Goal: Contribute content: Contribute content

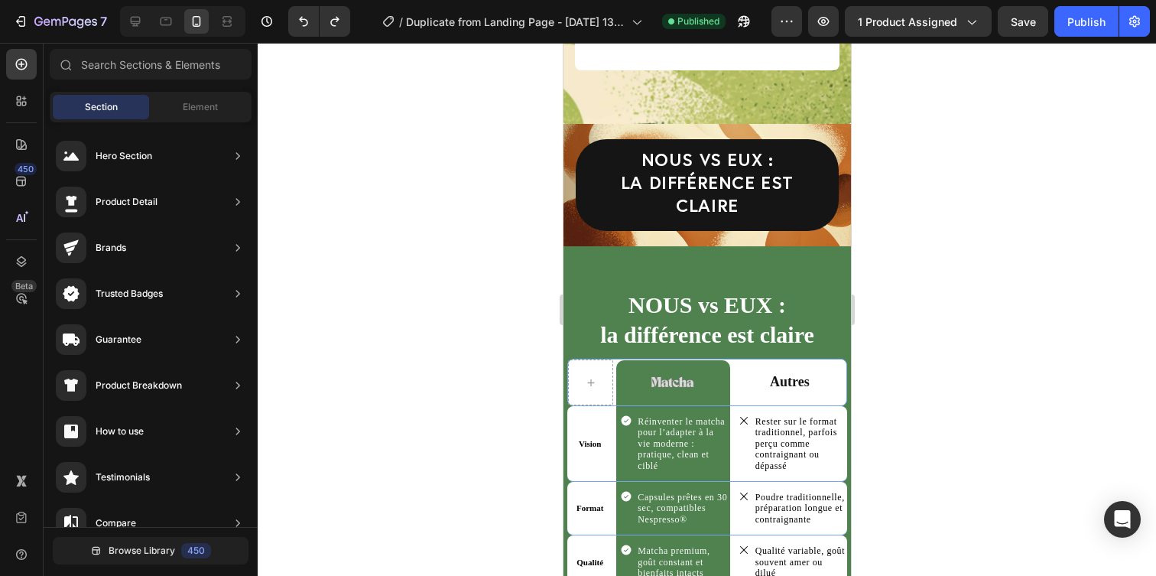
scroll to position [3797, 0]
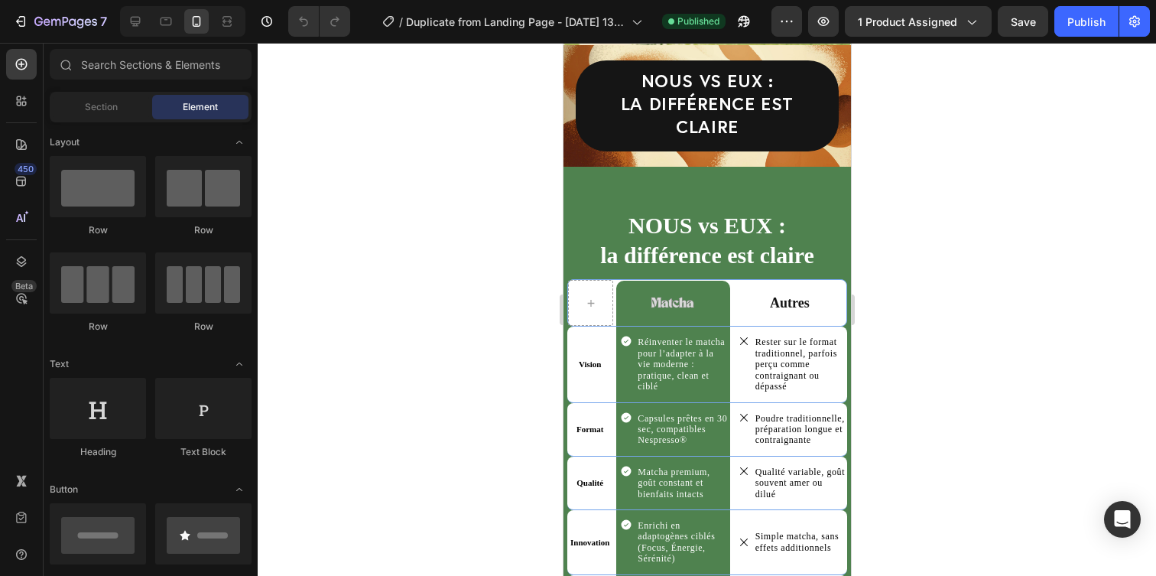
scroll to position [3899, 0]
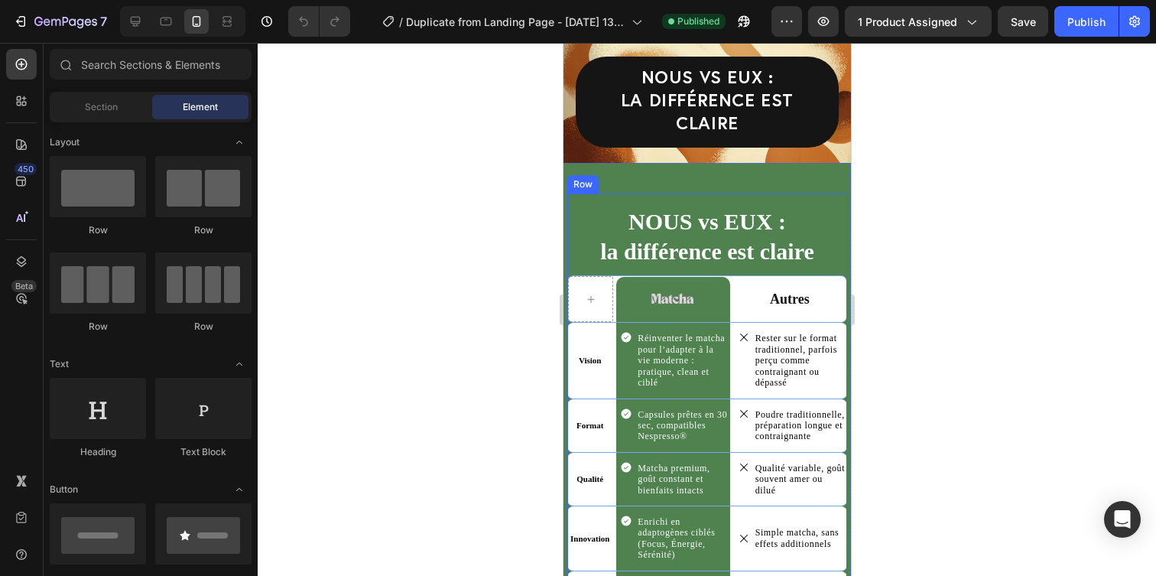
click at [696, 193] on div "NOUS vs EUX : la différence est claire Heading Image Row Autres Text Block Row …" at bounding box center [706, 498] width 280 height 611
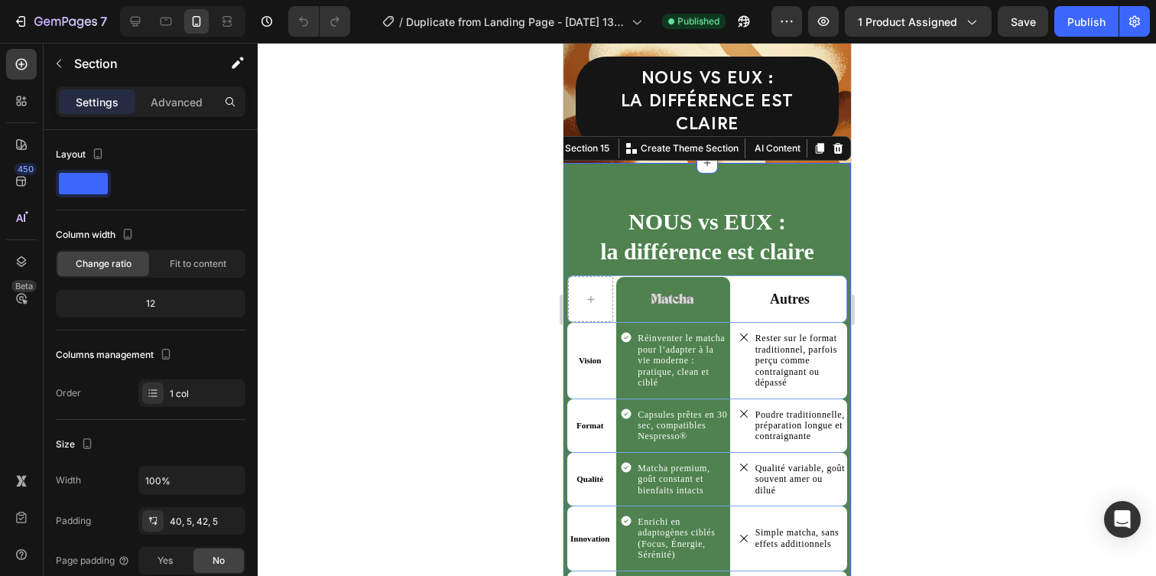
click at [715, 163] on div "NOUS vs EUX : la différence est claire Heading Image Row Autres Text Block Row …" at bounding box center [706, 505] width 287 height 684
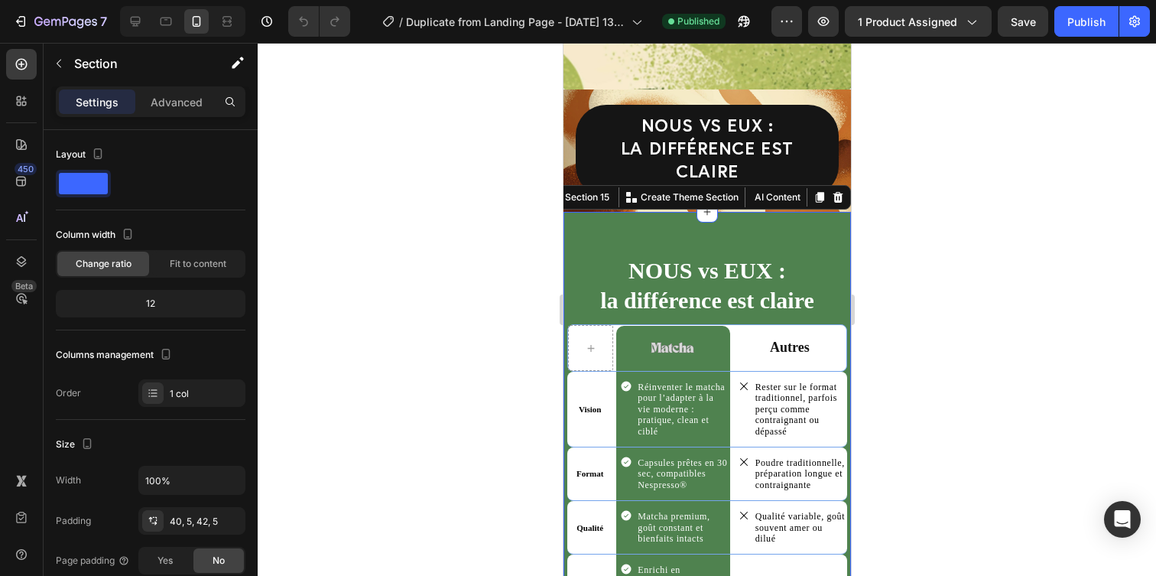
scroll to position [3832, 0]
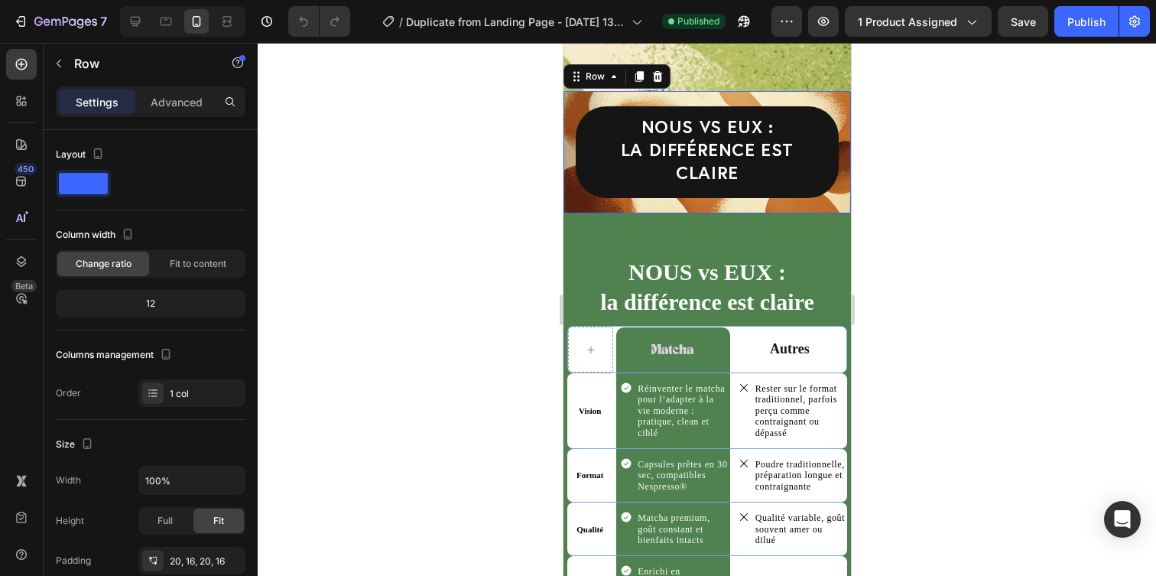
click at [683, 110] on div "NOUS vs EUX : la différence est claire Heading Row Row Row 0" at bounding box center [706, 152] width 287 height 122
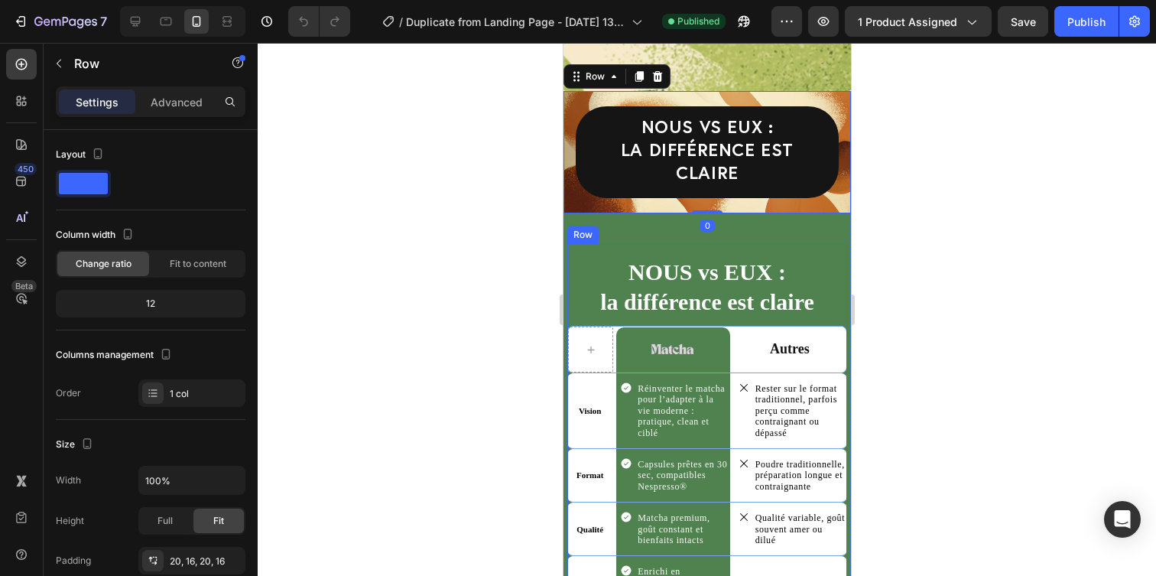
click at [713, 244] on div "NOUS vs EUX : la différence est claire Heading Image Row Autres Text Block Row …" at bounding box center [706, 549] width 280 height 611
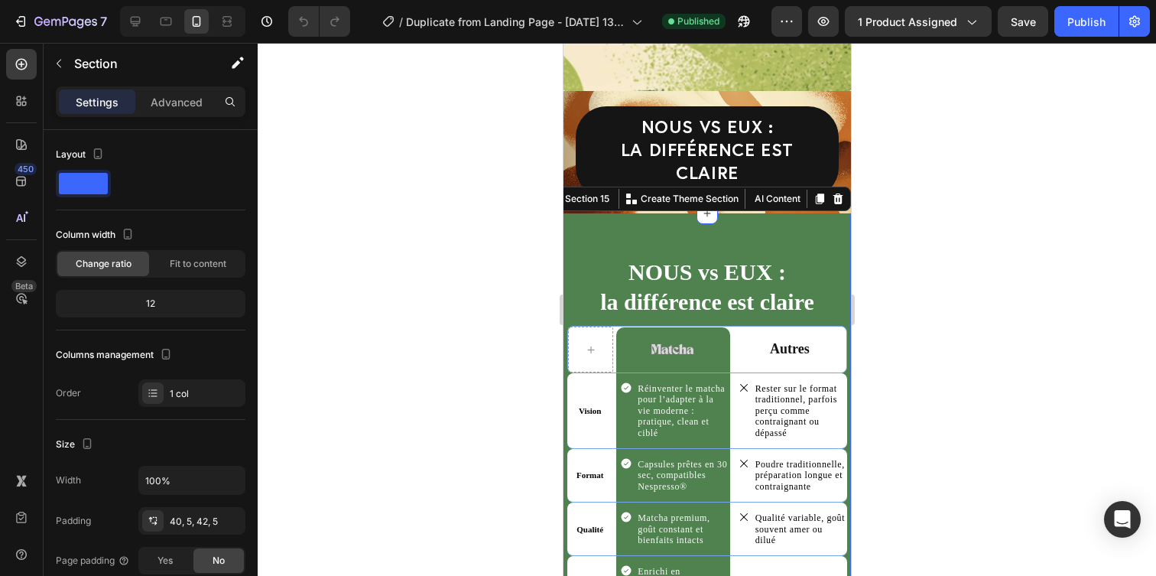
click at [727, 220] on div "NOUS vs EUX : la différence est claire Heading Image Row Autres Text Block Row …" at bounding box center [706, 555] width 287 height 684
click at [174, 102] on p "Advanced" at bounding box center [177, 102] width 52 height 16
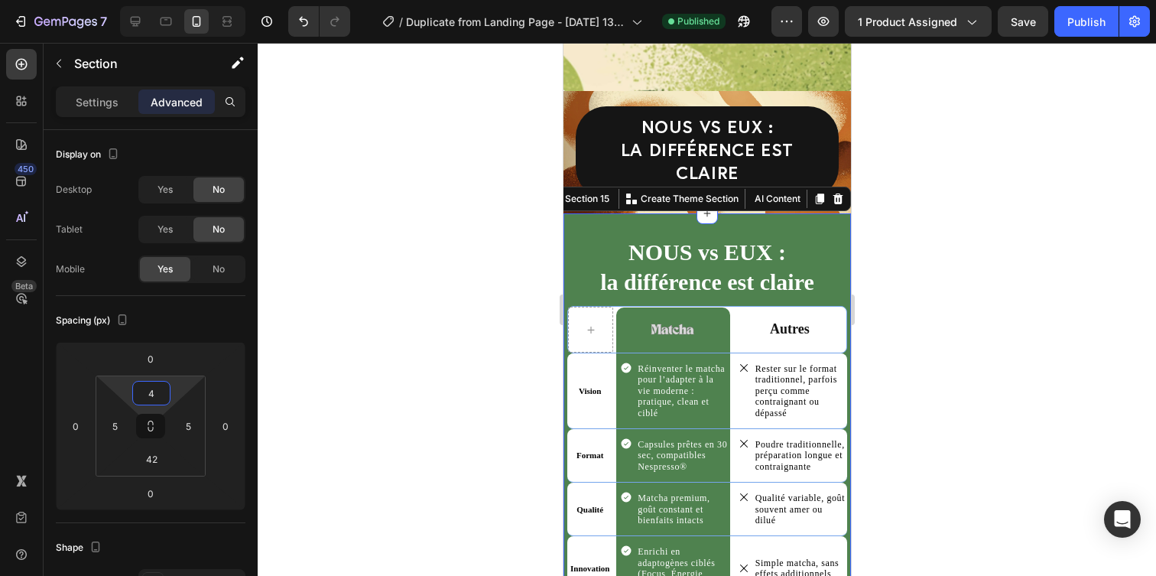
type input "0"
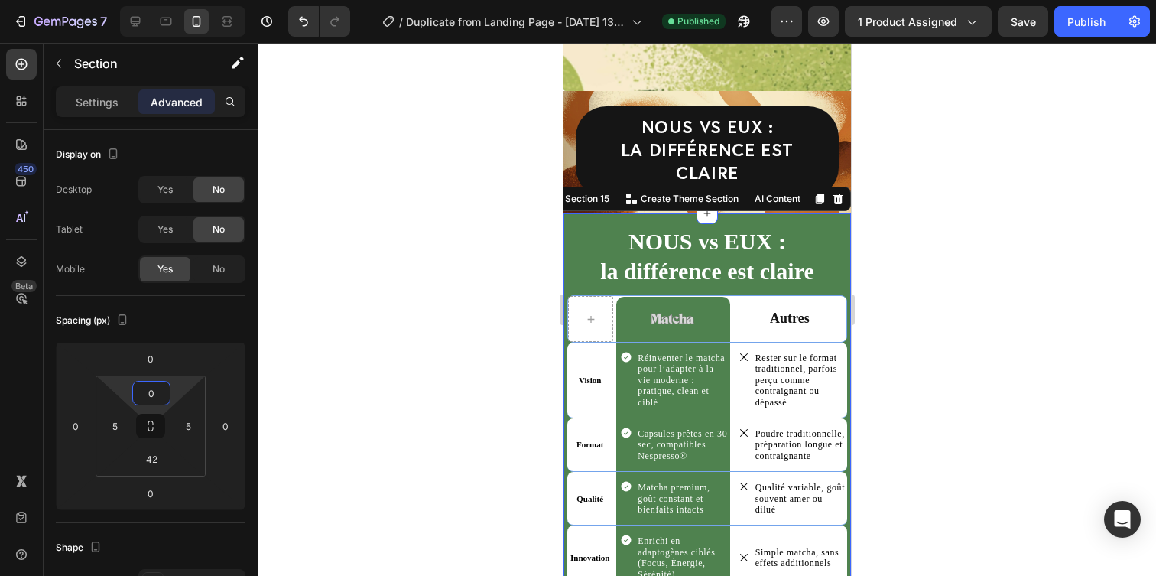
drag, startPoint x: 154, startPoint y: 376, endPoint x: 158, endPoint y: 412, distance: 36.2
click at [158, 0] on html "7 / Duplicate from Landing Page - [DATE] 13:25:49 Published Preview 1 product a…" at bounding box center [578, 0] width 1156 height 0
click at [981, 266] on div at bounding box center [707, 309] width 898 height 533
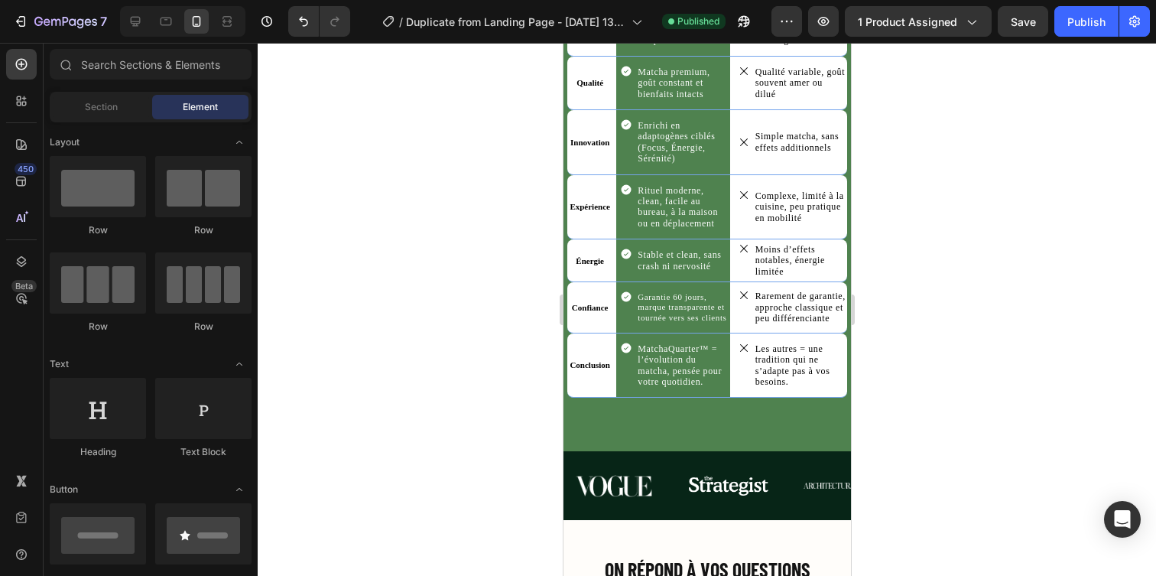
scroll to position [4254, 0]
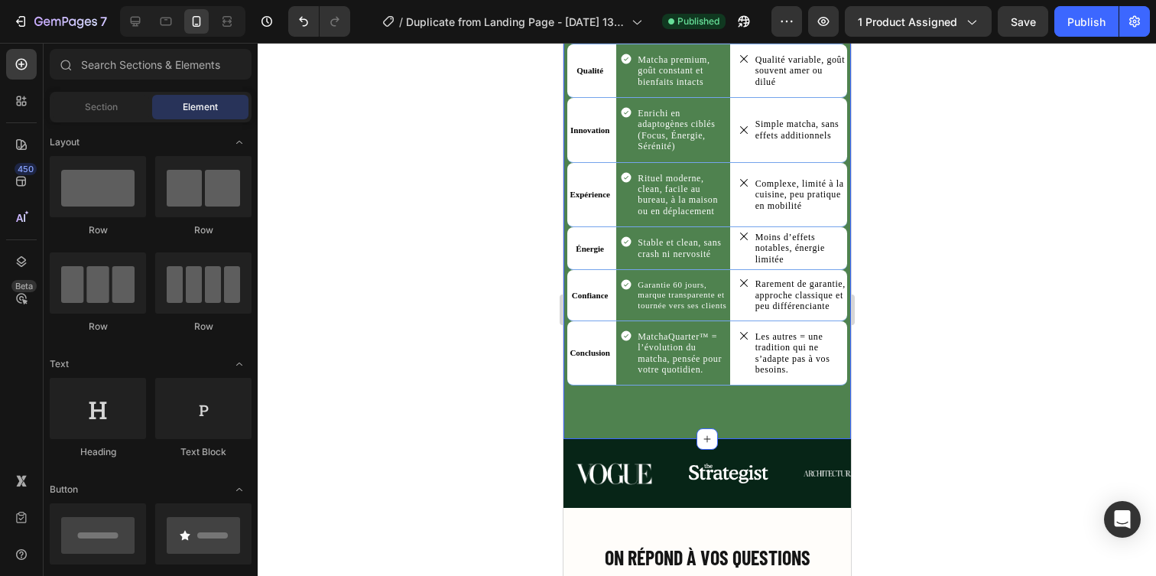
click at [686, 404] on div "NOUS vs EUX : la différence est claire Heading Image Row Autres Text Block Row …" at bounding box center [706, 96] width 280 height 621
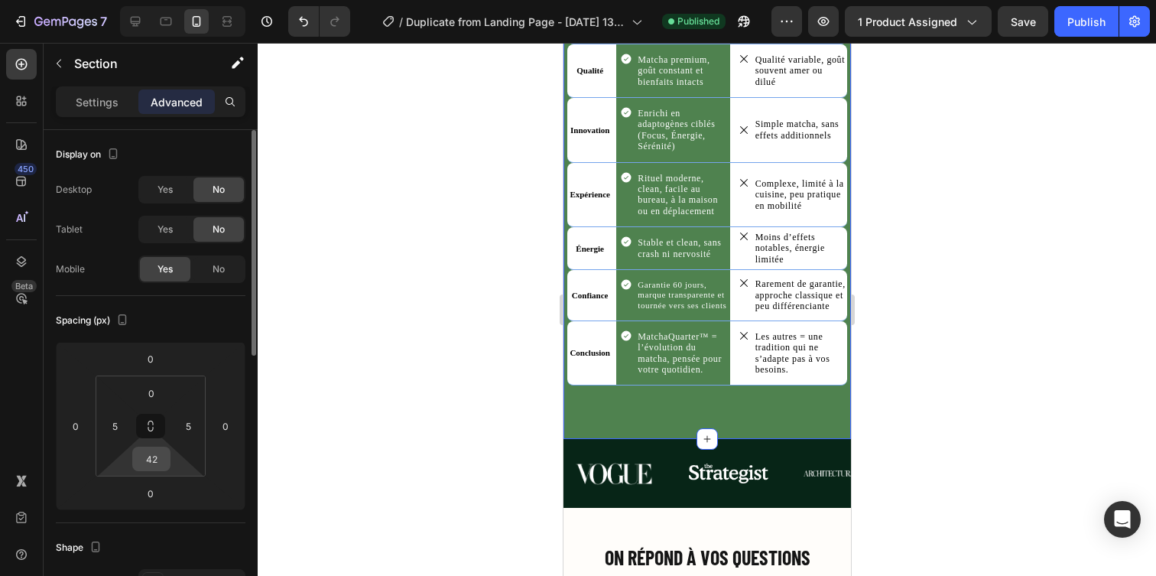
click at [152, 466] on div "42" at bounding box center [151, 458] width 38 height 24
click at [152, 465] on input "42" at bounding box center [151, 458] width 31 height 23
click at [139, 0] on html "7 / Duplicate from Landing Page - [DATE] 13:25:49 Published Preview 1 product a…" at bounding box center [578, 0] width 1156 height 0
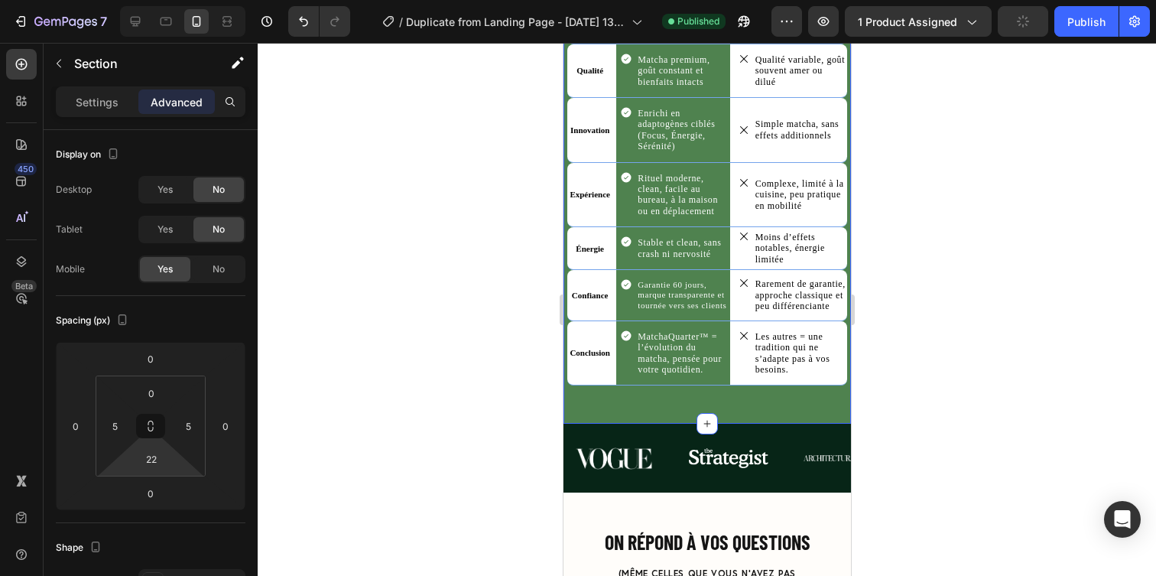
type input "0"
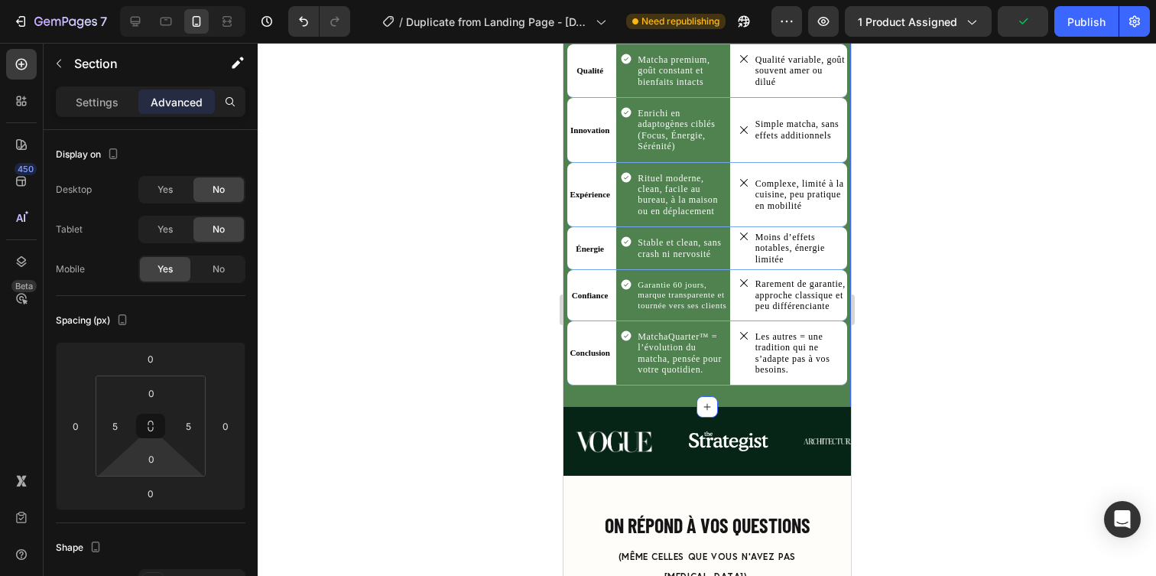
drag, startPoint x: 139, startPoint y: 475, endPoint x: 128, endPoint y: 532, distance: 58.5
click at [128, 0] on html "7 / Duplicate from Landing Page - Aug 23, 13:25:49 Need republishing Preview 1 …" at bounding box center [578, 0] width 1156 height 0
click at [930, 281] on div at bounding box center [707, 309] width 898 height 533
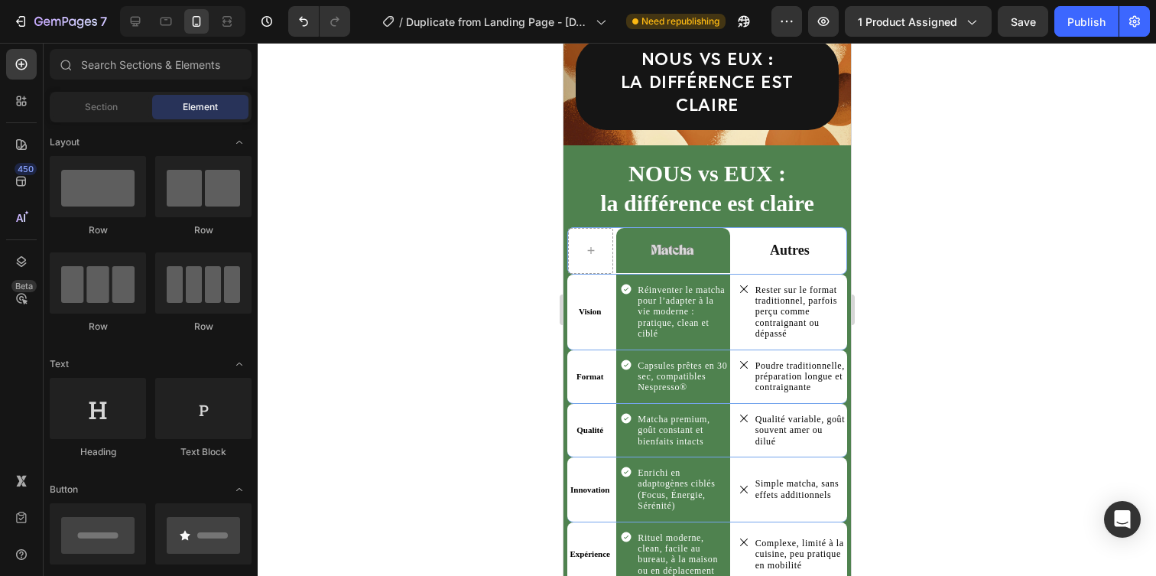
scroll to position [3838, 0]
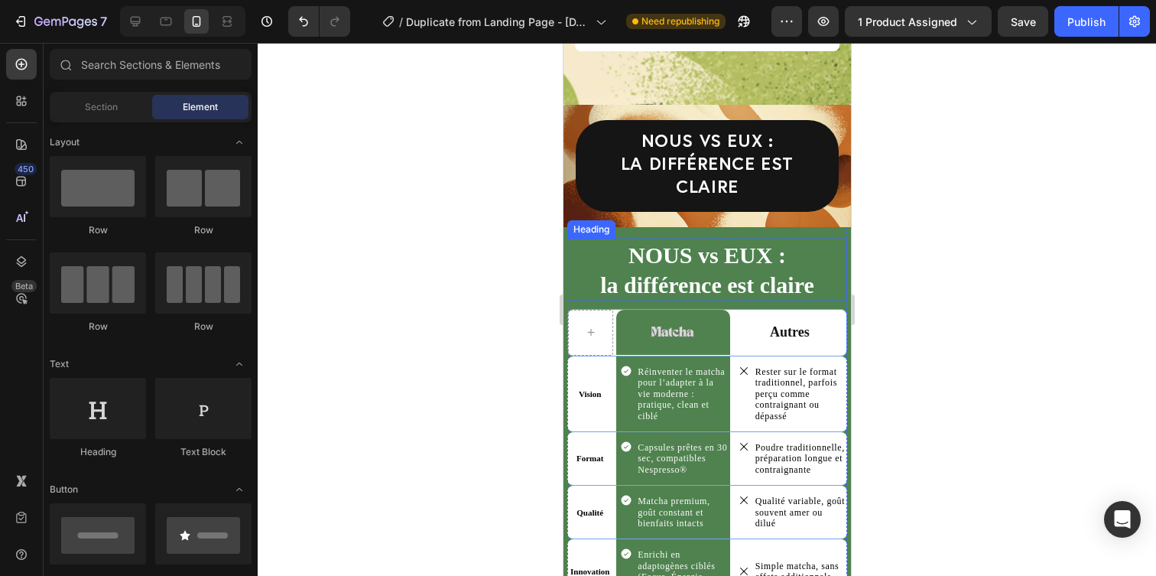
click at [790, 238] on h2 "NOUS vs EUX : la différence est claire" at bounding box center [706, 269] width 280 height 63
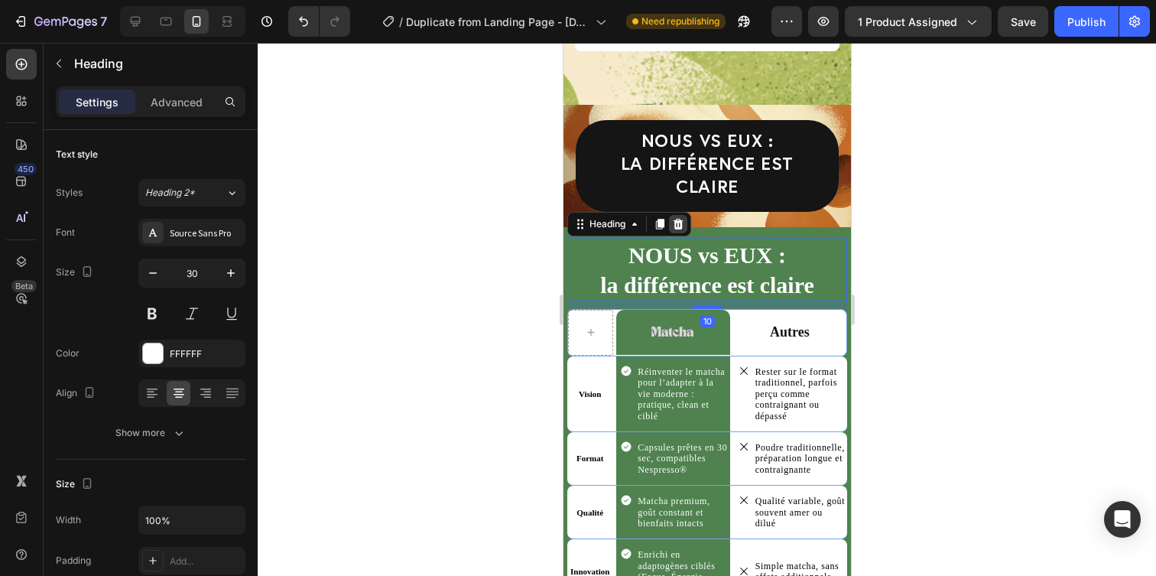
click at [676, 219] on icon at bounding box center [678, 224] width 10 height 11
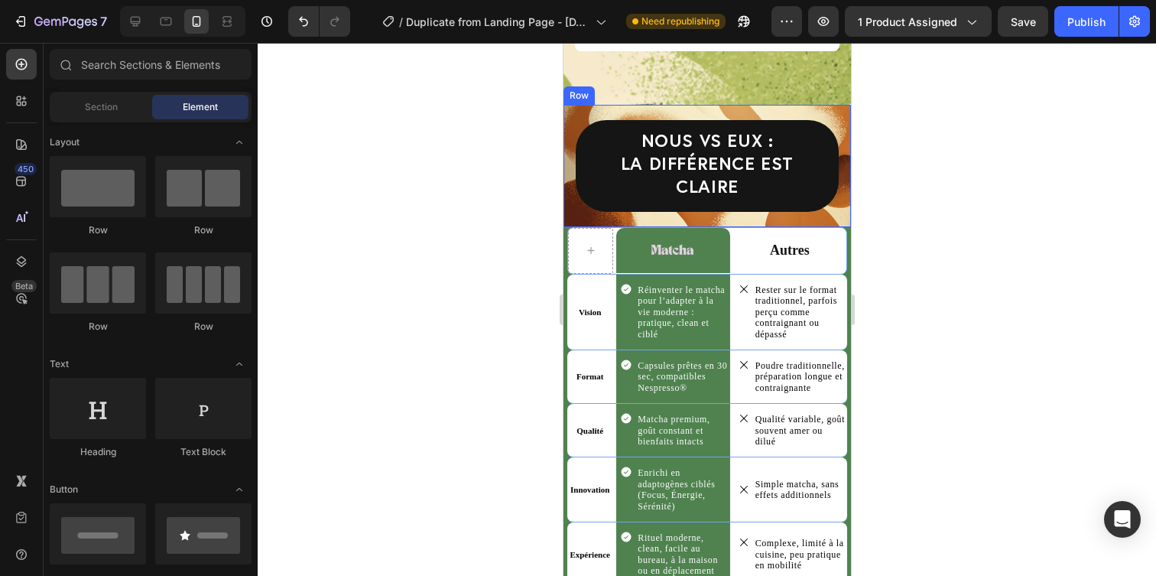
click at [835, 187] on div "NOUS vs EUX : la différence est claire Heading Row Row Row" at bounding box center [706, 166] width 287 height 122
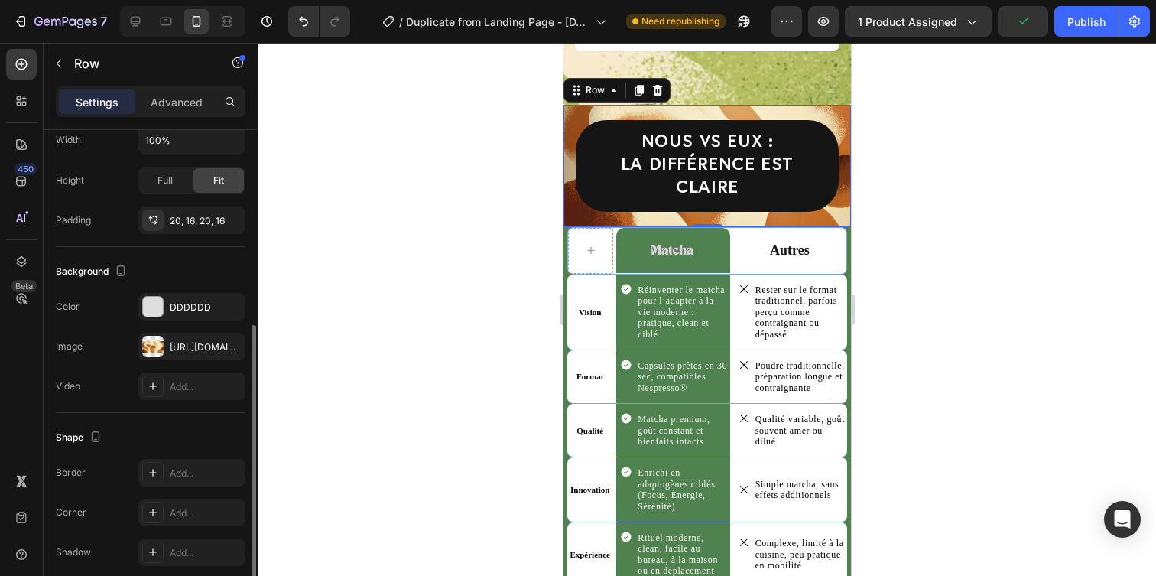
scroll to position [345, 0]
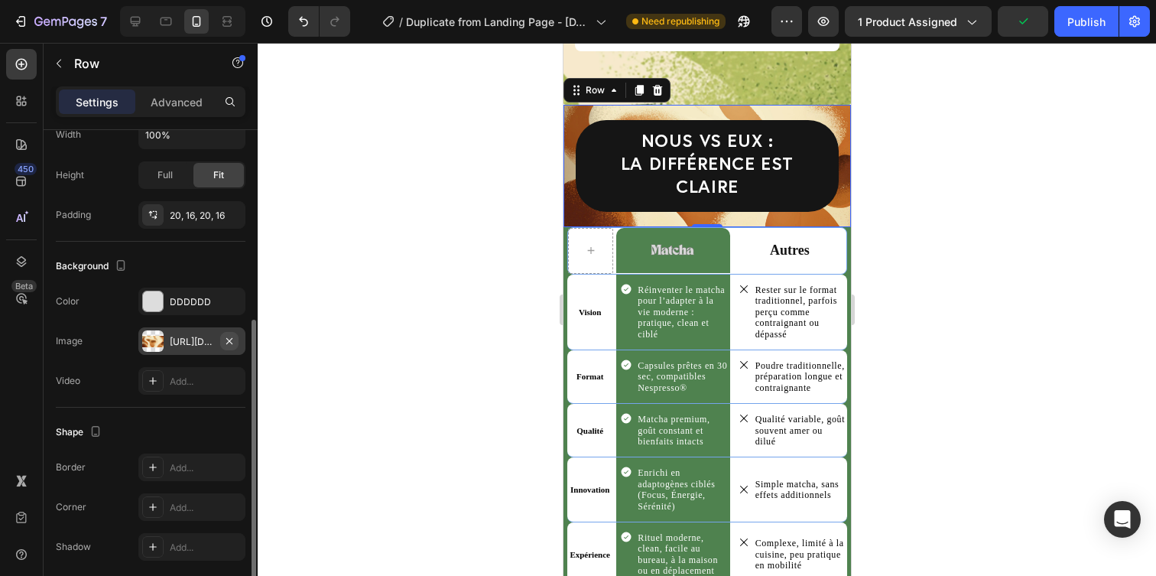
click at [225, 342] on icon "button" at bounding box center [229, 341] width 12 height 12
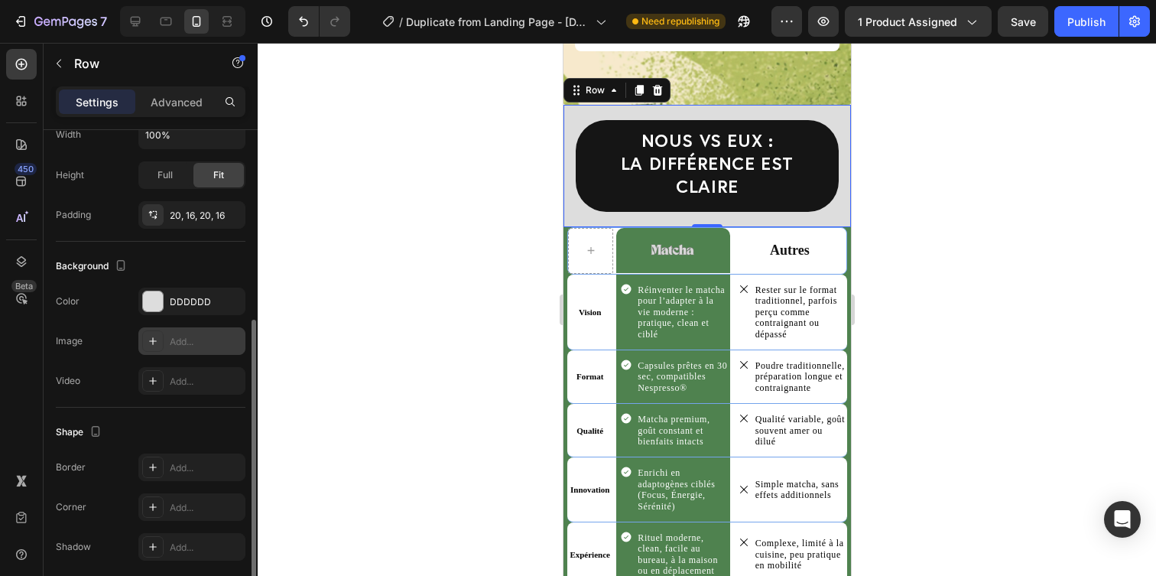
click at [178, 337] on div "Add..." at bounding box center [206, 342] width 72 height 14
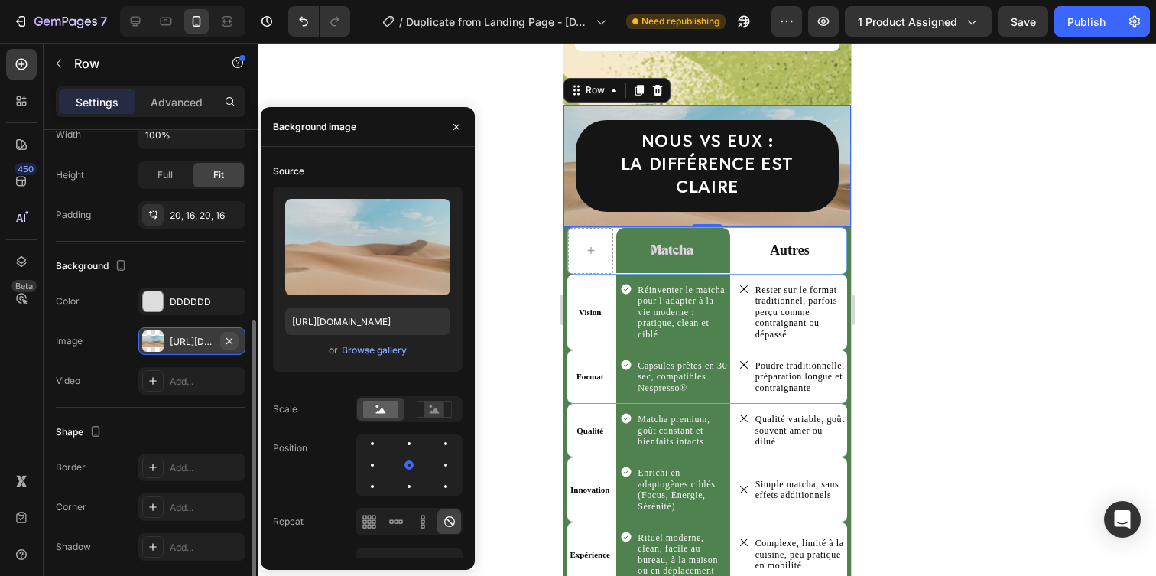
click at [230, 347] on button "button" at bounding box center [229, 341] width 18 height 18
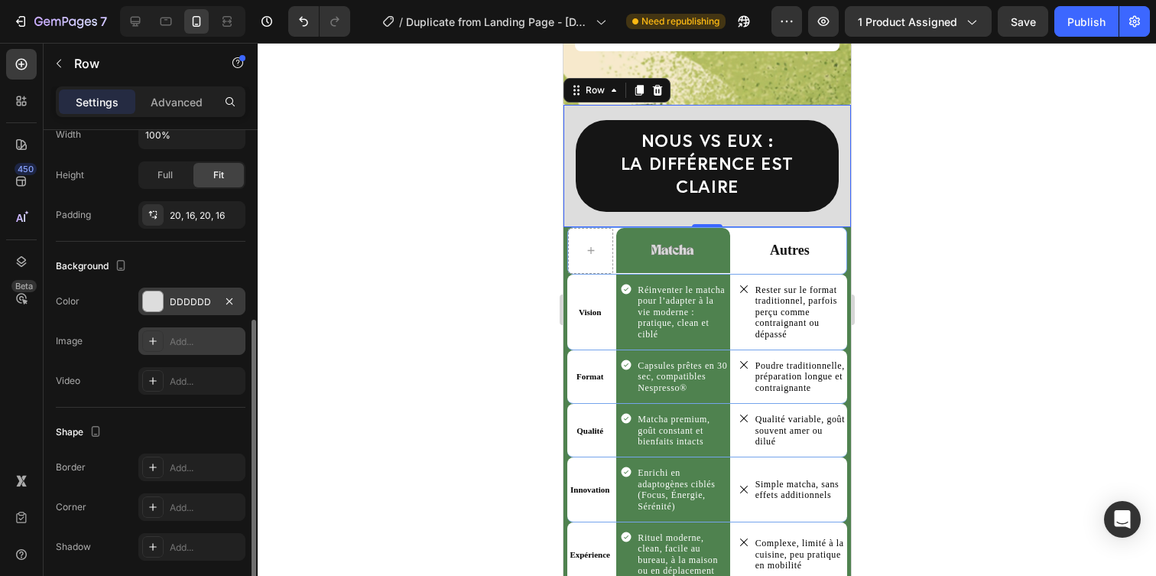
click at [213, 300] on div "DDDDDD" at bounding box center [192, 302] width 44 height 14
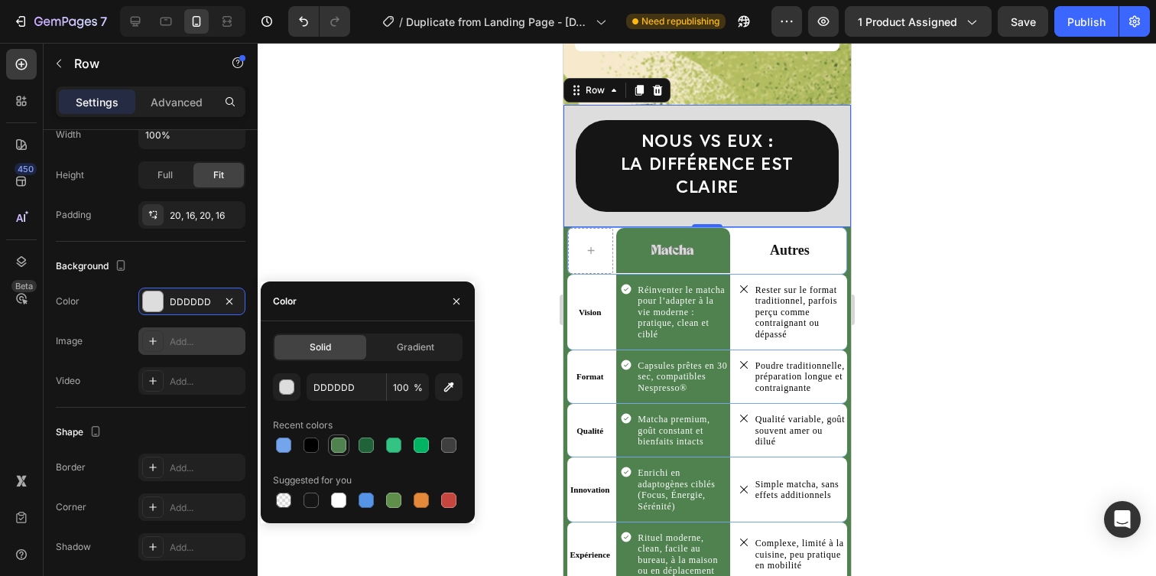
click at [346, 441] on div at bounding box center [338, 445] width 18 height 18
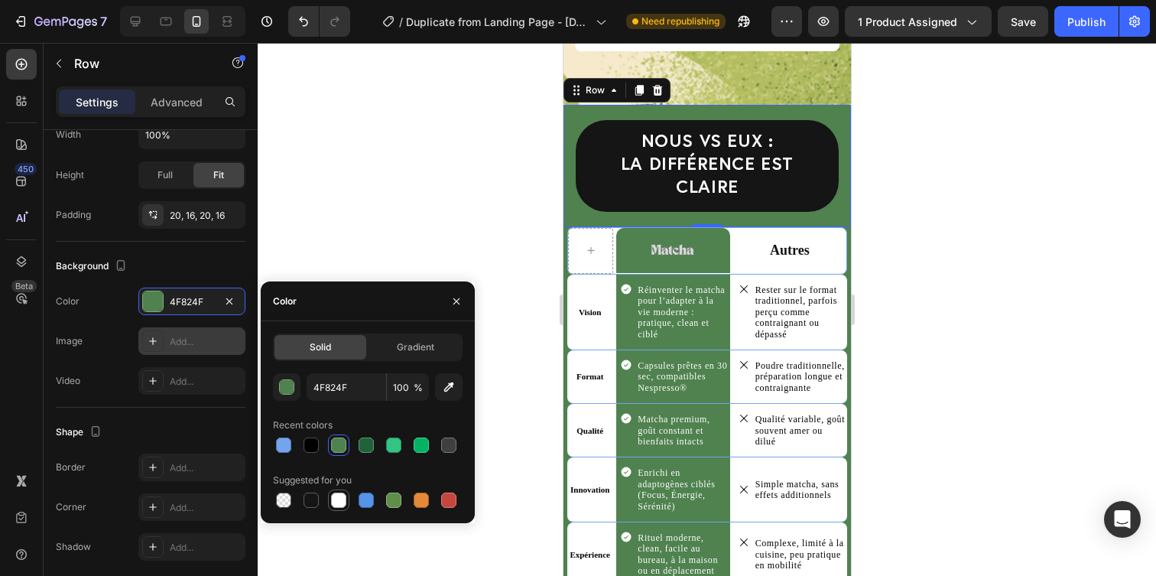
click at [338, 508] on div at bounding box center [338, 500] width 18 height 18
type input "FFFFFF"
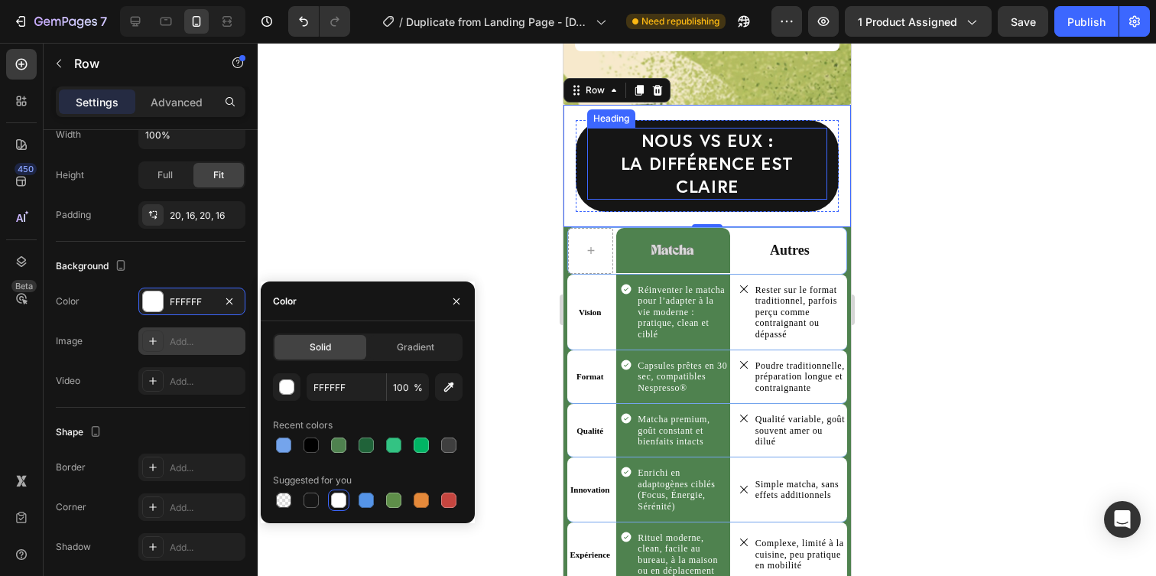
click at [802, 135] on h2 "NOUS vs EUX : la différence est claire" at bounding box center [706, 164] width 240 height 72
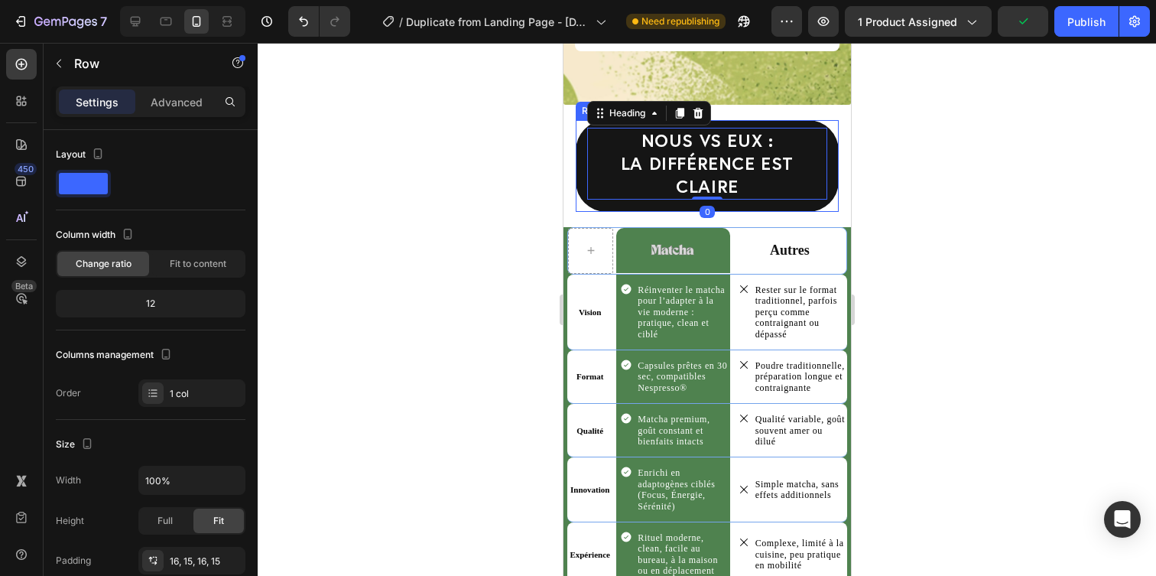
click at [803, 122] on div "NOUS vs EUX : la différence est claire Heading 0 Row" at bounding box center [706, 166] width 263 height 92
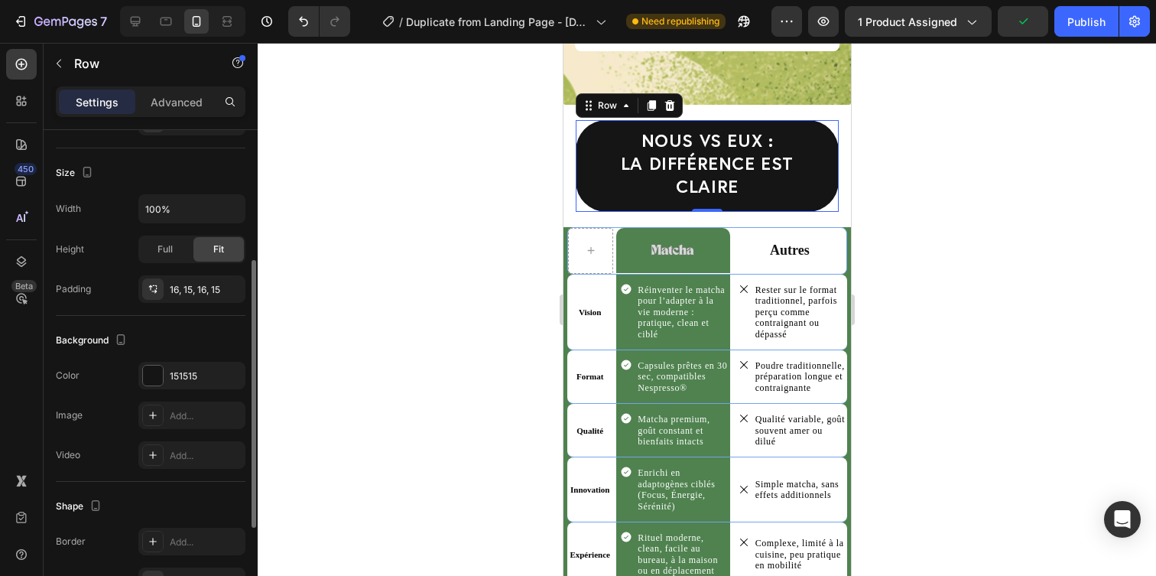
scroll to position [314, 0]
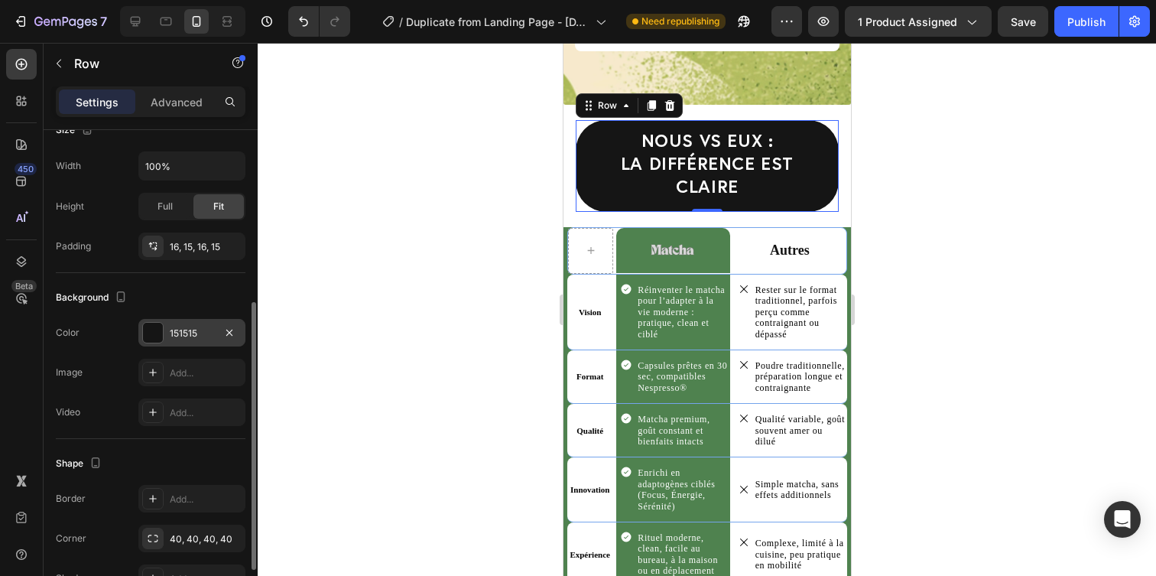
click at [161, 339] on div at bounding box center [153, 333] width 20 height 20
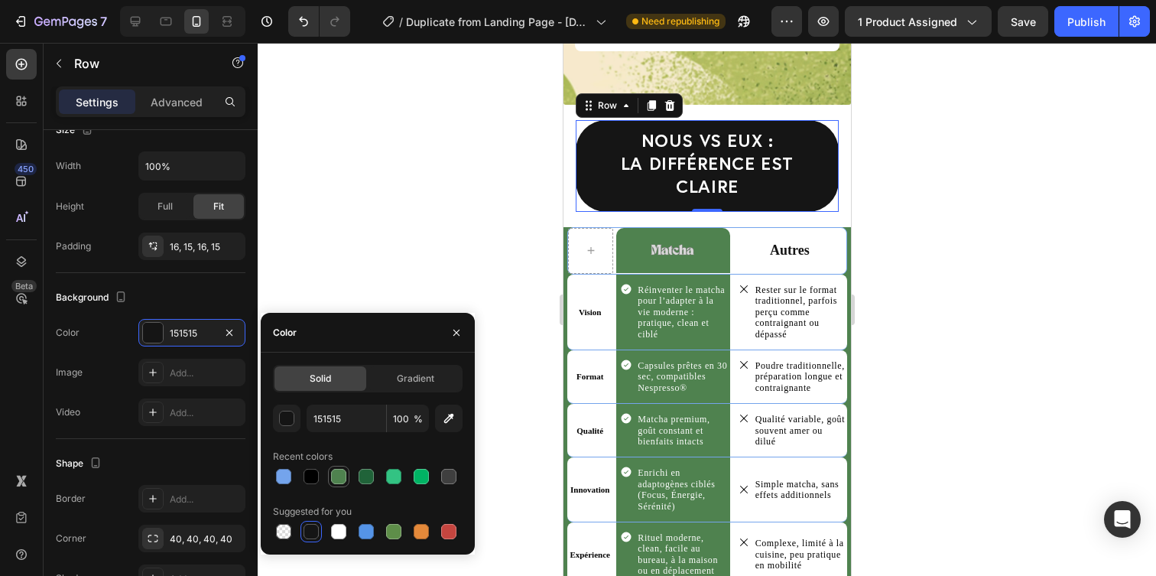
click at [344, 478] on div at bounding box center [338, 476] width 15 height 15
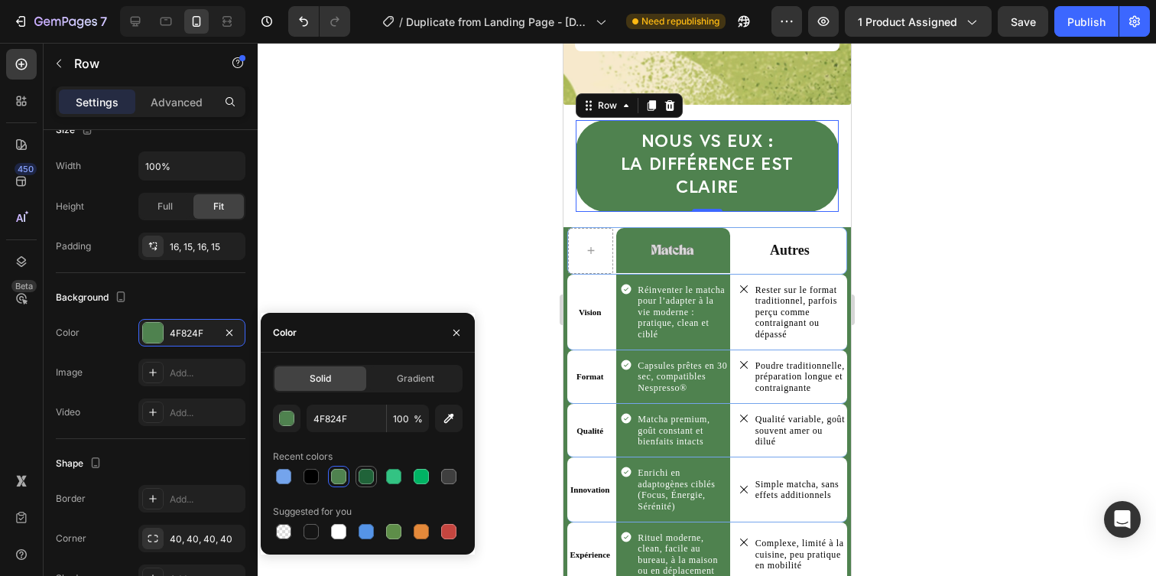
click at [363, 476] on div at bounding box center [365, 476] width 15 height 15
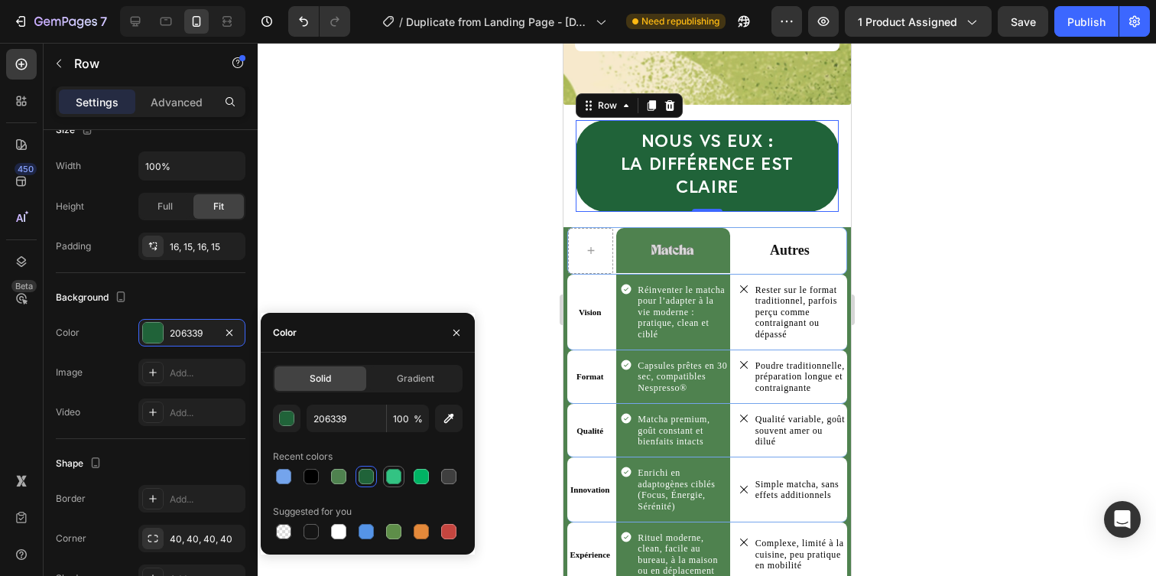
click at [394, 484] on div at bounding box center [393, 476] width 18 height 18
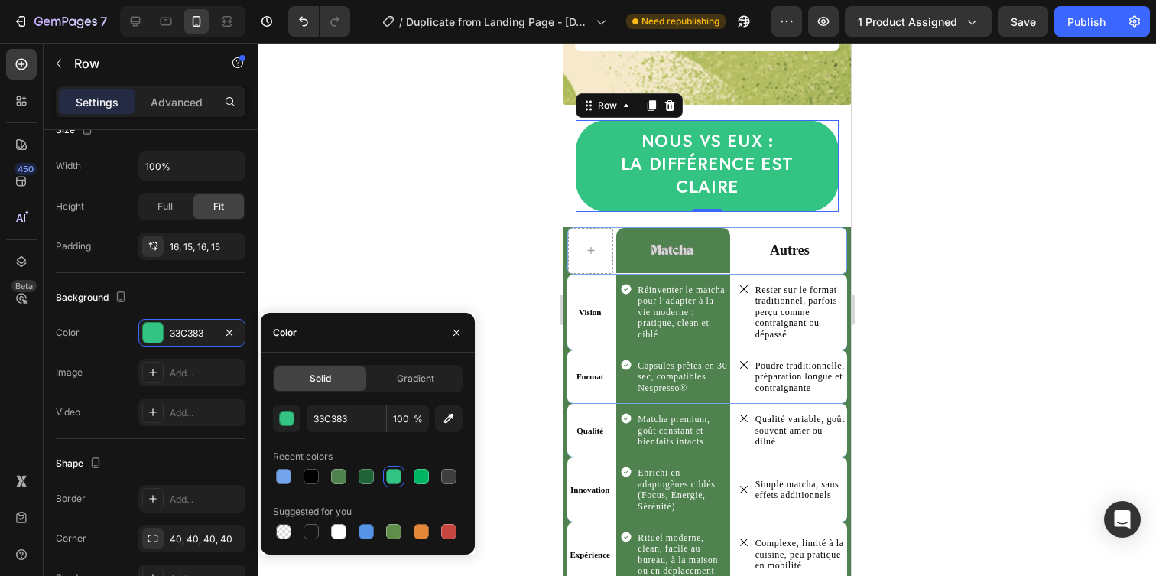
click at [421, 487] on div "33C383 100 % Recent colors Suggested for you" at bounding box center [368, 473] width 190 height 138
click at [423, 482] on div at bounding box center [421, 476] width 15 height 15
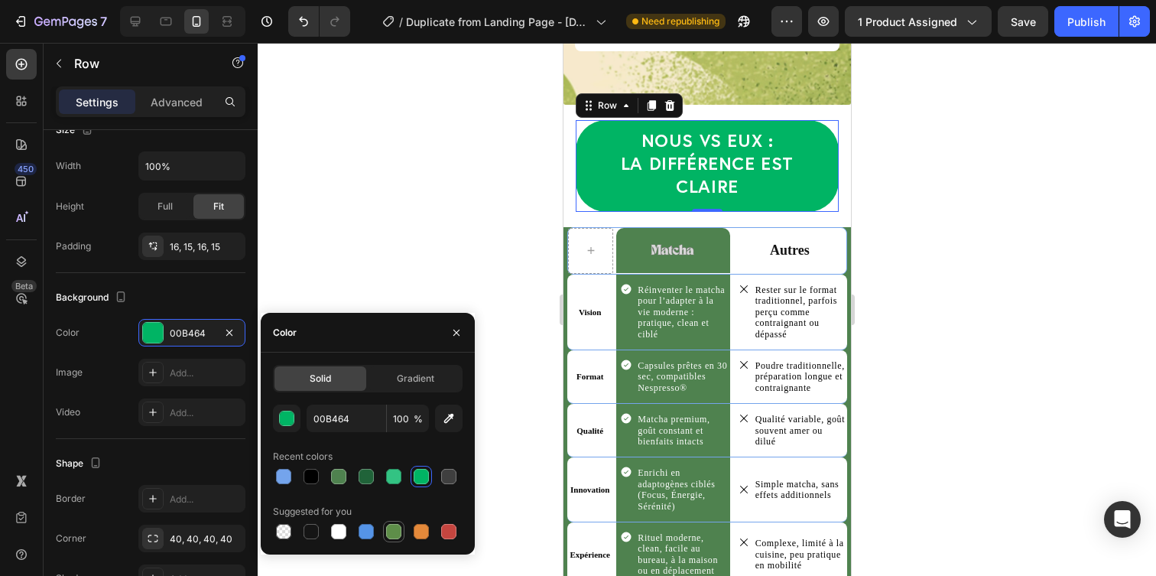
click at [388, 535] on div at bounding box center [393, 531] width 15 height 15
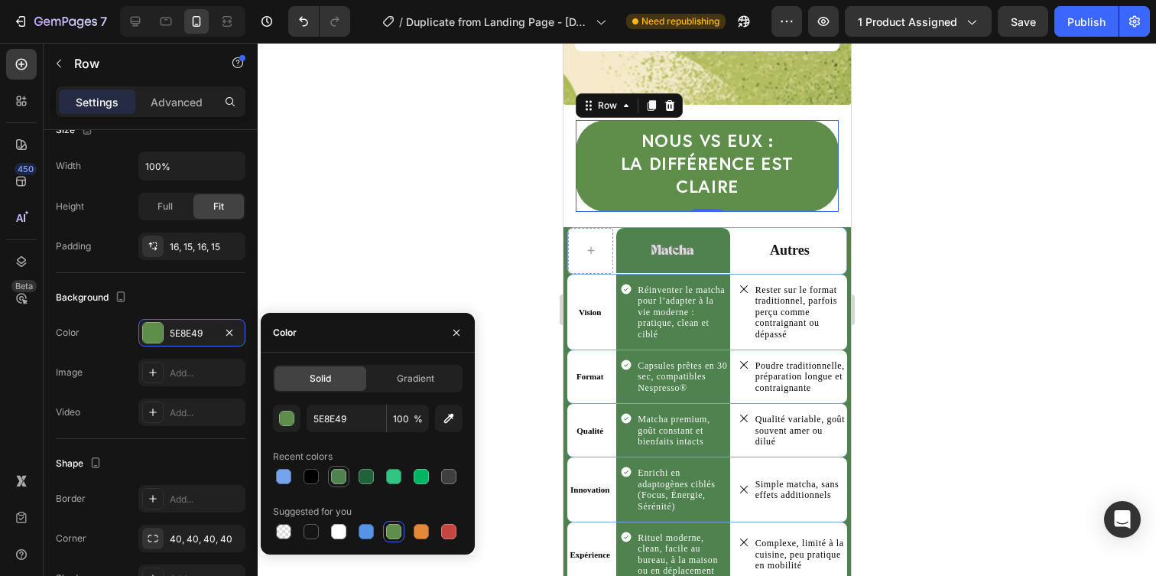
click at [339, 473] on div at bounding box center [338, 476] width 15 height 15
type input "4F824F"
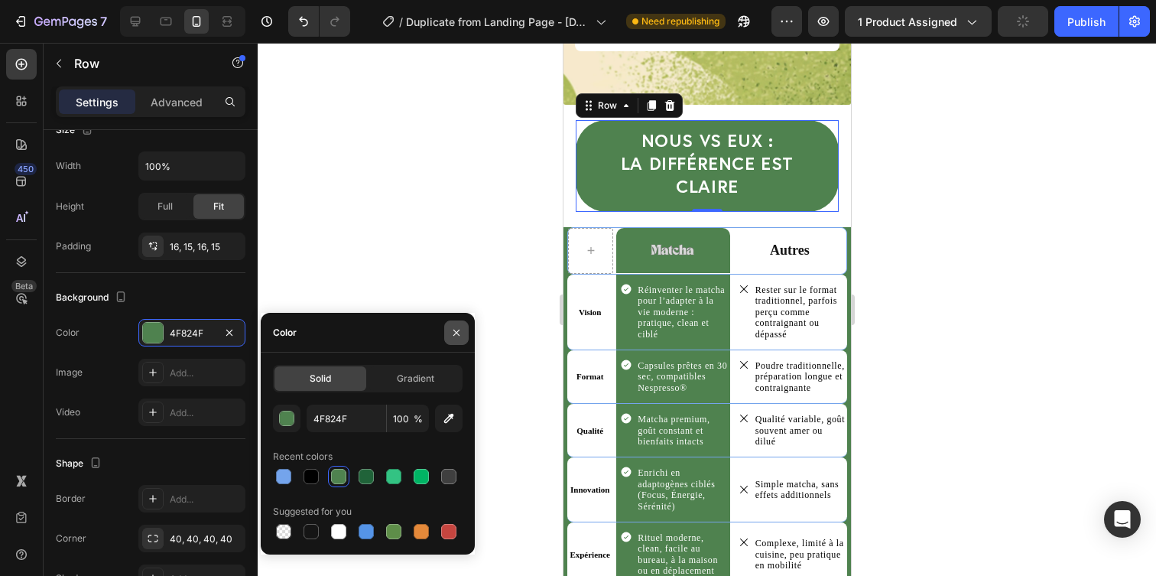
click at [462, 338] on button "button" at bounding box center [456, 332] width 24 height 24
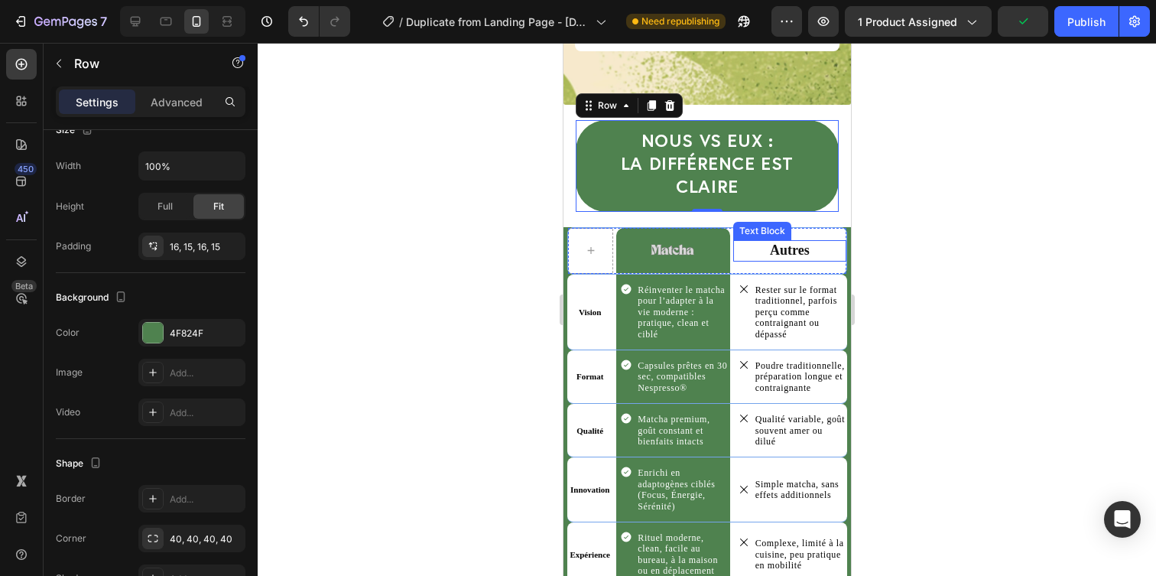
click at [1007, 213] on div at bounding box center [707, 309] width 898 height 533
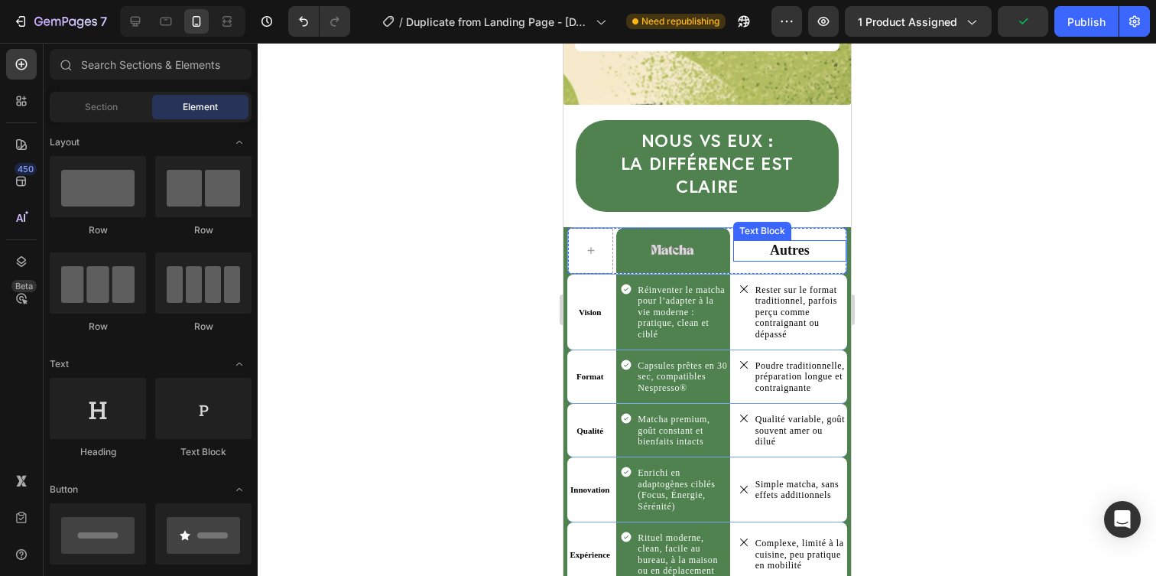
click at [960, 225] on div at bounding box center [707, 309] width 898 height 533
click at [874, 158] on div at bounding box center [707, 309] width 898 height 533
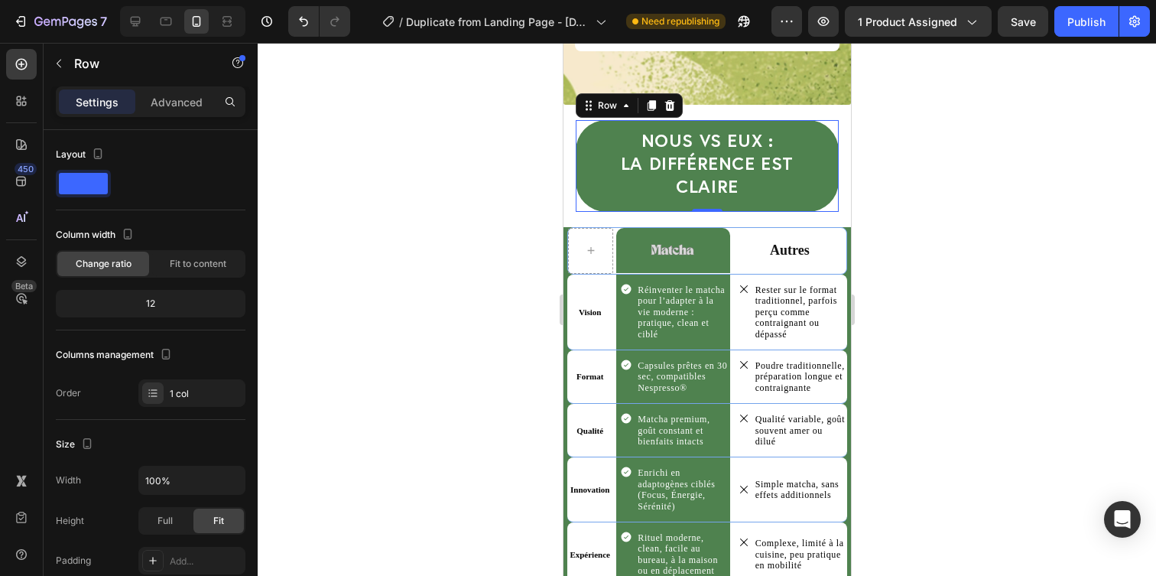
click at [836, 132] on div "NOUS vs EUX : la différence est claire Heading Row" at bounding box center [706, 166] width 263 height 92
click at [839, 120] on div "NOUS vs EUX : la différence est claire Heading Row Row 0 Row" at bounding box center [706, 166] width 287 height 122
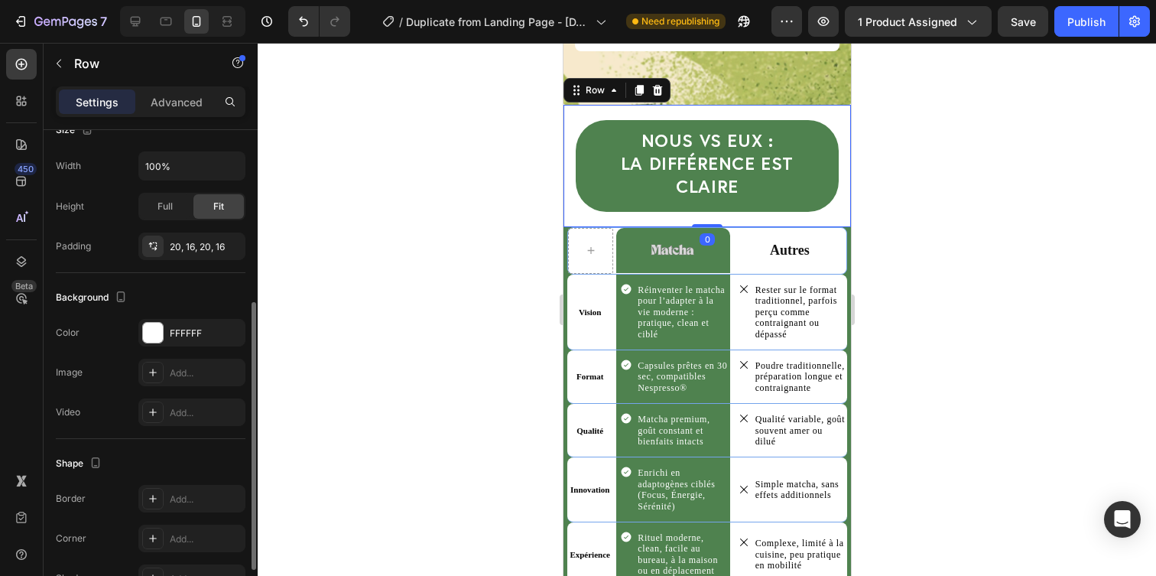
click at [879, 128] on div at bounding box center [707, 309] width 898 height 533
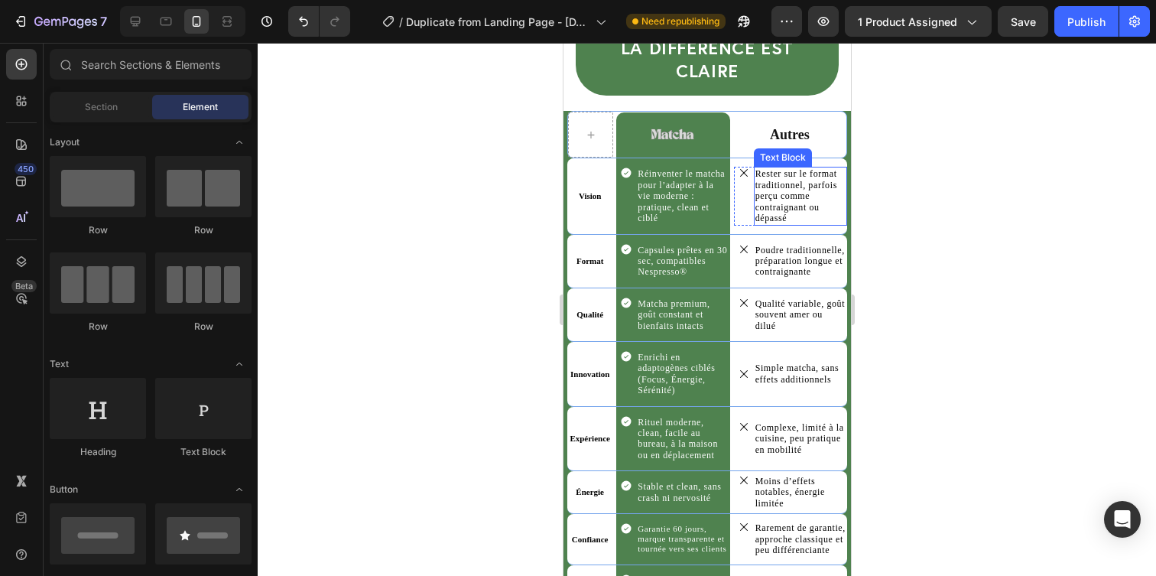
scroll to position [3940, 0]
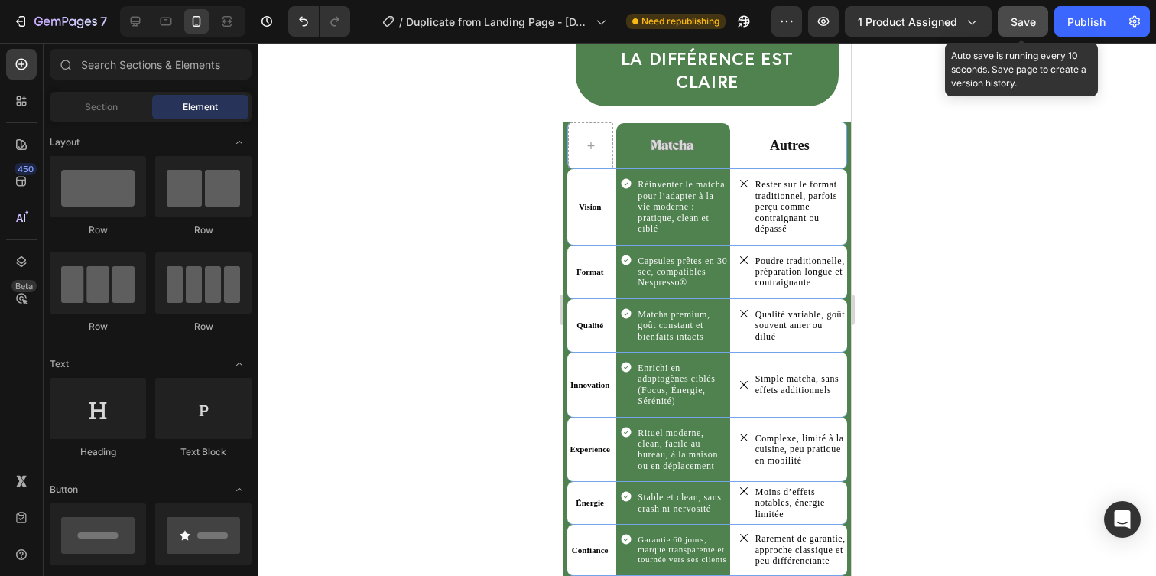
click at [1017, 24] on span "Save" at bounding box center [1022, 21] width 25 height 13
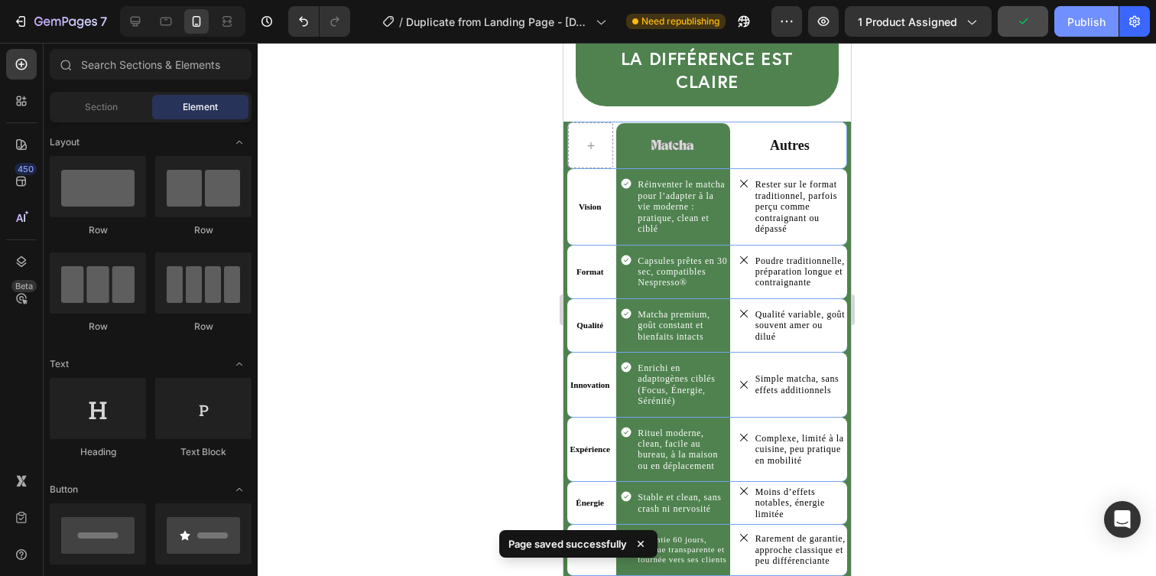
click at [1088, 18] on div "Publish" at bounding box center [1086, 22] width 38 height 16
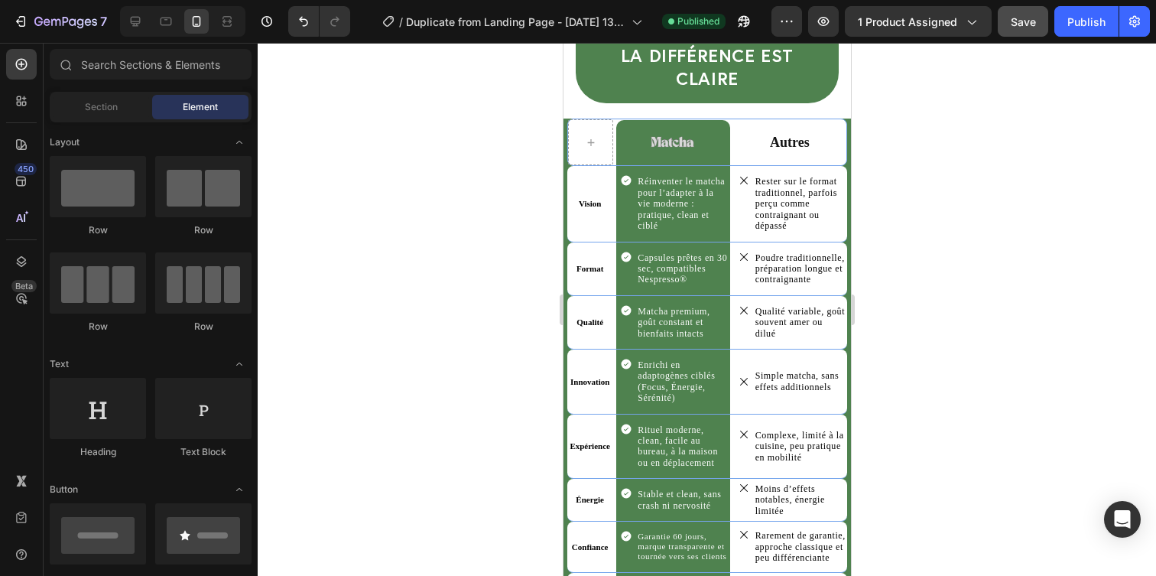
scroll to position [3949, 0]
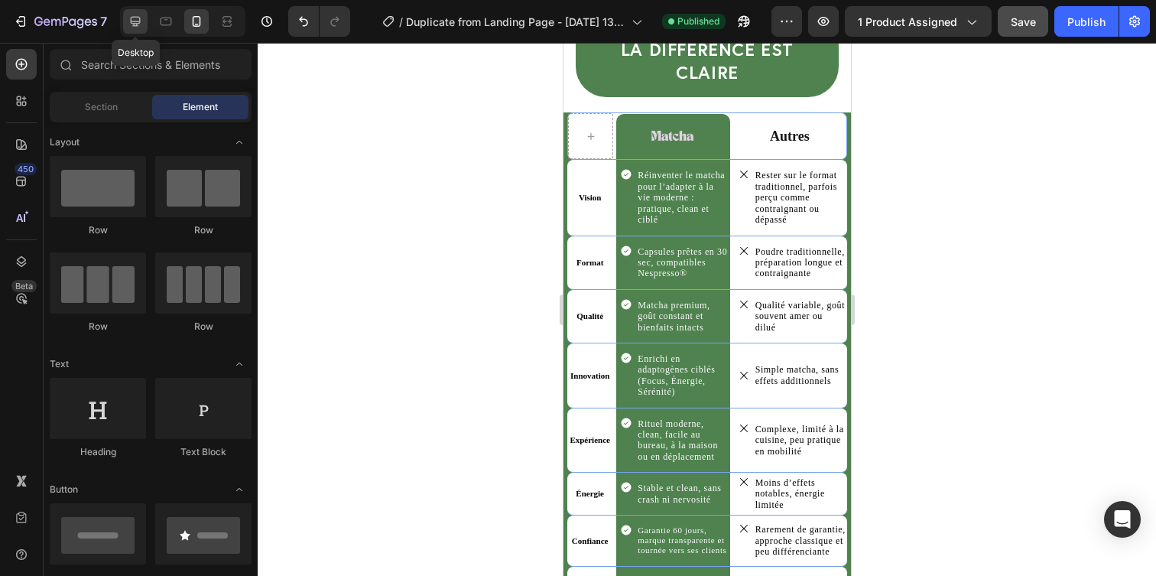
click at [133, 15] on icon at bounding box center [135, 21] width 15 height 15
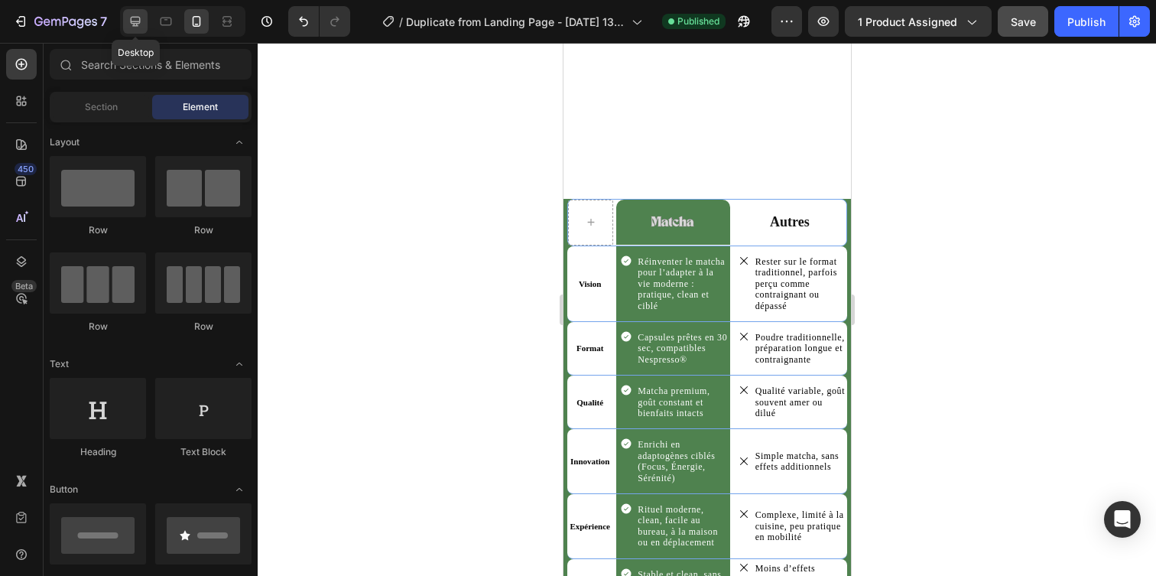
scroll to position [3924, 0]
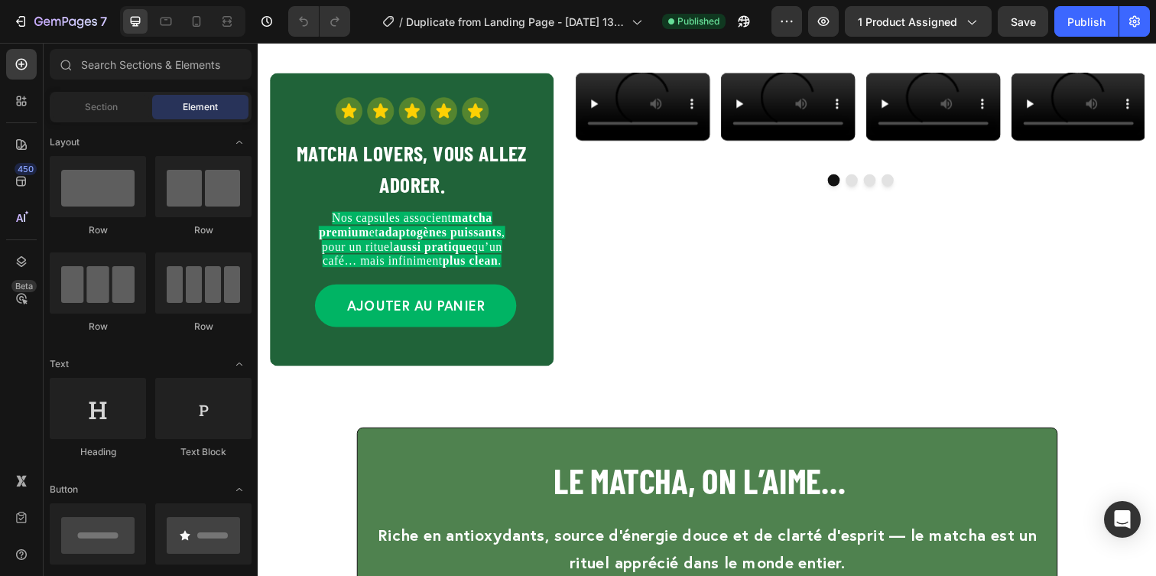
scroll to position [716, 0]
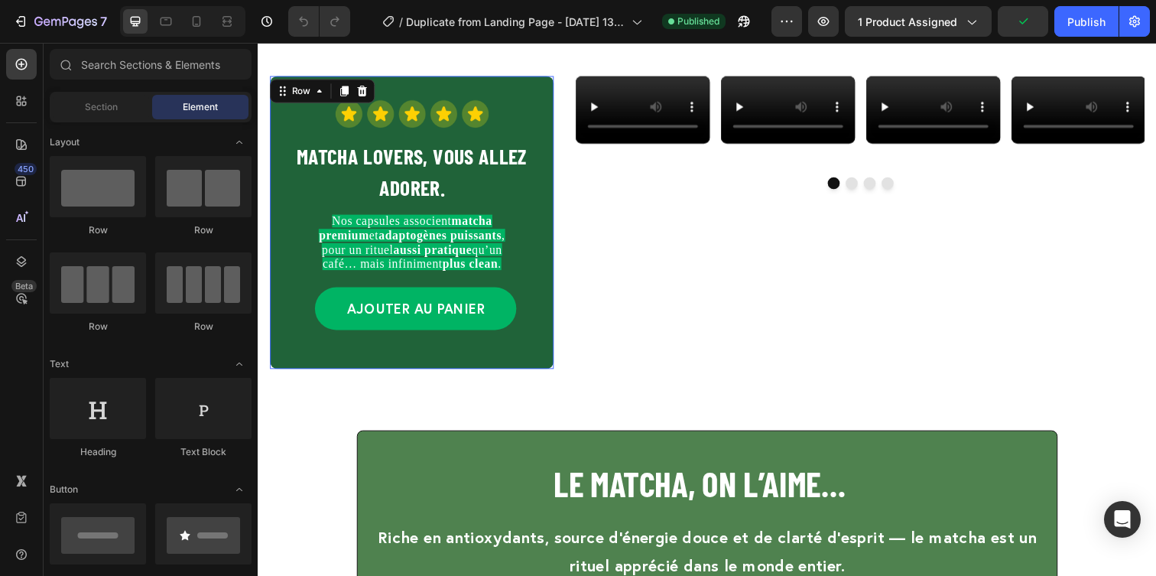
click at [524, 375] on div "AJOUTER AU PANIER Button" at bounding box center [415, 326] width 290 height 98
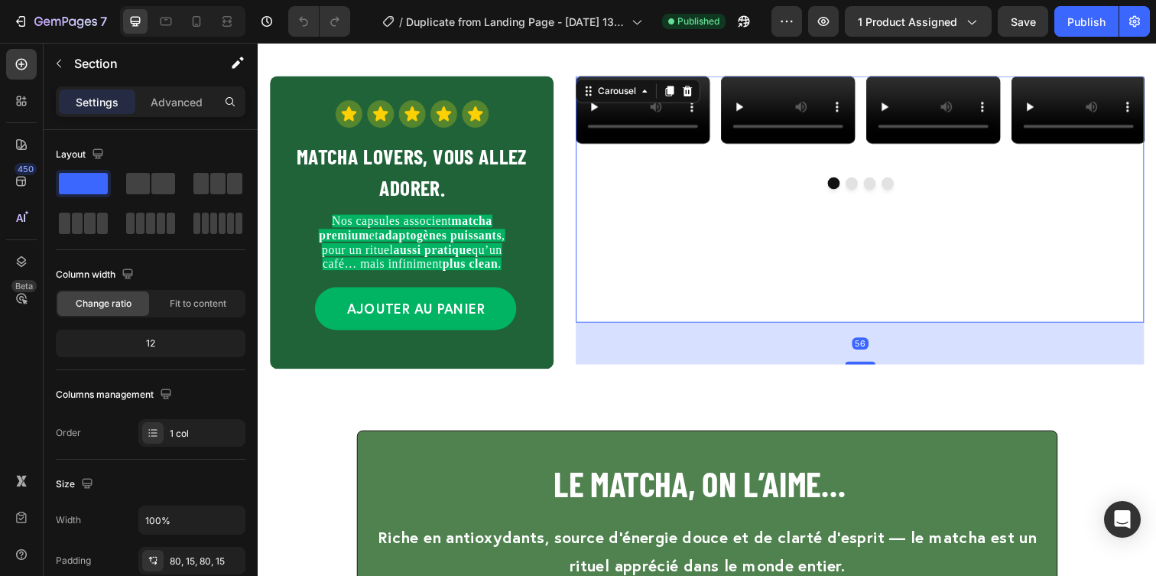
click at [644, 328] on div "Video Video Video Video Icon Carousel 56" at bounding box center [872, 201] width 580 height 251
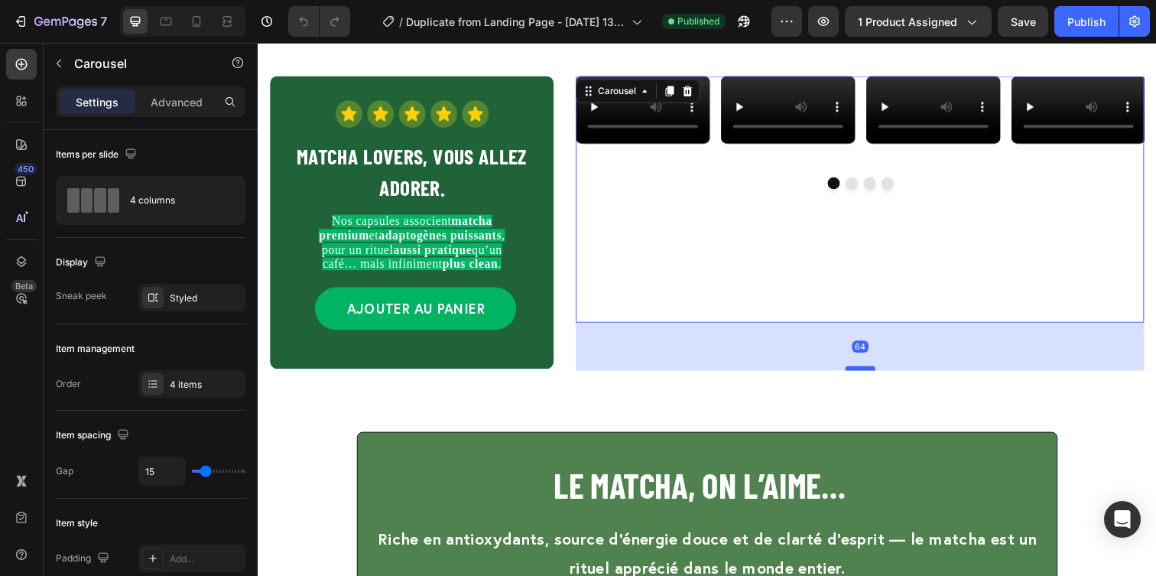
click at [874, 375] on div at bounding box center [873, 374] width 31 height 5
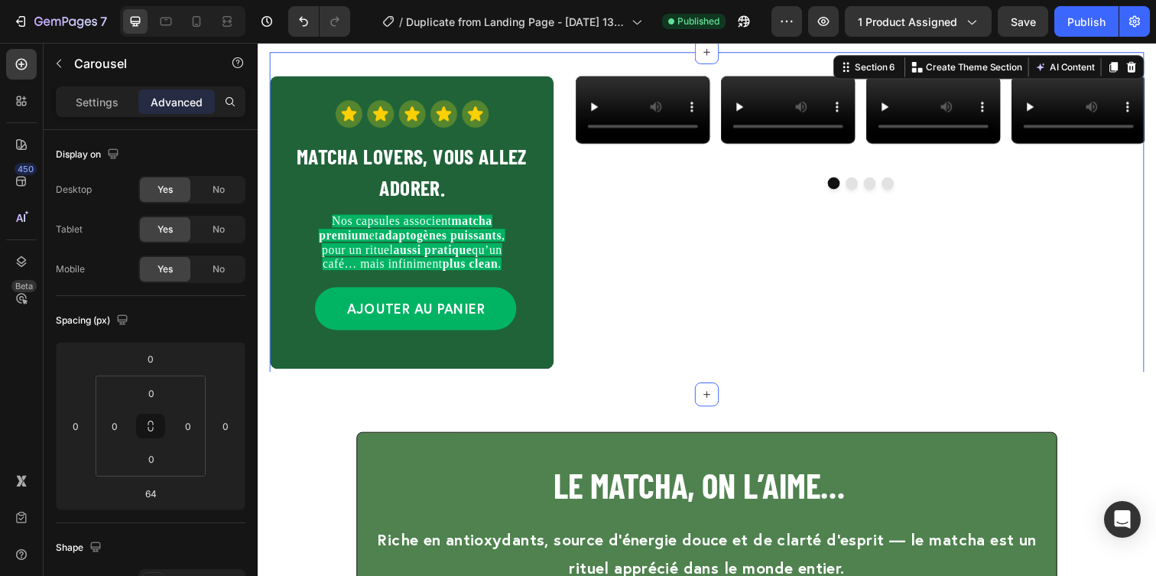
click at [800, 377] on div "Video Video Video Video Icon Carousel" at bounding box center [872, 226] width 580 height 300
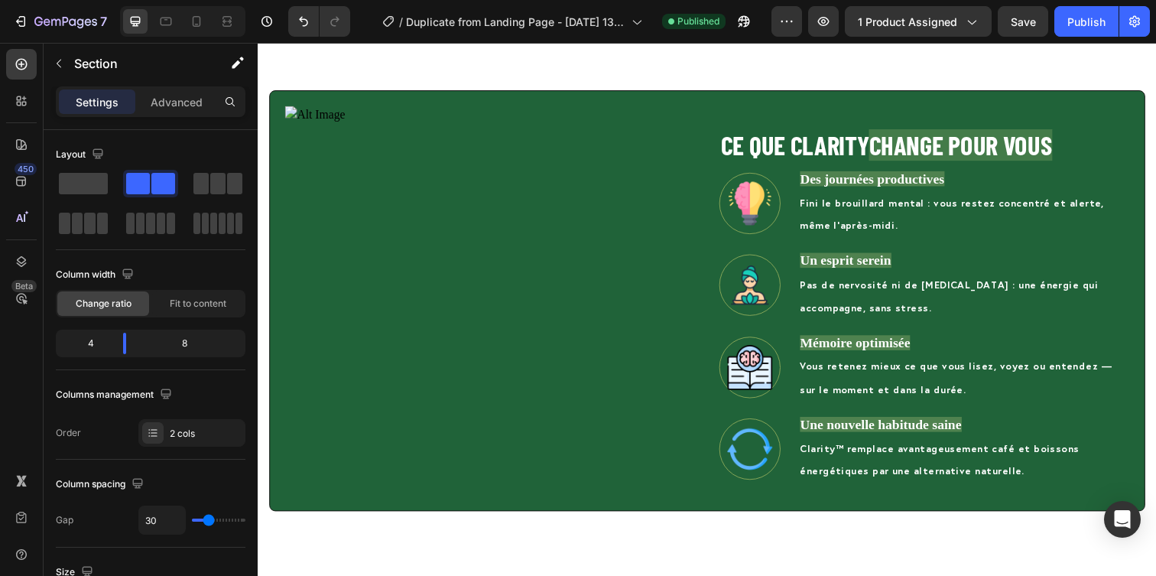
scroll to position [1922, 0]
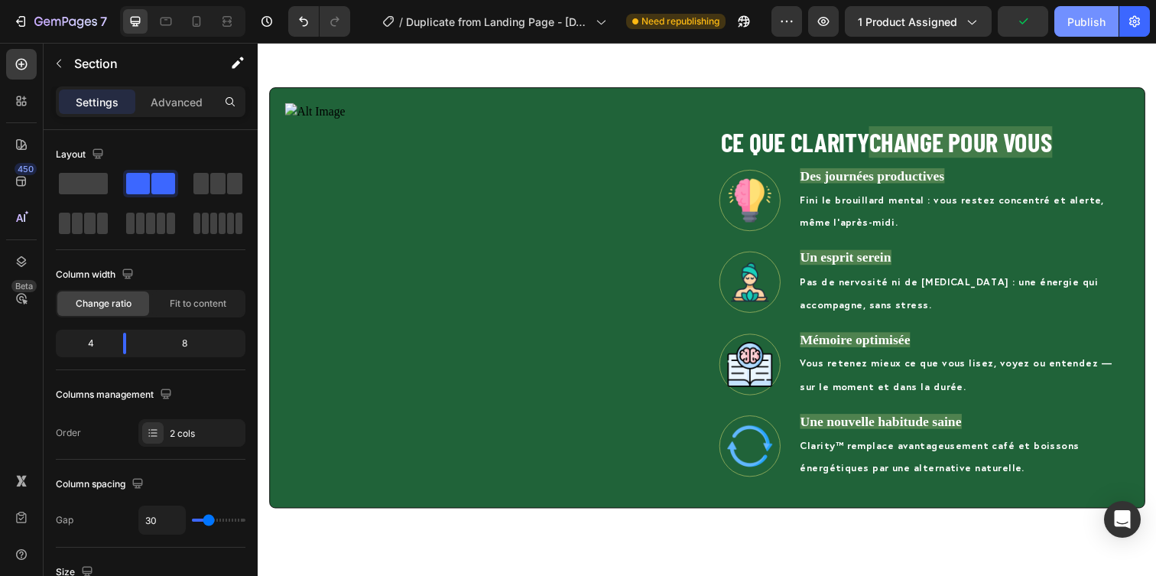
click at [1072, 15] on div "Publish" at bounding box center [1086, 22] width 38 height 16
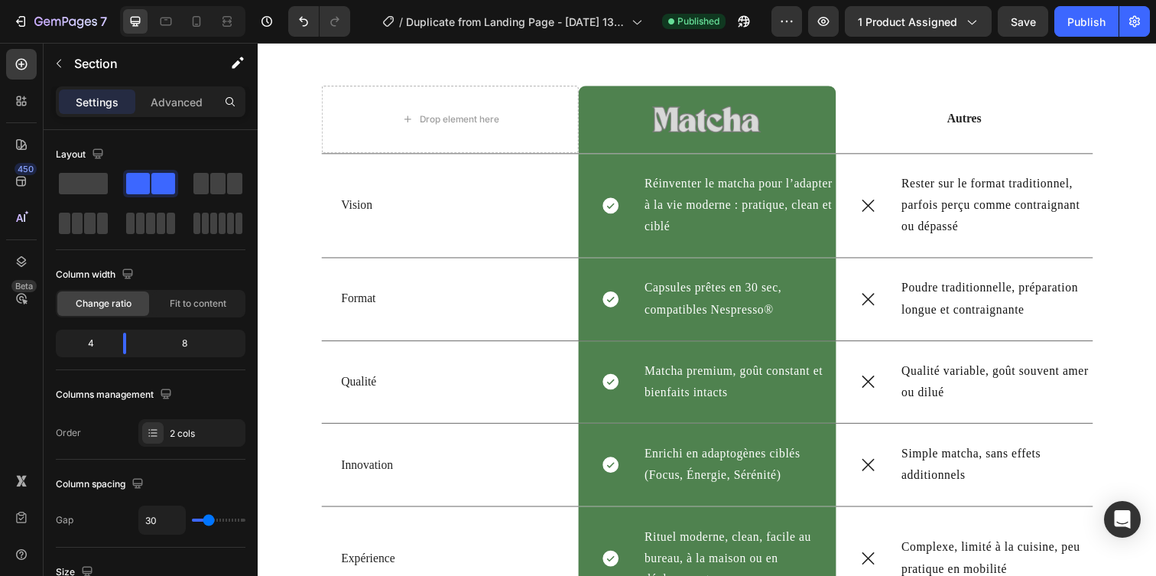
scroll to position [4045, 0]
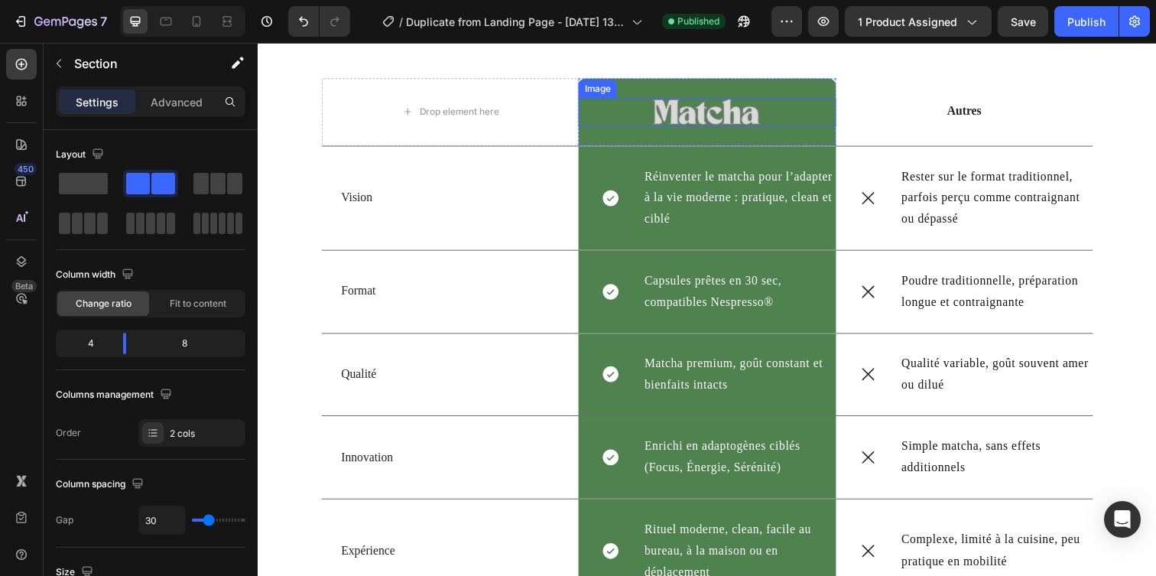
click at [689, 123] on img at bounding box center [716, 113] width 116 height 29
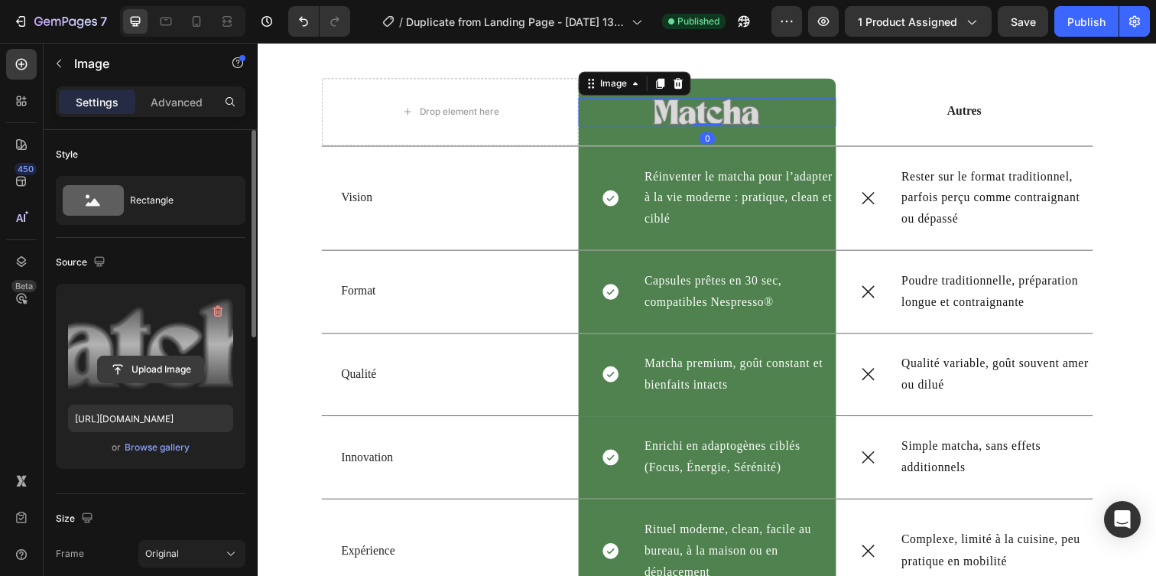
click at [166, 365] on input "file" at bounding box center [150, 369] width 105 height 26
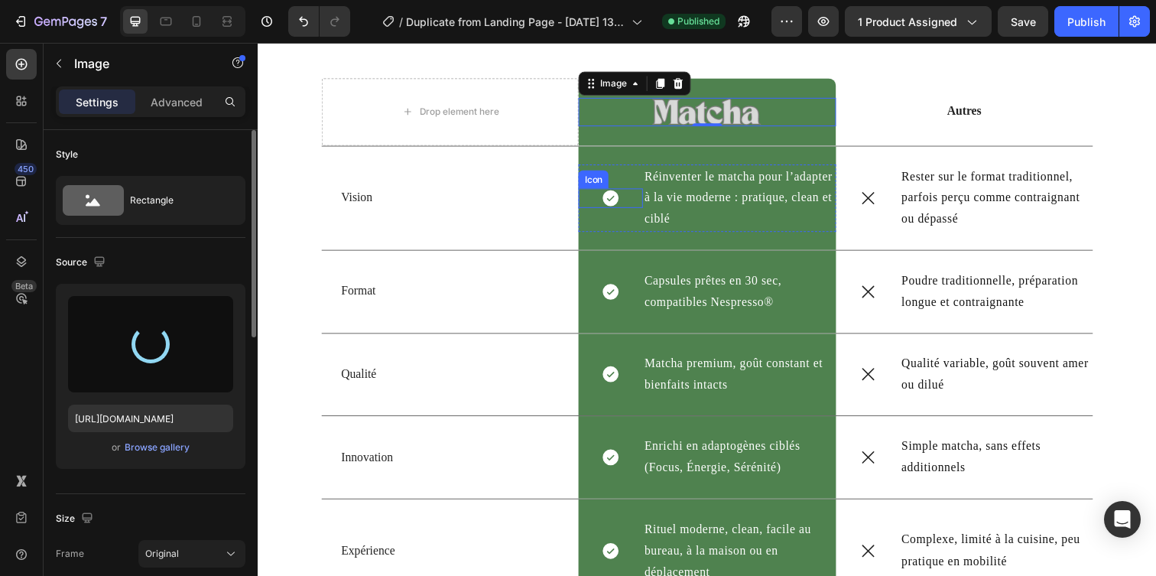
type input "[URL][DOMAIN_NAME]"
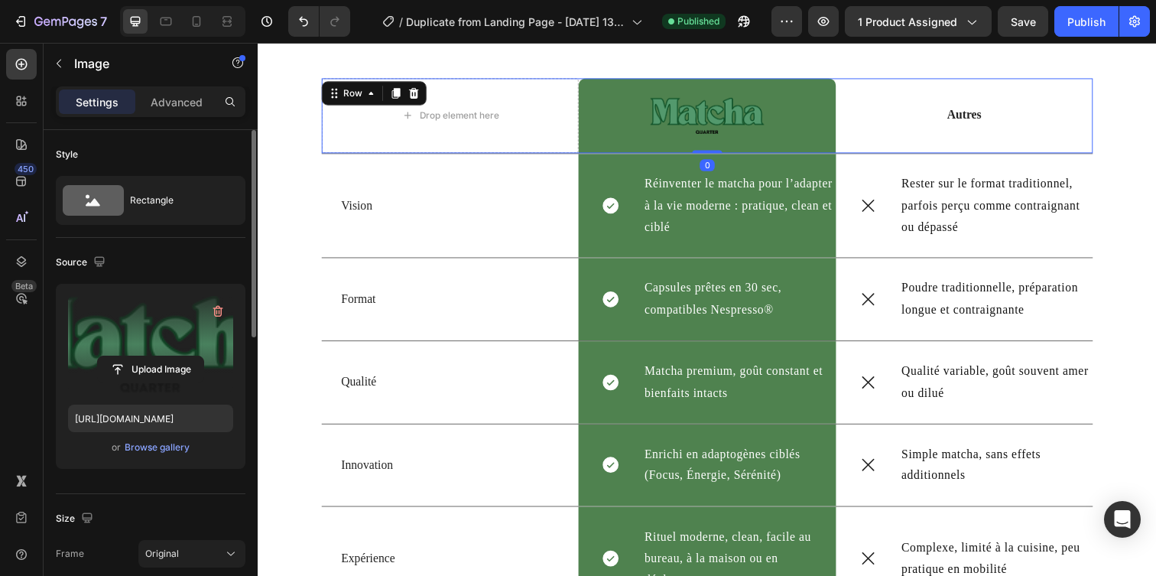
click at [938, 130] on div "Autres Text Block" at bounding box center [979, 117] width 262 height 76
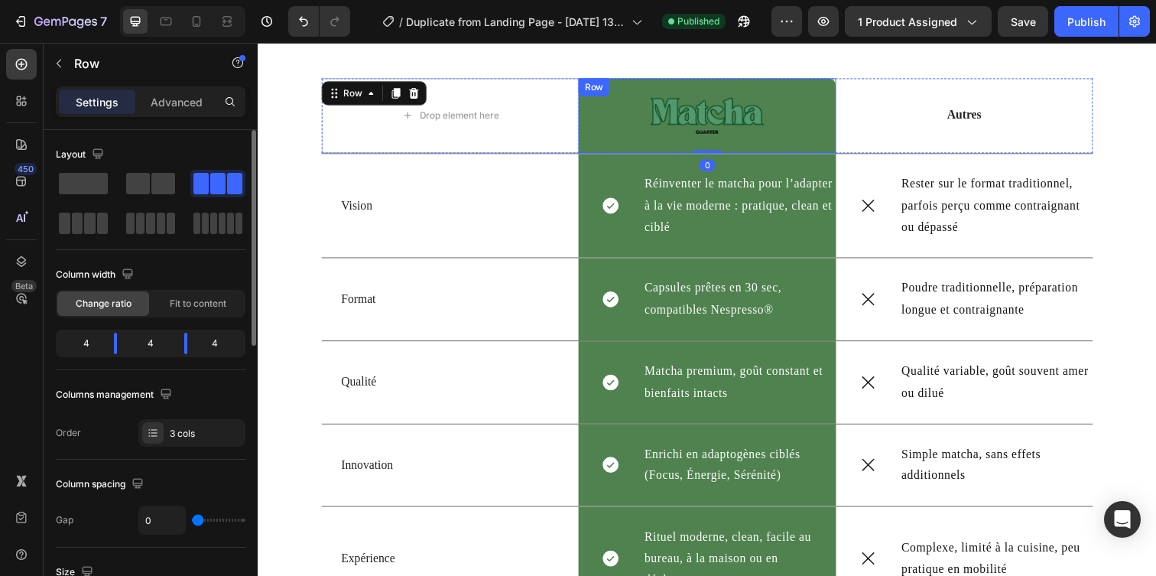
click at [834, 140] on div "Image Row" at bounding box center [716, 117] width 262 height 76
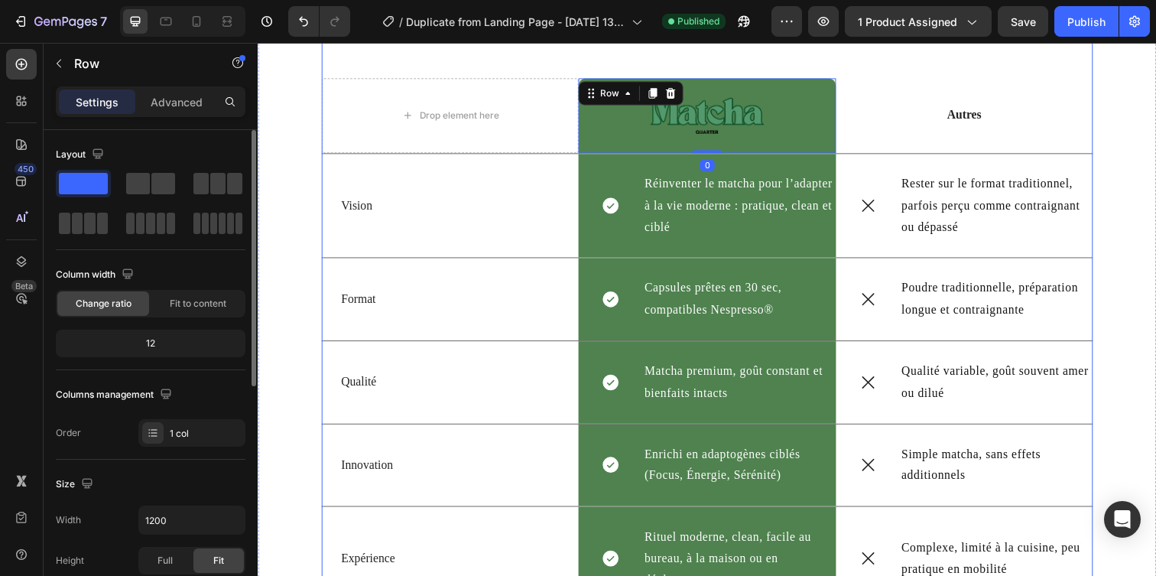
click at [745, 63] on div "NOUS vs EUX : la différence est [PERSON_NAME] Drop element here Image Row 0 Aut…" at bounding box center [716, 445] width 787 height 972
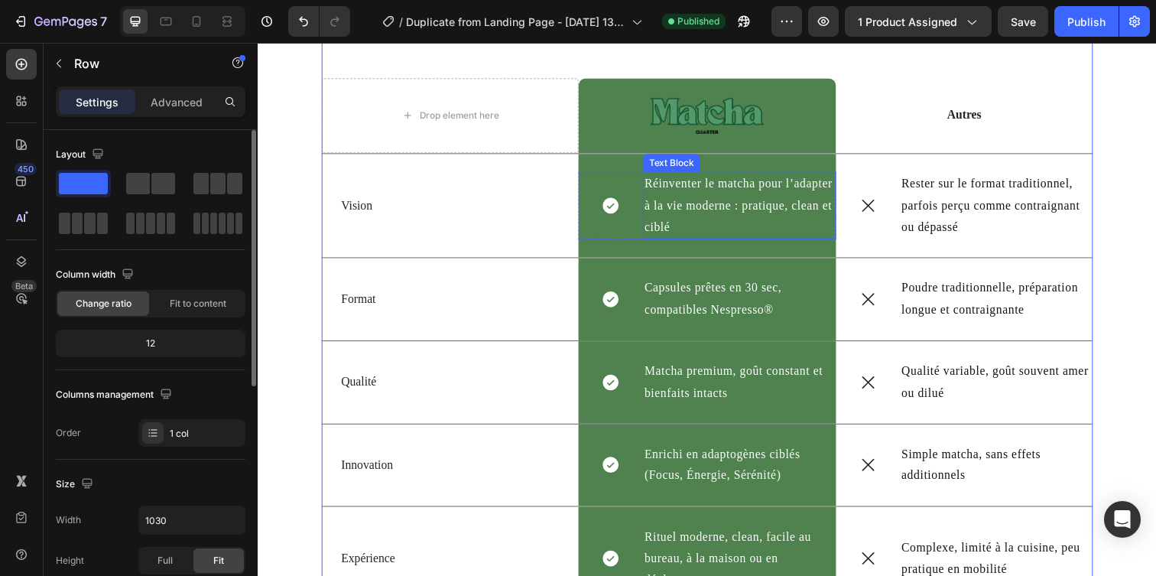
scroll to position [3946, 0]
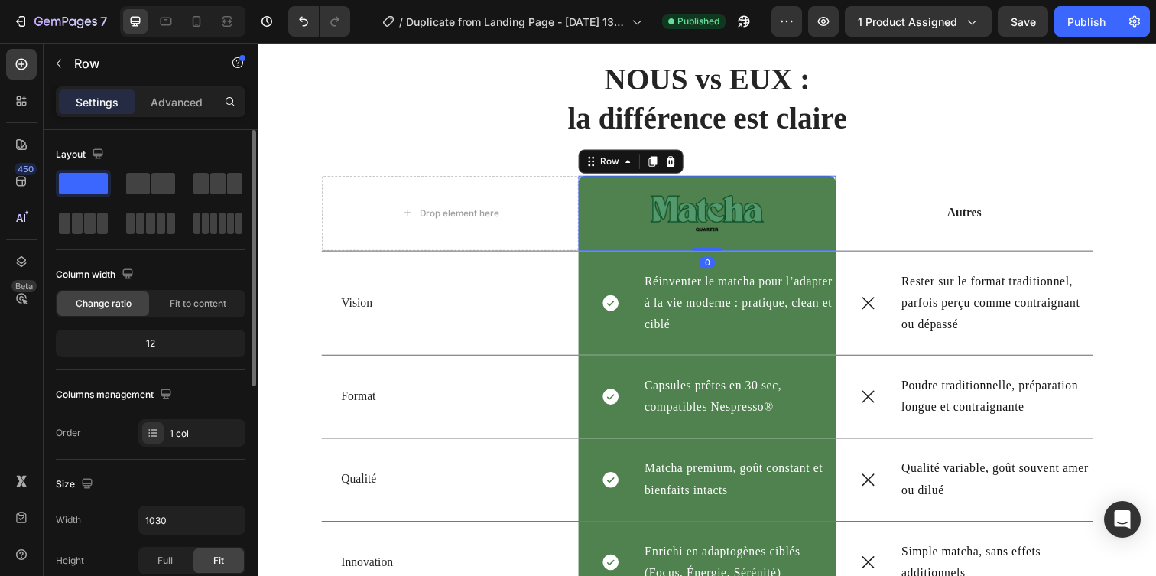
click at [789, 189] on div "Image Row 0" at bounding box center [716, 216] width 262 height 76
click at [60, 64] on icon "button" at bounding box center [59, 63] width 12 height 12
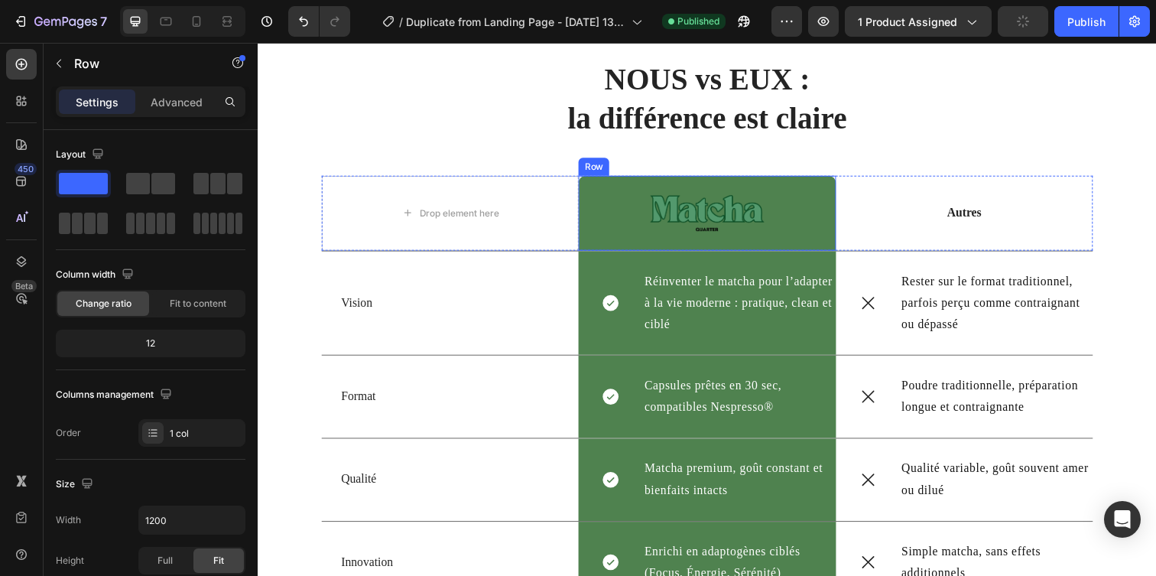
click at [592, 186] on div "Image Row" at bounding box center [716, 216] width 262 height 76
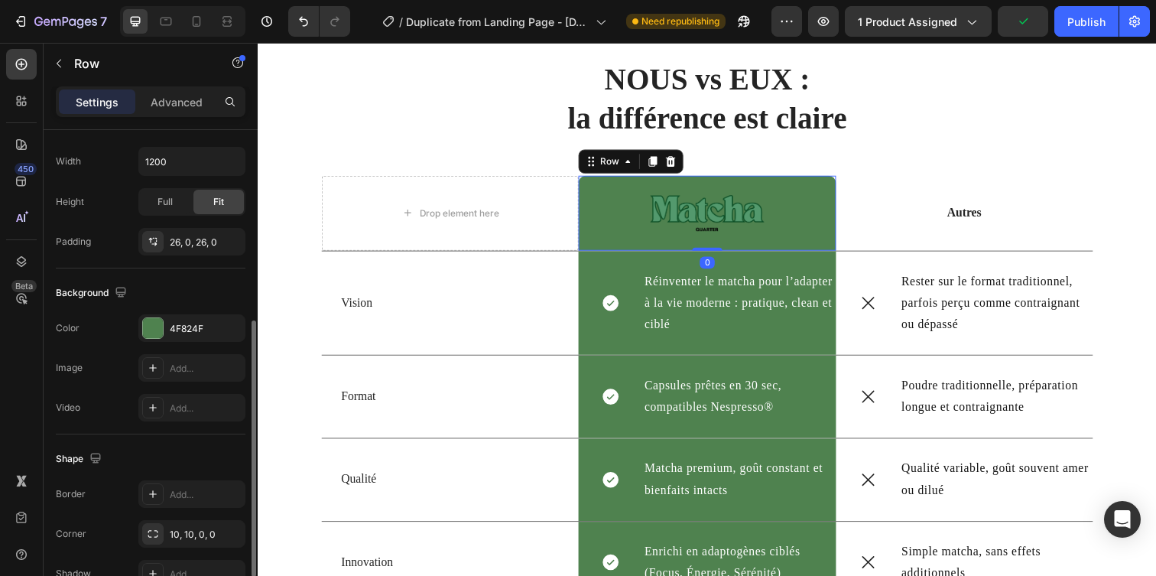
scroll to position [360, 0]
click at [171, 330] on div "4F824F" at bounding box center [192, 327] width 44 height 14
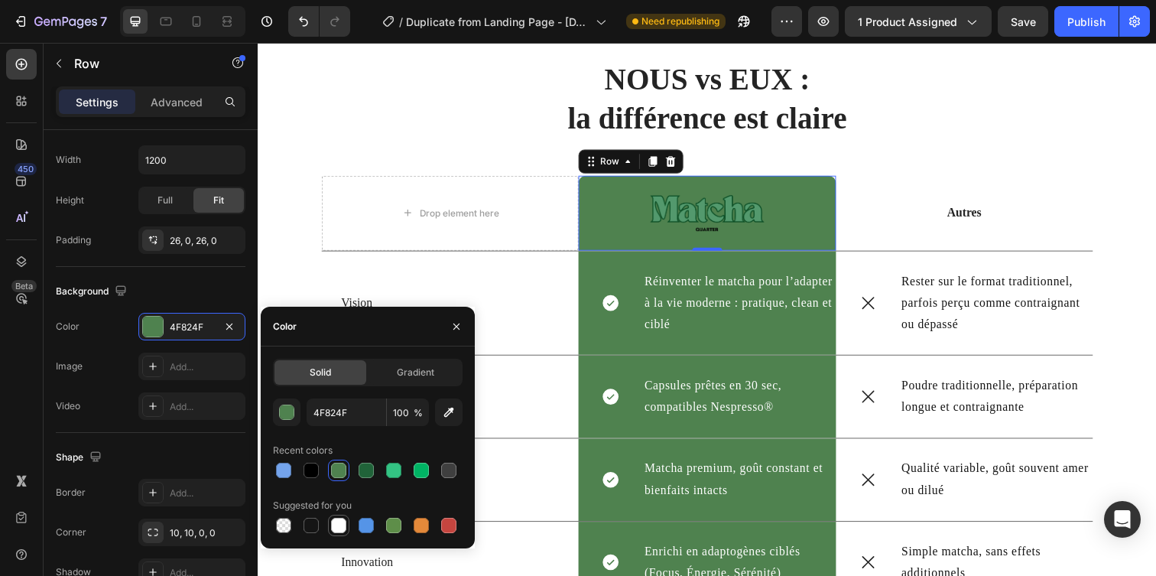
click at [332, 531] on div at bounding box center [338, 524] width 15 height 15
type input "FFFFFF"
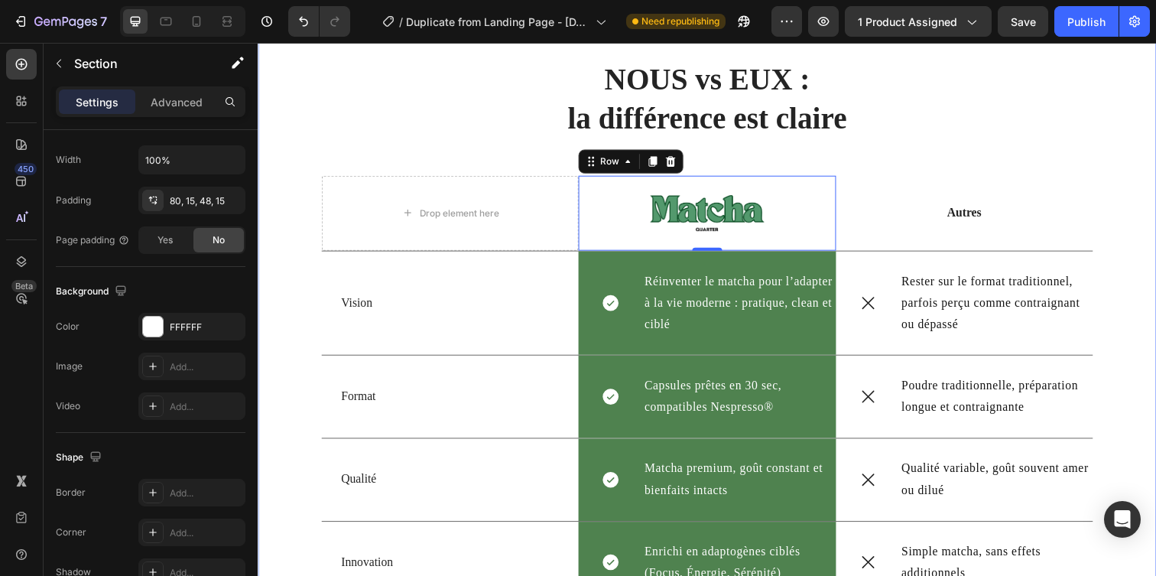
click at [291, 194] on div "NOUS vs EUX : la différence est [PERSON_NAME] Drop element here Image Row 0 Aut…" at bounding box center [716, 551] width 894 height 984
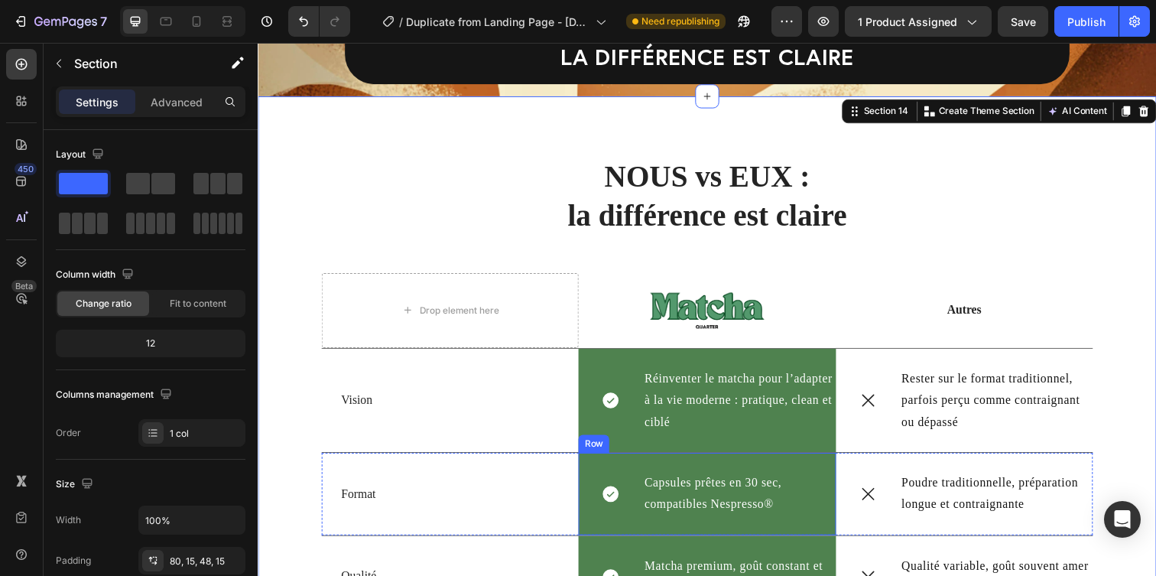
scroll to position [3858, 0]
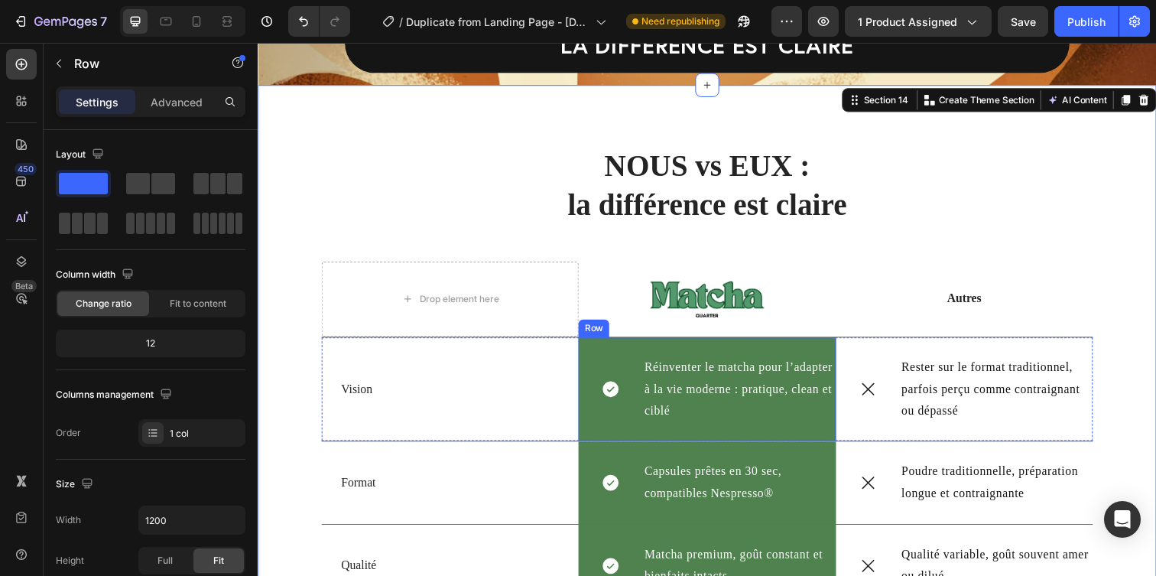
click at [630, 355] on div "Icon Réinventer le matcha pour l’adapter à la vie moderne : pratique, clean et …" at bounding box center [716, 395] width 262 height 105
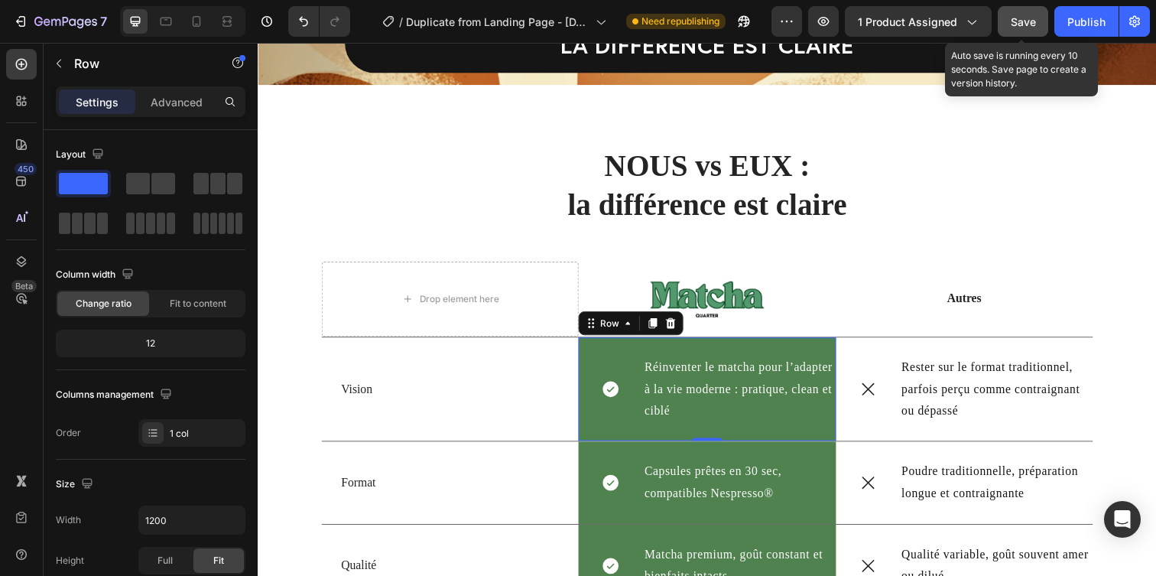
click at [1023, 26] on span "Save" at bounding box center [1022, 21] width 25 height 13
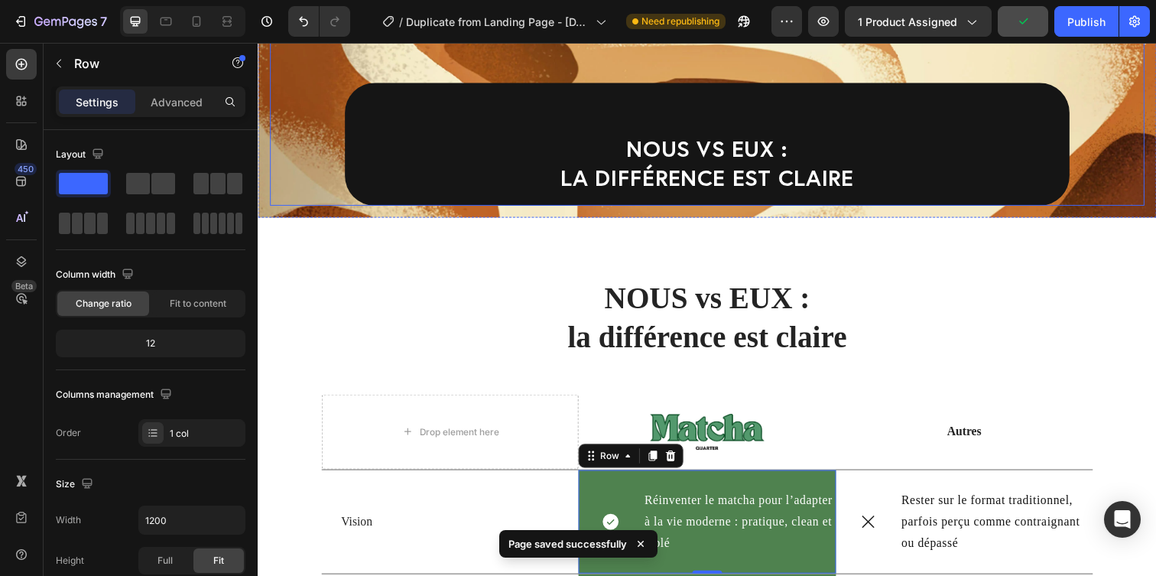
scroll to position [3755, 0]
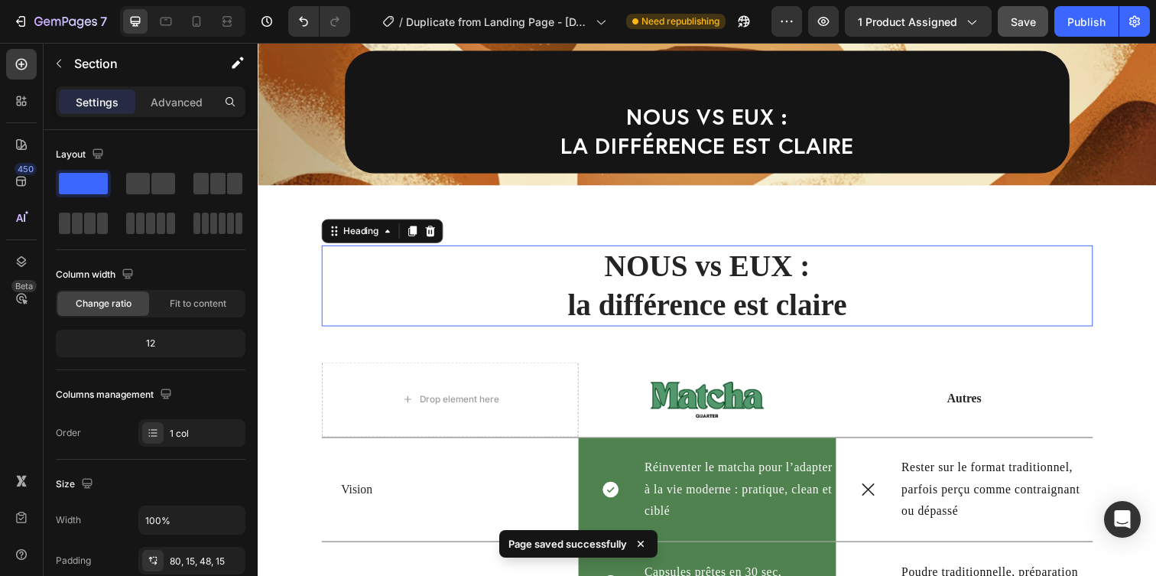
click at [673, 269] on h2 "NOUS vs EUX : la différence est claire" at bounding box center [716, 290] width 787 height 83
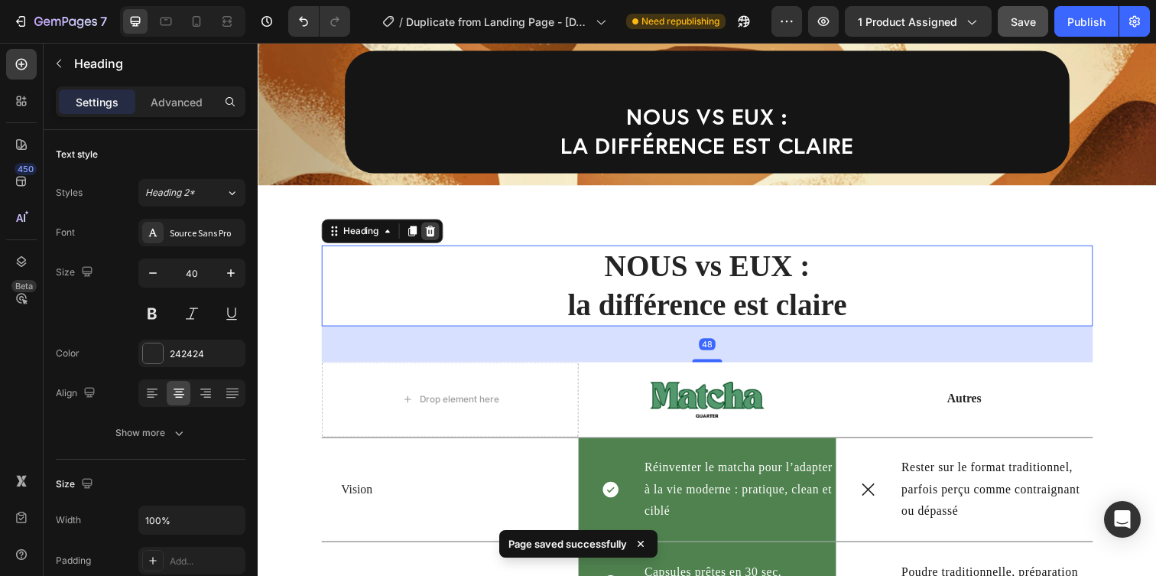
click at [436, 232] on icon at bounding box center [434, 234] width 10 height 11
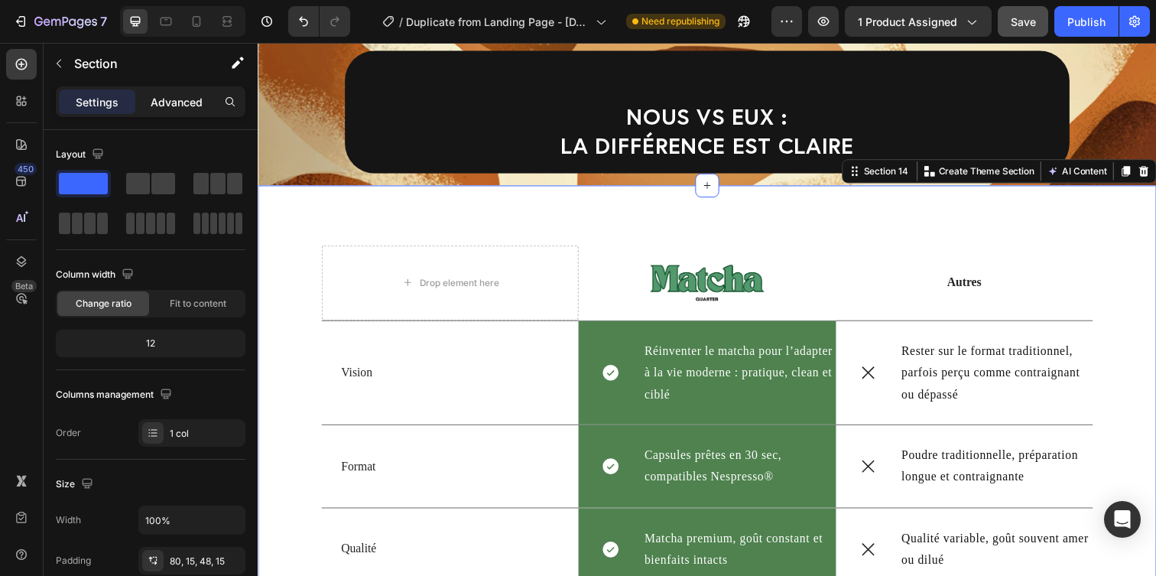
click at [185, 102] on p "Advanced" at bounding box center [177, 102] width 52 height 16
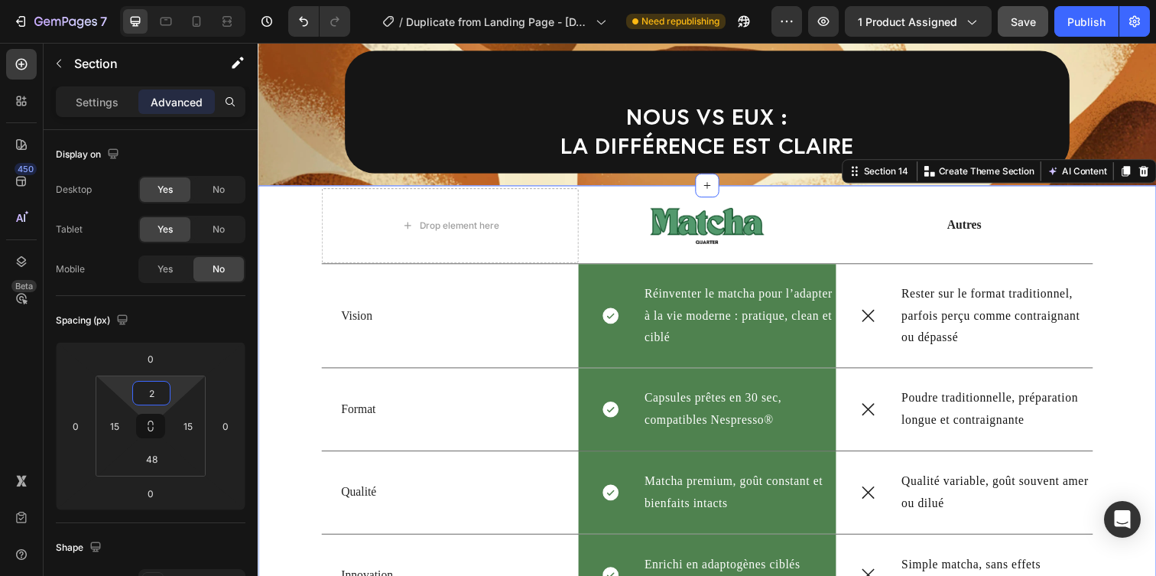
type input "0"
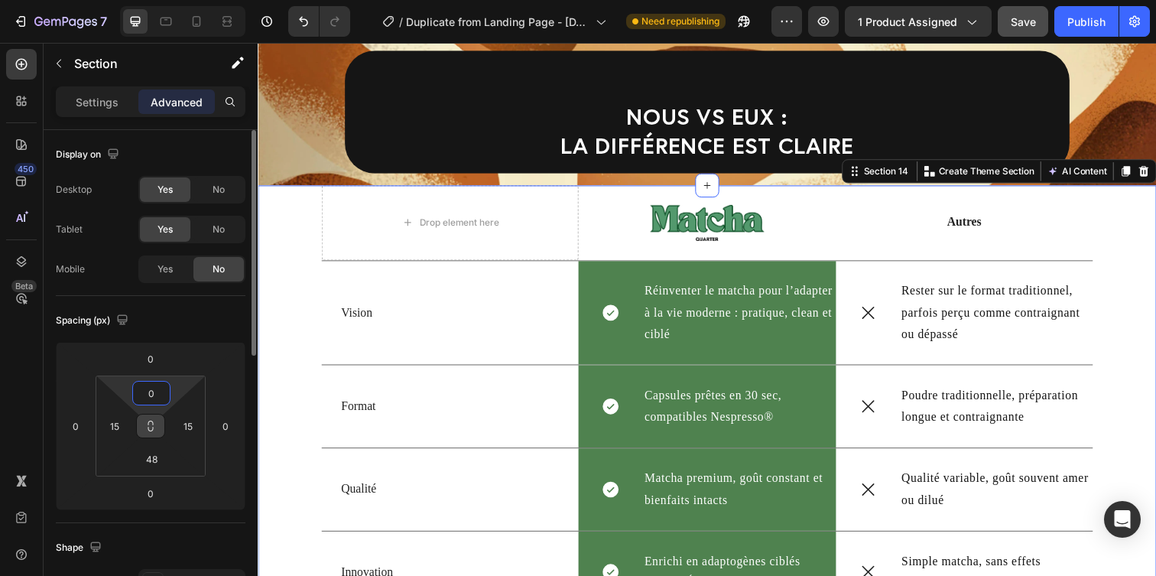
drag, startPoint x: 149, startPoint y: 377, endPoint x: 146, endPoint y: 423, distance: 46.7
click at [146, 0] on html "7 / Duplicate from Landing Page - [DATE] 13:25:49 Need republishing Preview 1 p…" at bounding box center [578, 0] width 1156 height 0
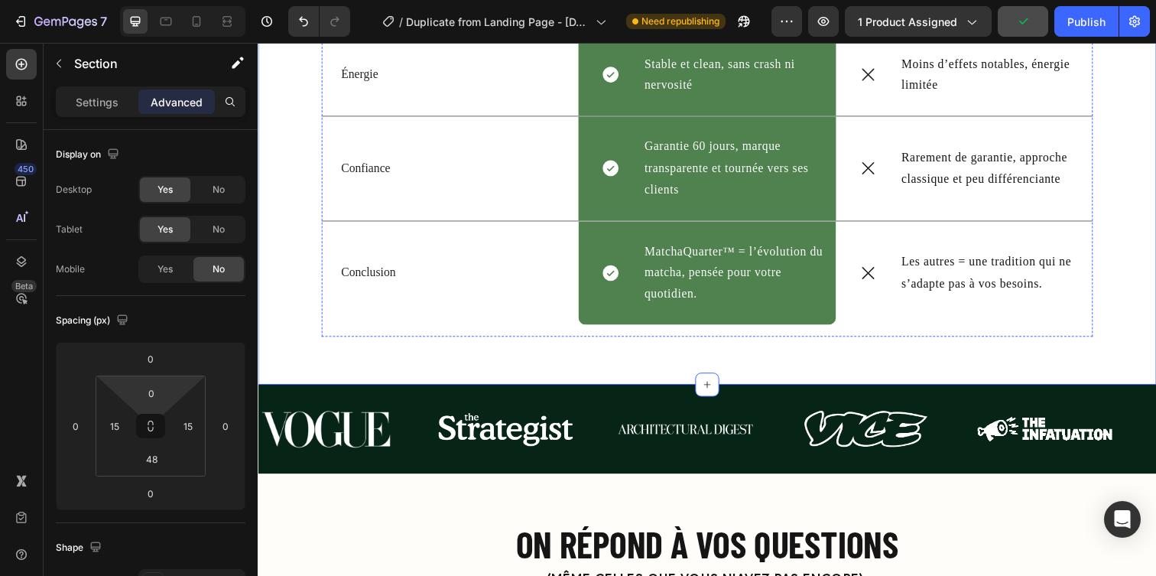
scroll to position [4467, 0]
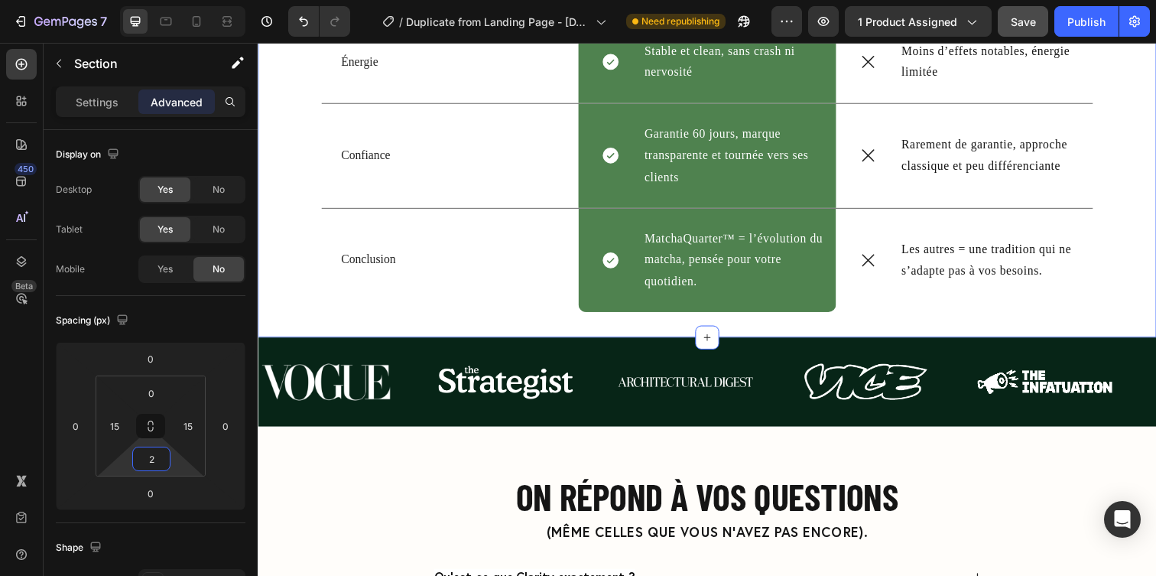
type input "0"
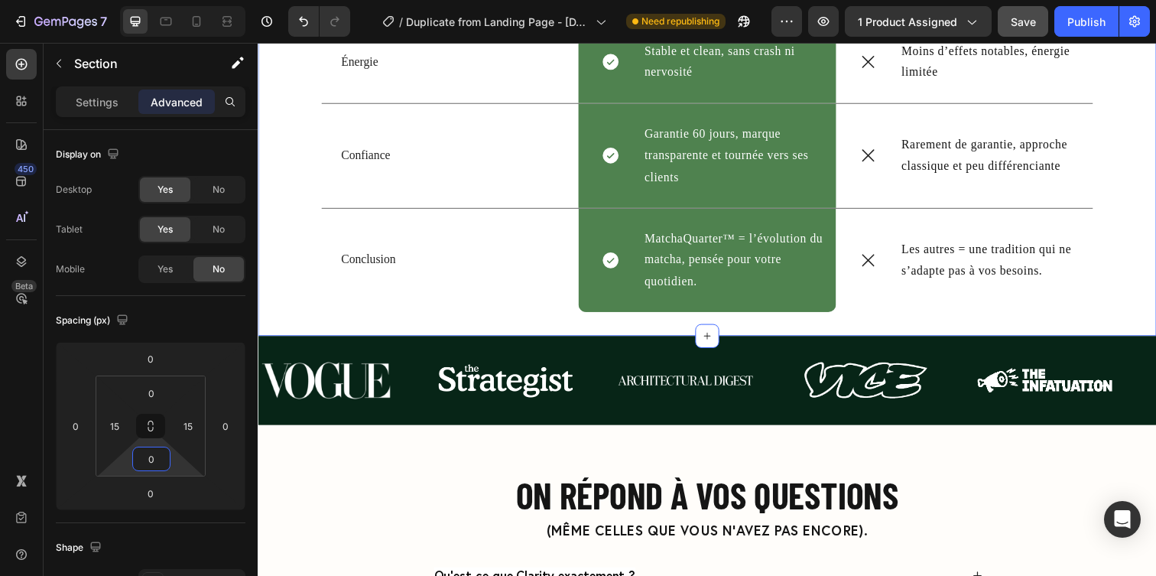
drag, startPoint x: 144, startPoint y: 472, endPoint x: 143, endPoint y: 524, distance: 52.8
click at [143, 0] on html "7 / Duplicate from Landing Page - [DATE] 13:25:49 Need republishing Preview 1 p…" at bounding box center [578, 0] width 1156 height 0
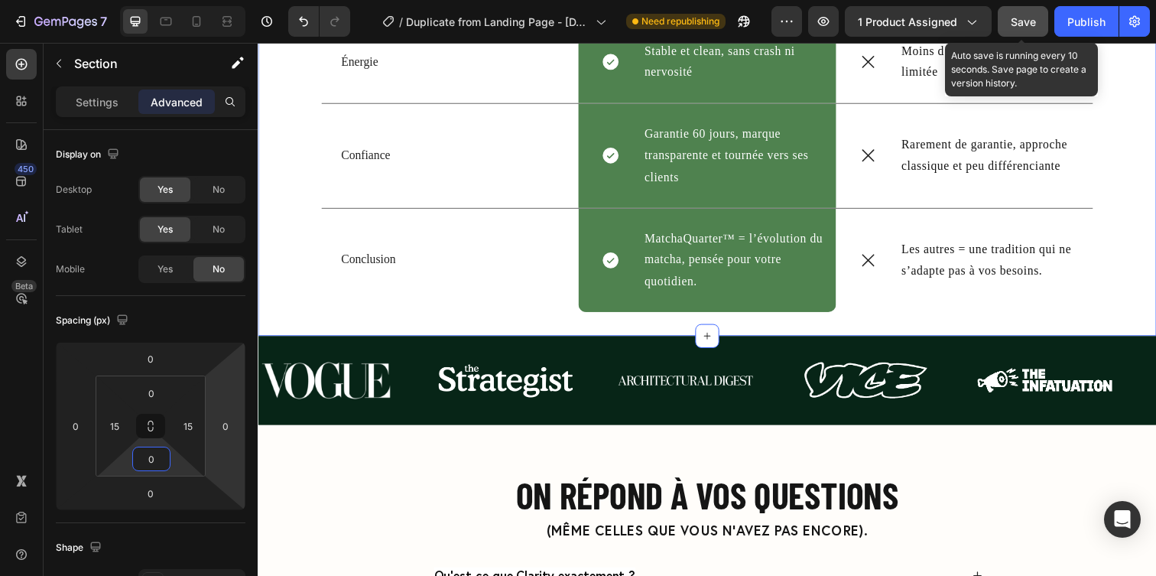
click at [1032, 20] on span "Save" at bounding box center [1022, 21] width 25 height 13
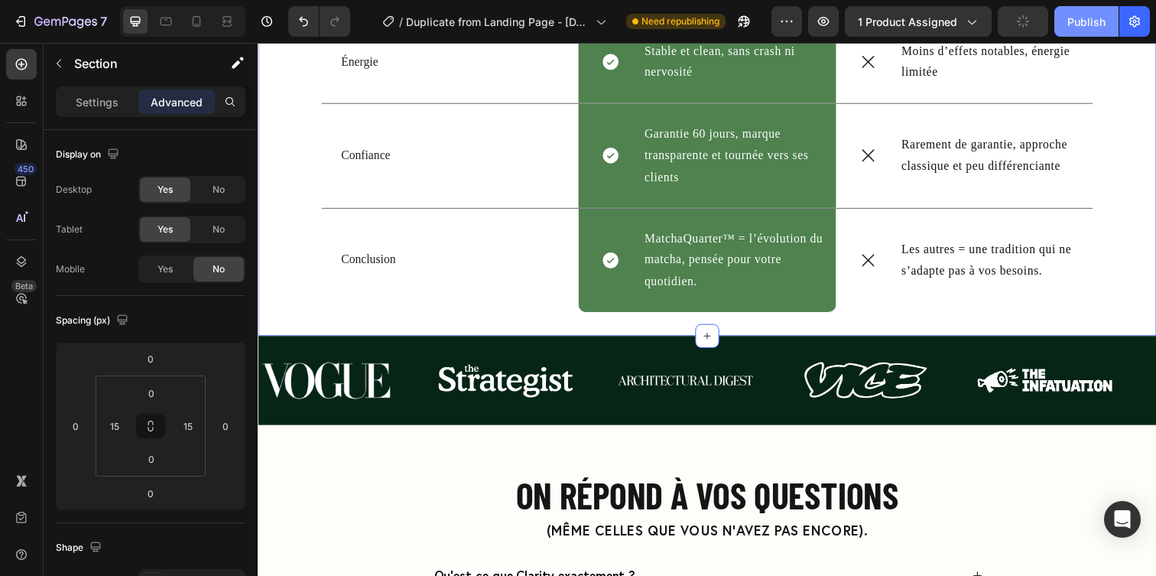
click at [1074, 22] on div "Publish" at bounding box center [1086, 22] width 38 height 16
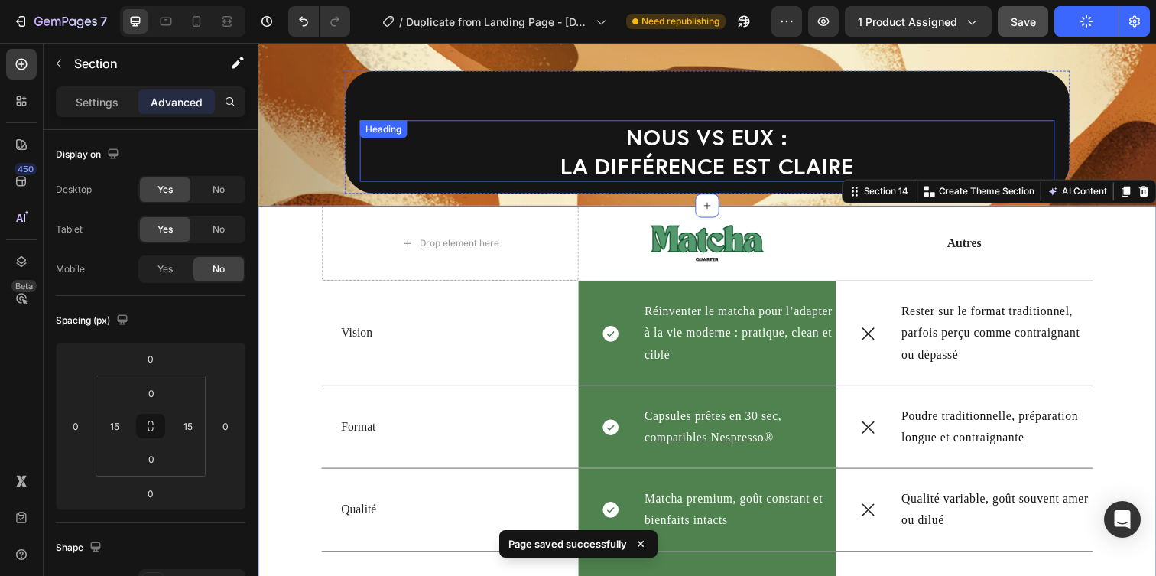
scroll to position [3674, 0]
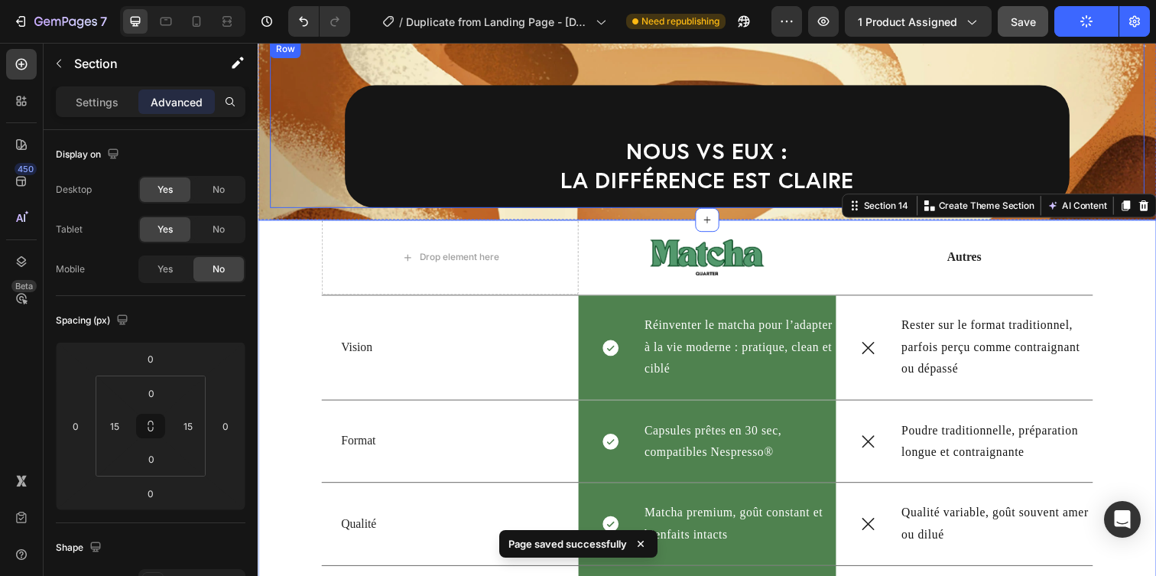
click at [683, 71] on div "NOUS vs EUX : la différence est claire Heading Row Row" at bounding box center [716, 125] width 893 height 171
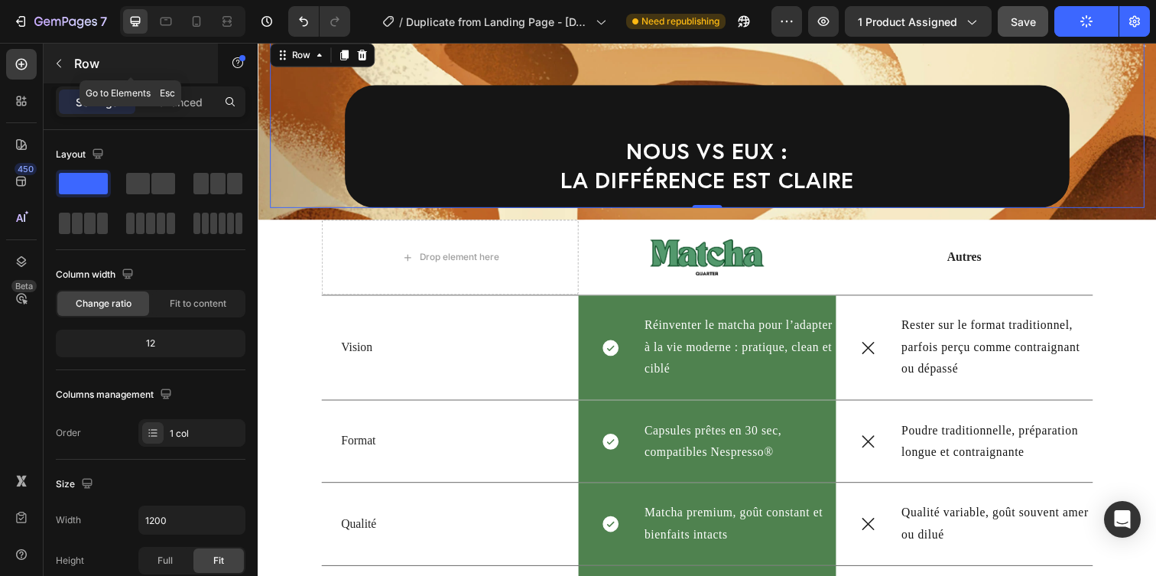
click at [55, 63] on icon "button" at bounding box center [59, 63] width 12 height 12
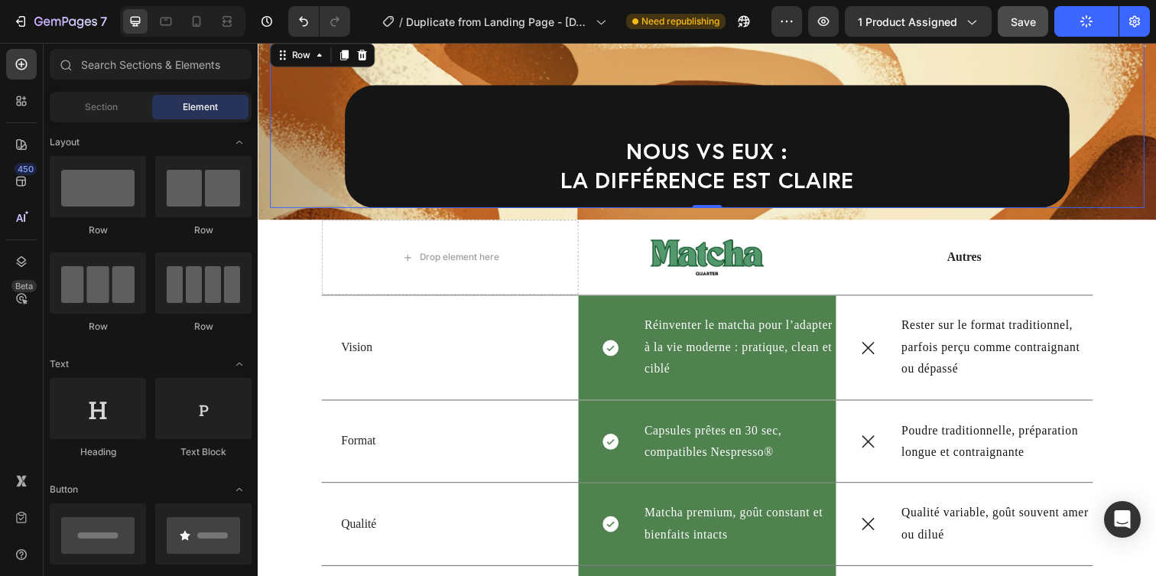
click at [345, 74] on div "NOUS vs EUX : la différence est claire Heading Row Row 0" at bounding box center [716, 125] width 893 height 171
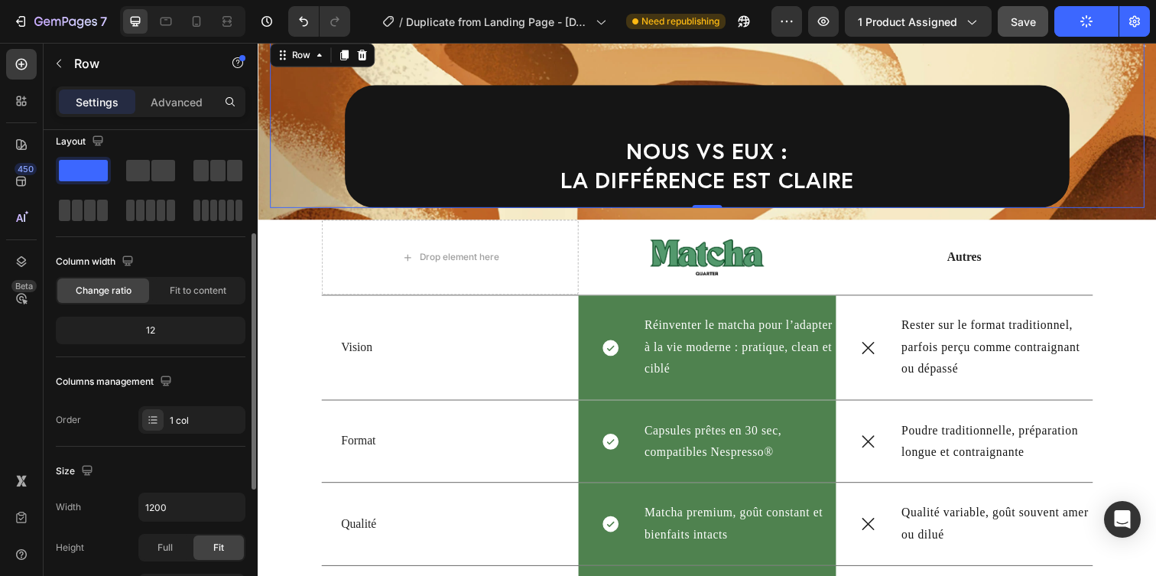
scroll to position [0, 0]
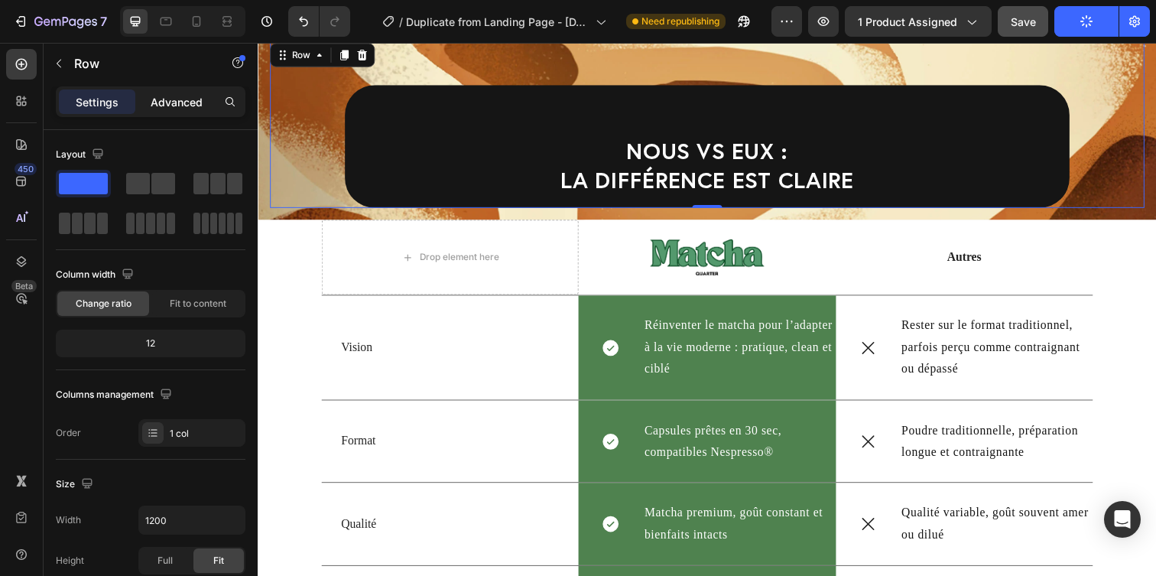
click at [141, 103] on div "Advanced" at bounding box center [176, 101] width 76 height 24
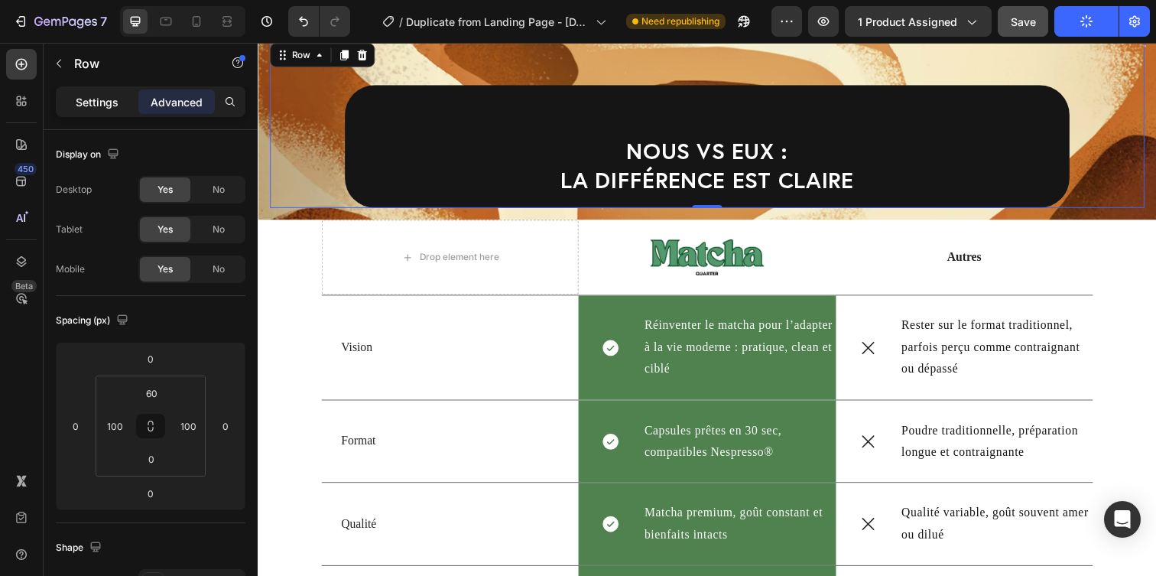
click at [115, 103] on p "Settings" at bounding box center [97, 102] width 43 height 16
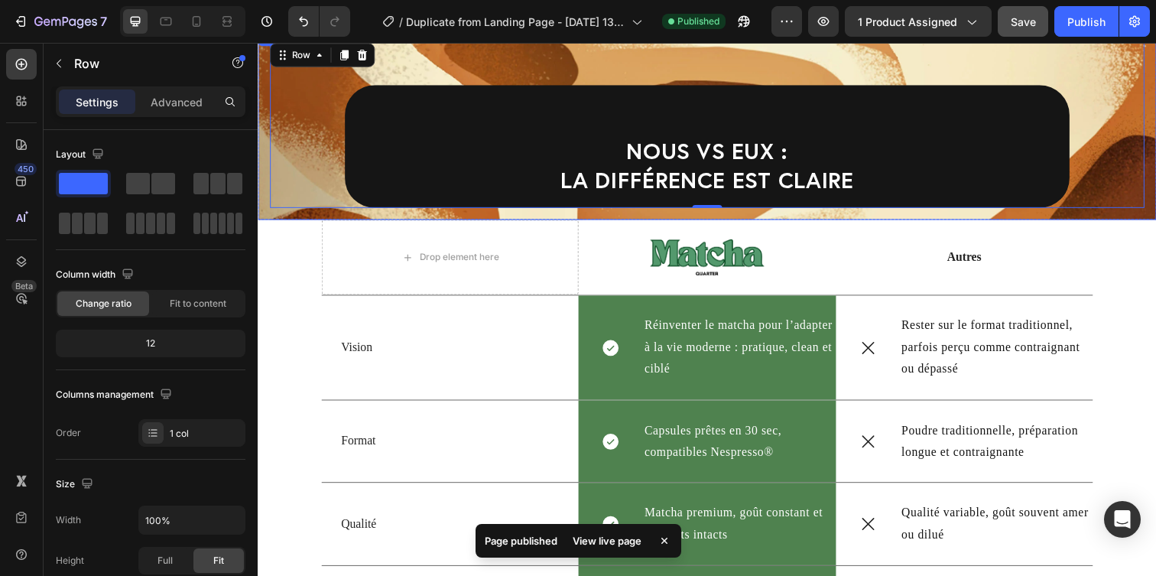
click at [269, 211] on div "NOUS vs EUX : la différence est claire Heading Row Row 0 Row" at bounding box center [716, 126] width 917 height 196
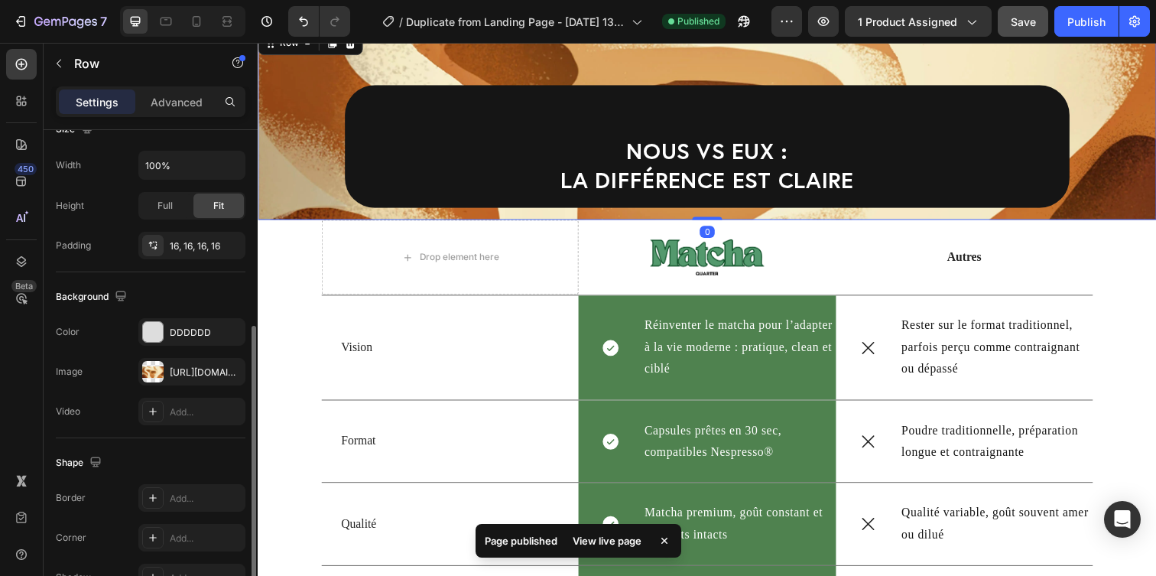
scroll to position [404, 0]
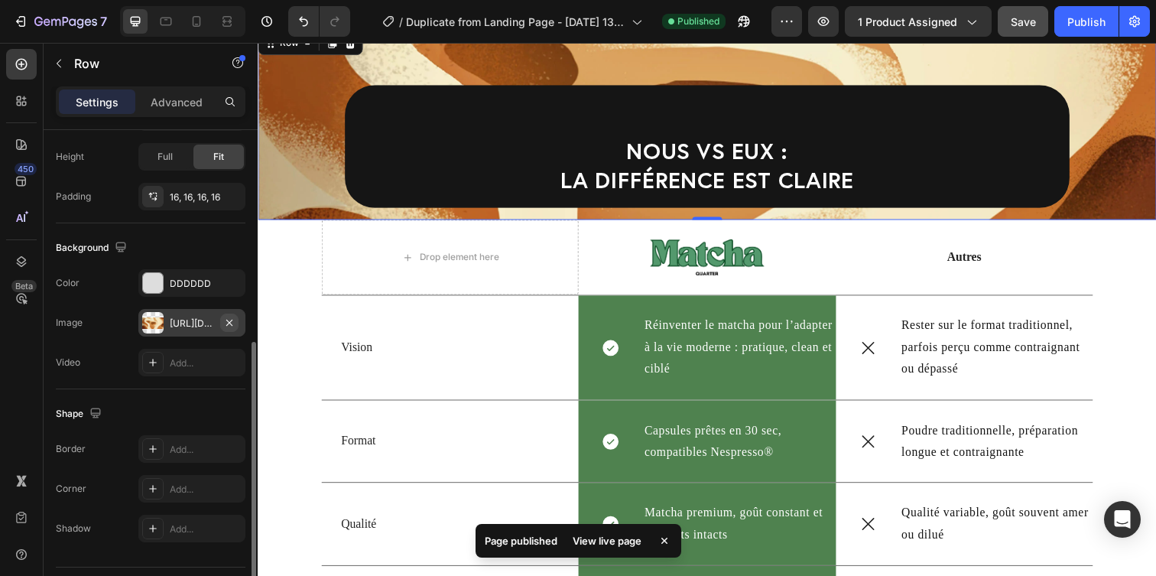
click at [234, 324] on icon "button" at bounding box center [229, 322] width 12 height 12
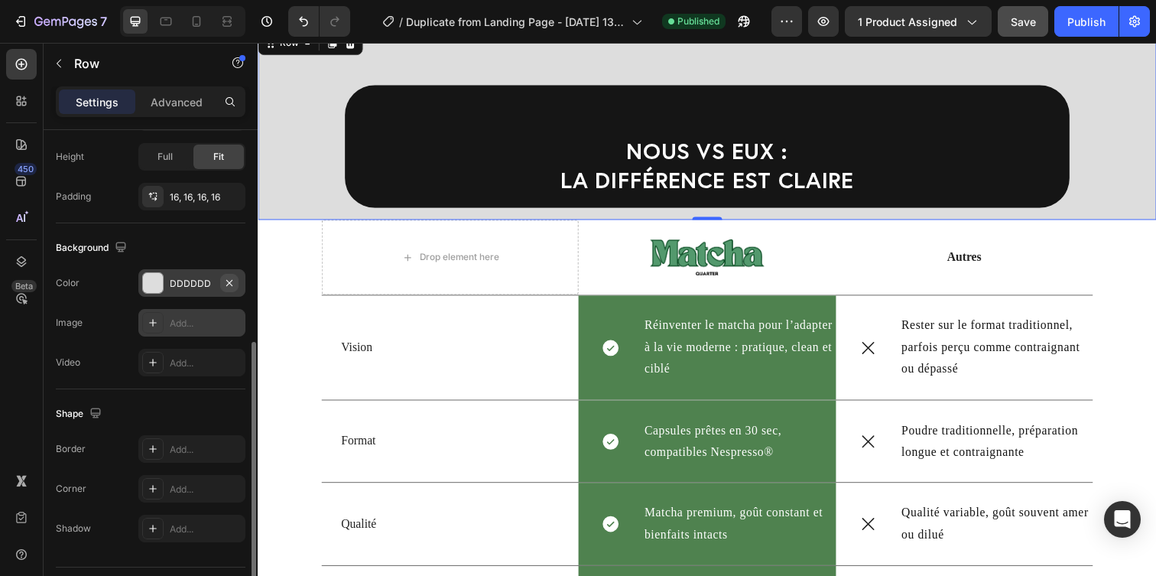
click at [225, 282] on icon "button" at bounding box center [229, 283] width 12 height 12
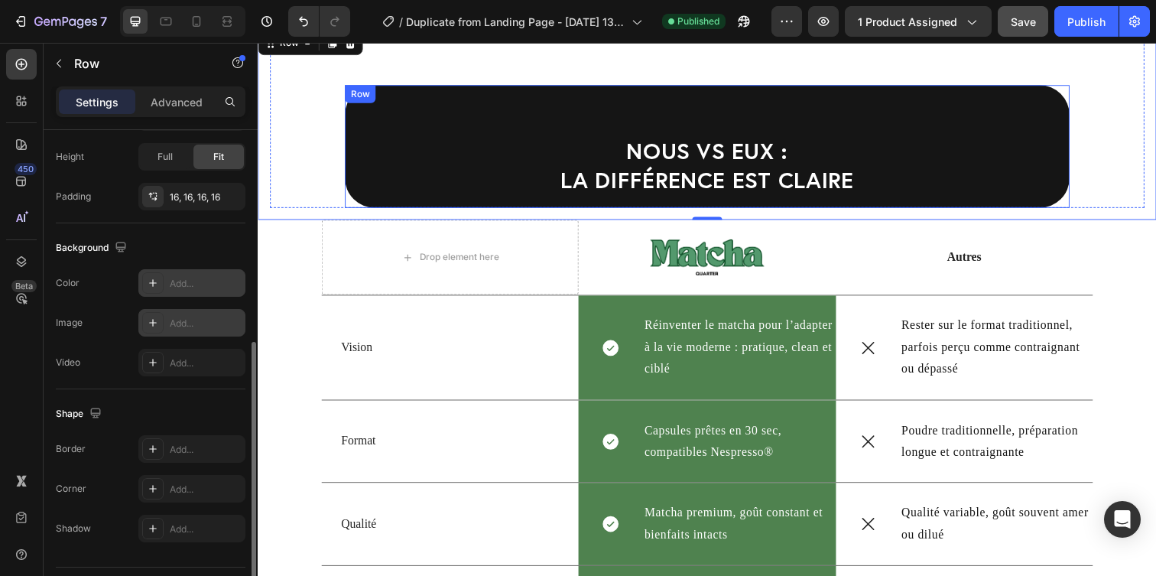
click at [503, 117] on div "NOUS vs EUX : la différence est [PERSON_NAME]" at bounding box center [716, 148] width 709 height 101
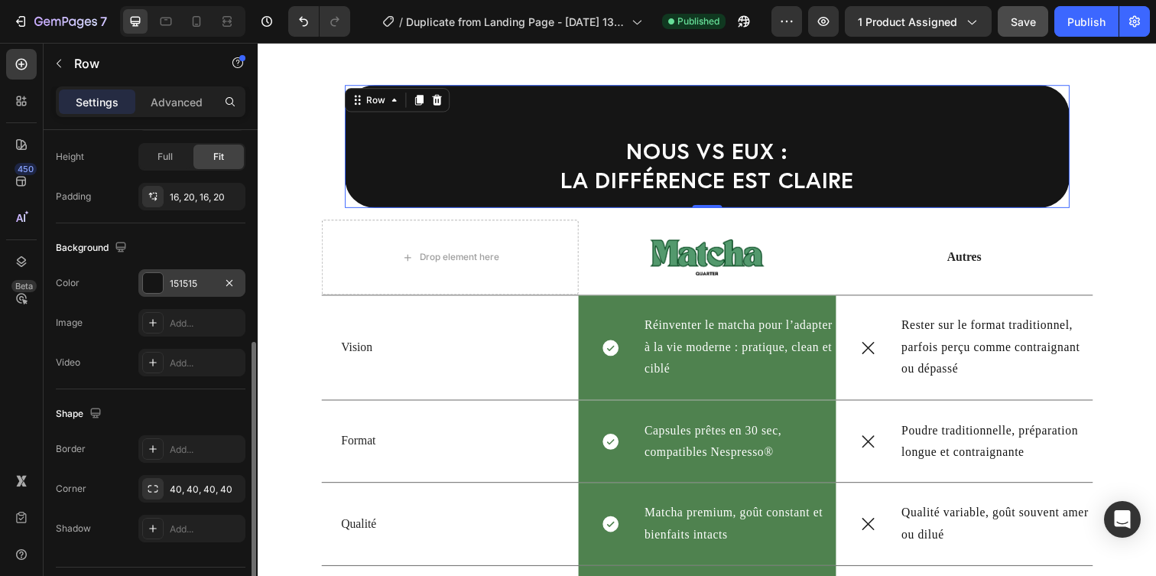
click at [209, 288] on div "151515" at bounding box center [192, 284] width 44 height 14
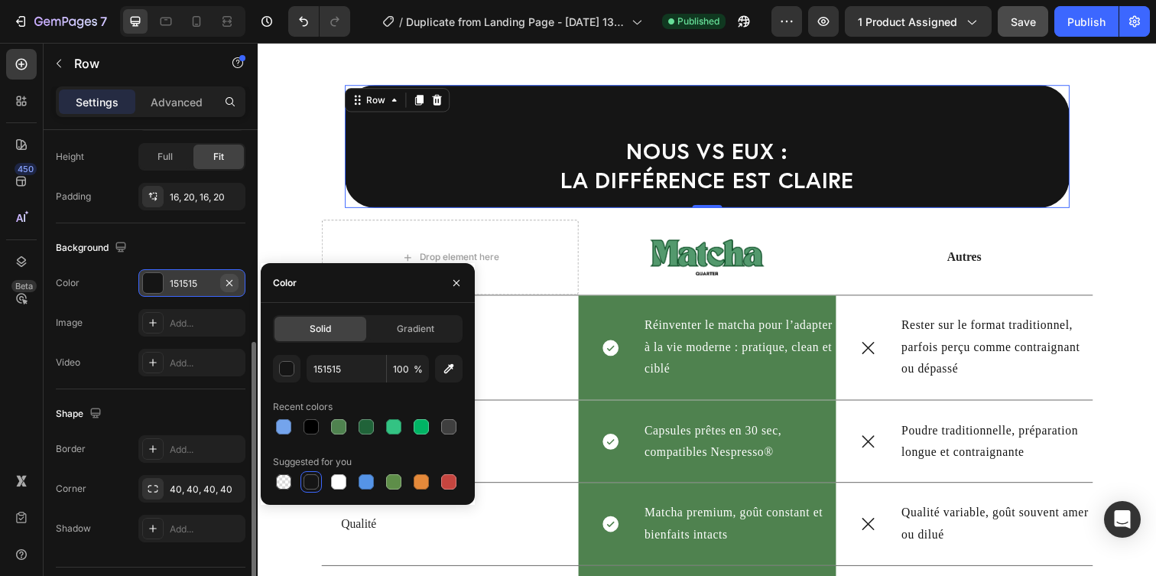
click at [221, 285] on button "button" at bounding box center [229, 283] width 18 height 18
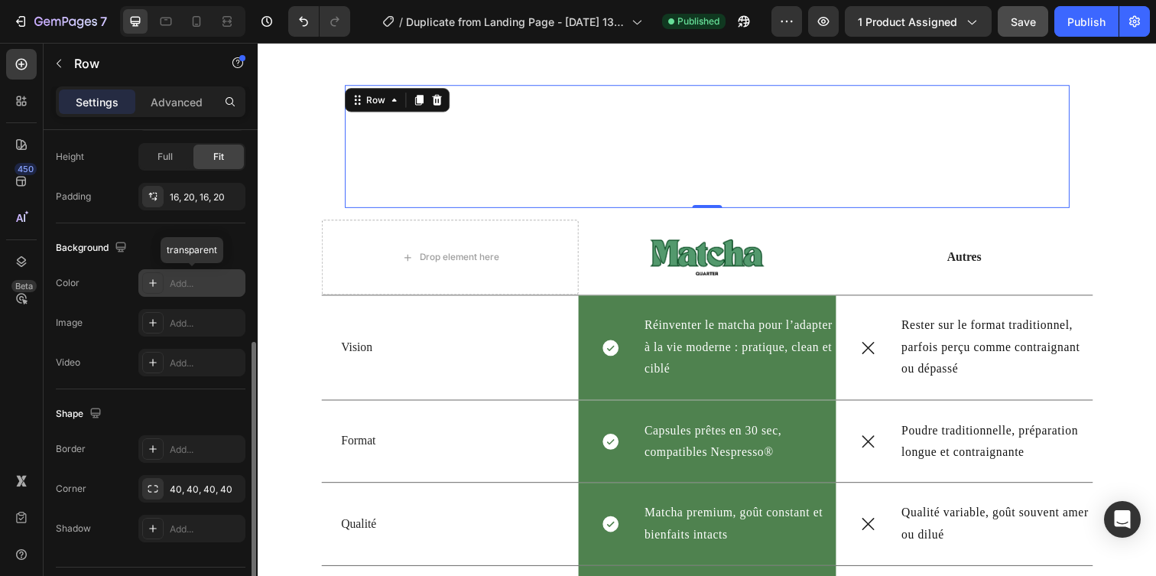
click at [199, 287] on div "Add..." at bounding box center [206, 284] width 72 height 14
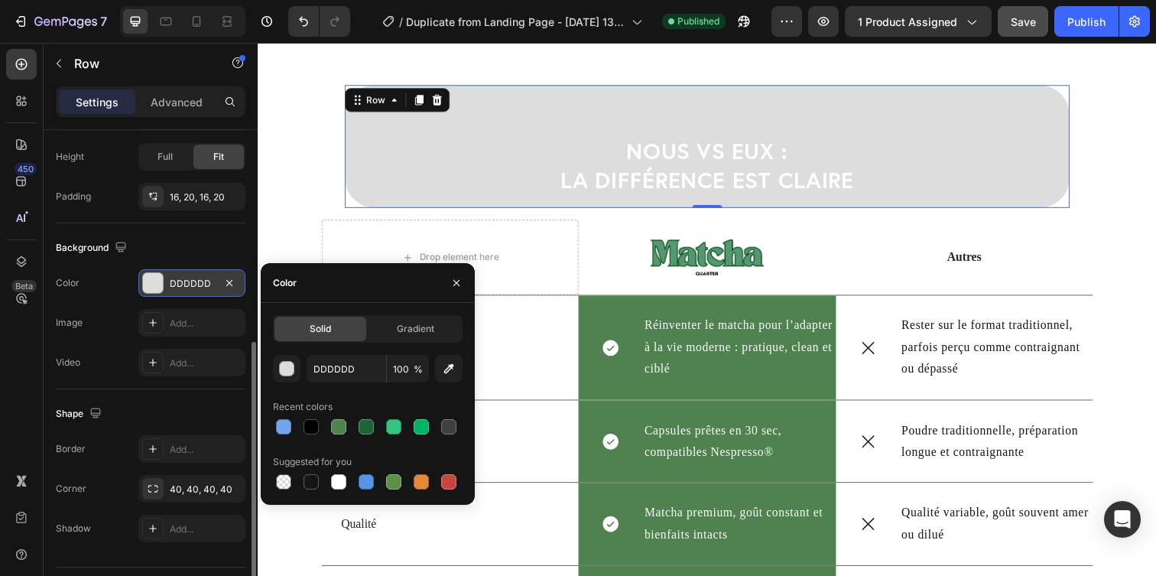
click at [326, 429] on div at bounding box center [368, 426] width 190 height 21
click at [339, 432] on div at bounding box center [338, 426] width 15 height 15
type input "4F824F"
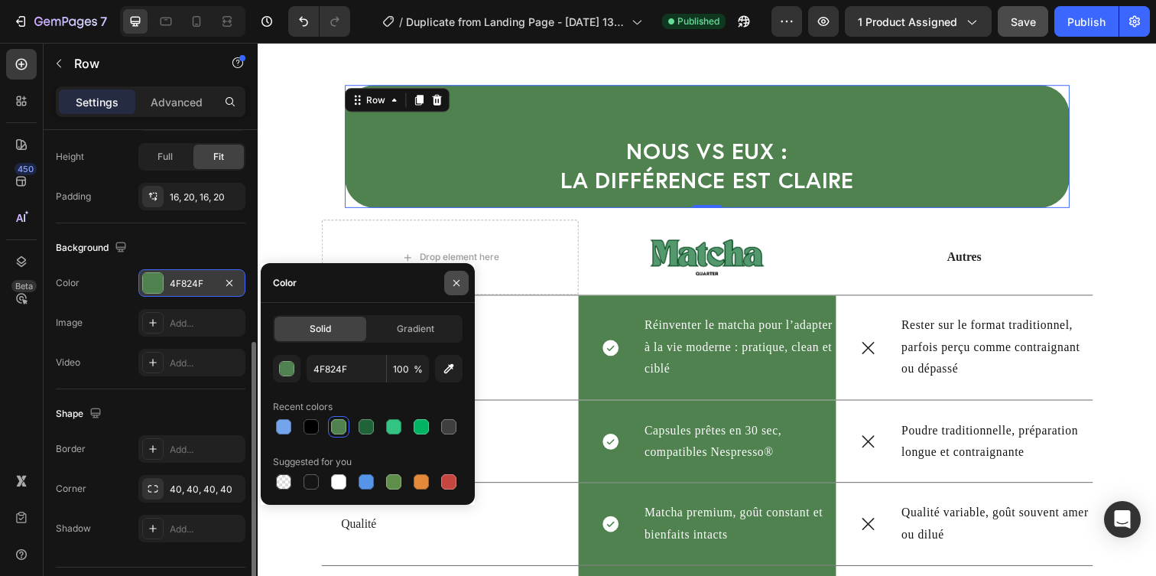
click at [459, 283] on icon "button" at bounding box center [456, 283] width 12 height 12
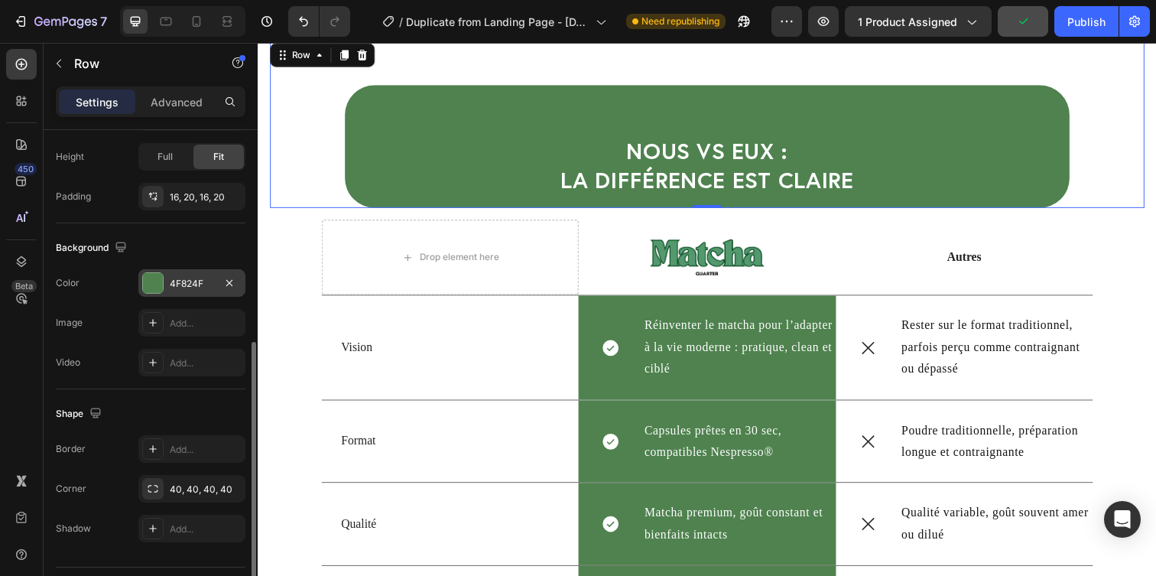
click at [303, 183] on div "NOUS vs EUX : la différence est claire Heading Row Row 0" at bounding box center [716, 125] width 893 height 171
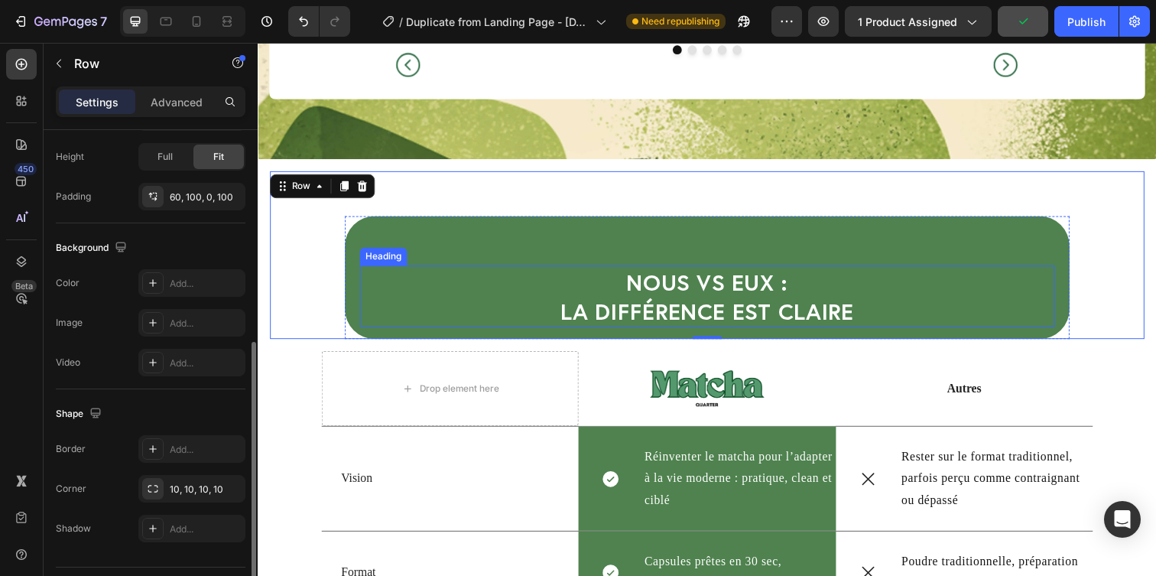
scroll to position [3530, 0]
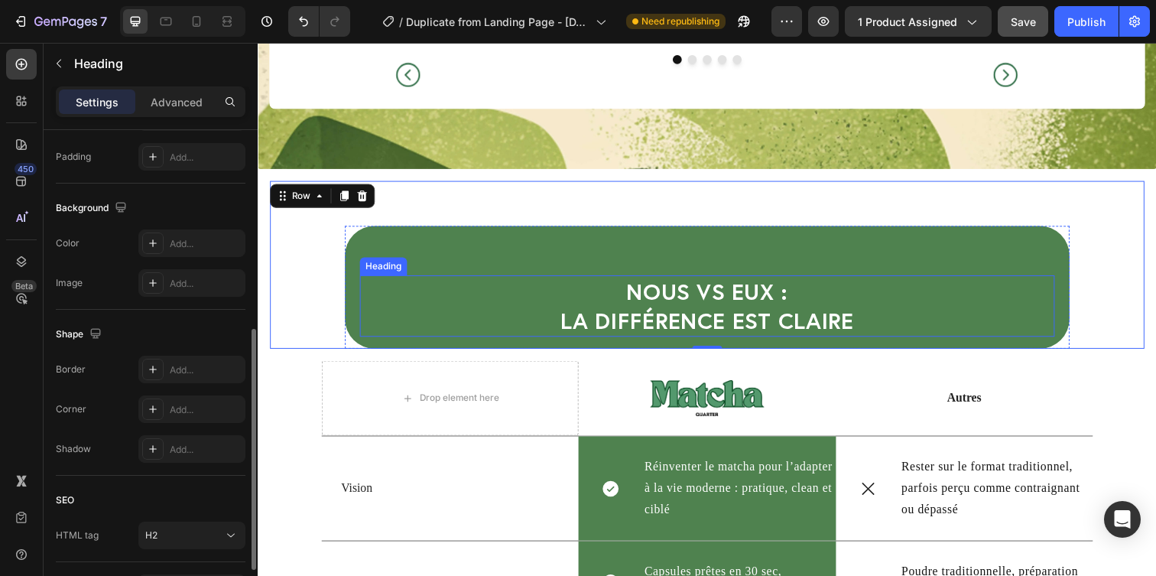
click at [703, 332] on h2 "NOUS vs EUX : la différence est claire" at bounding box center [716, 311] width 709 height 63
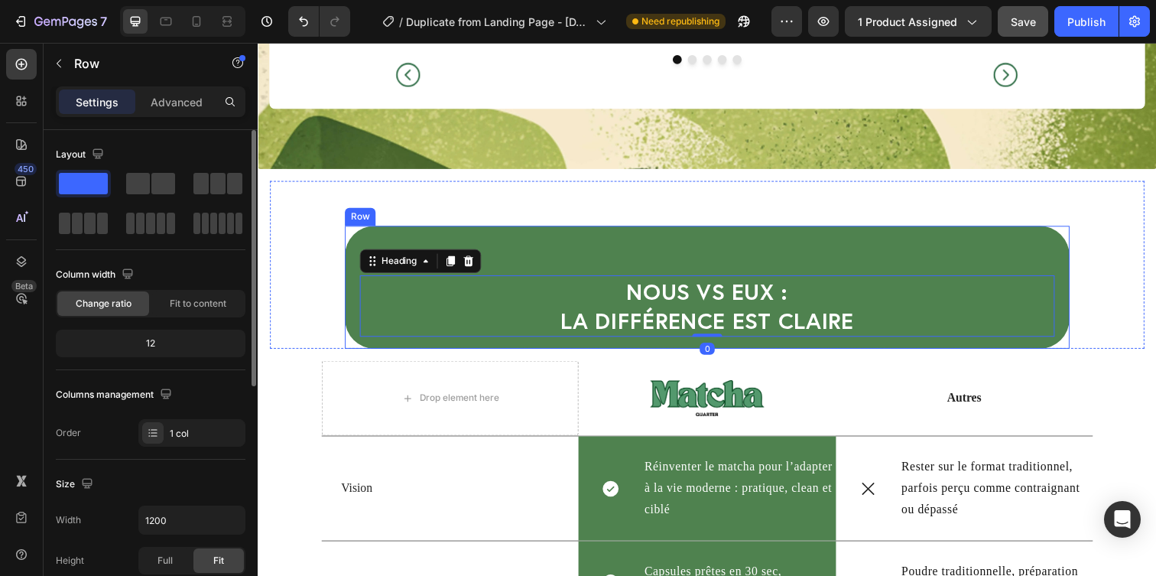
click at [630, 291] on div "NOUS vs EUX : la différence est [PERSON_NAME] 0" at bounding box center [716, 292] width 709 height 101
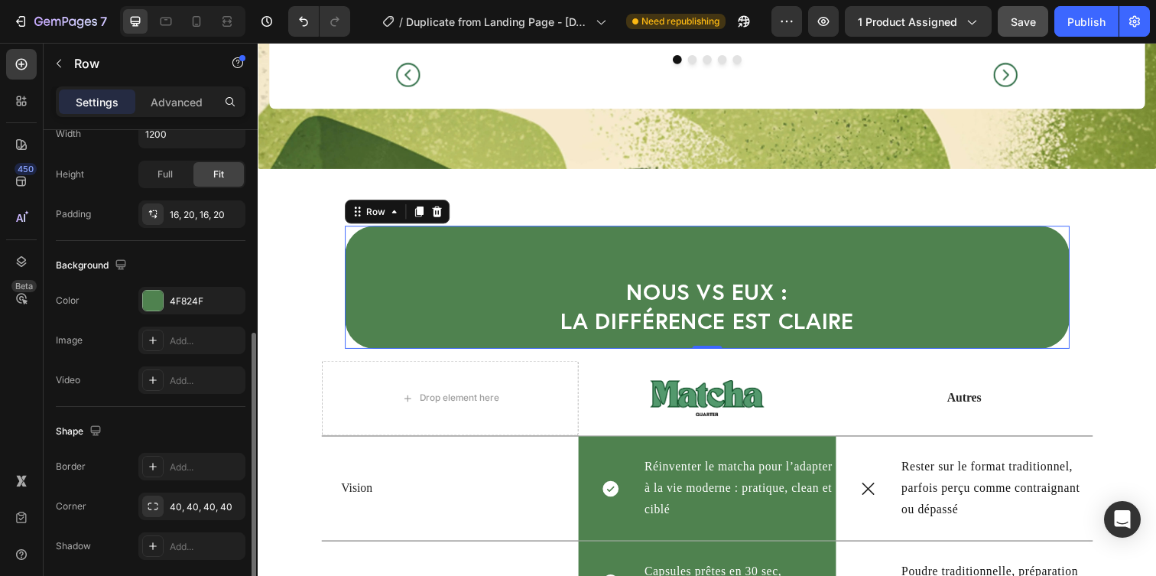
scroll to position [443, 0]
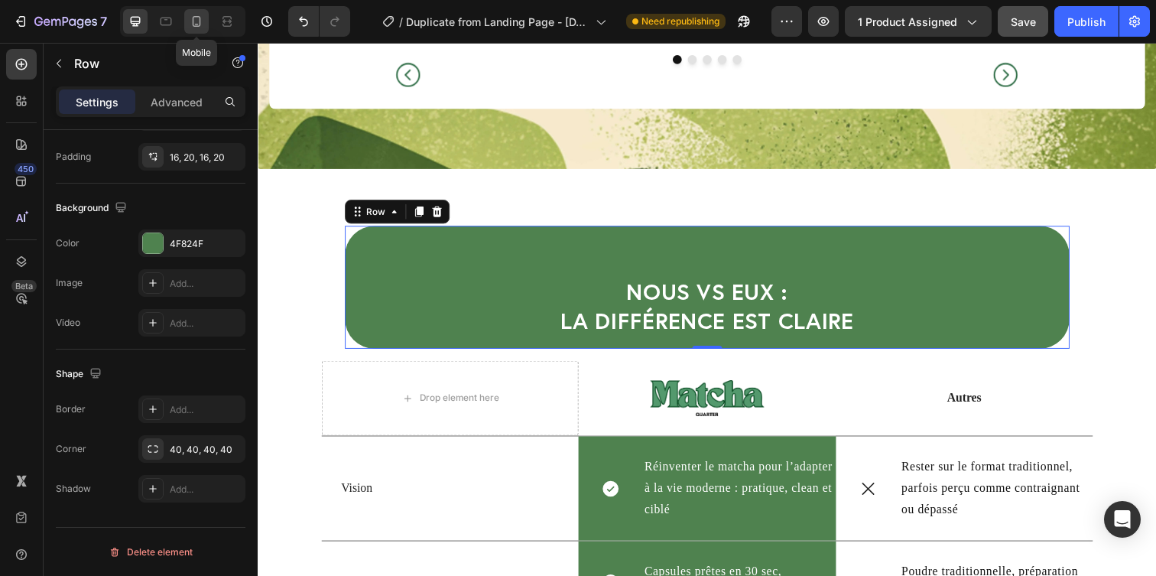
click at [200, 25] on icon at bounding box center [196, 21] width 15 height 15
type input "100%"
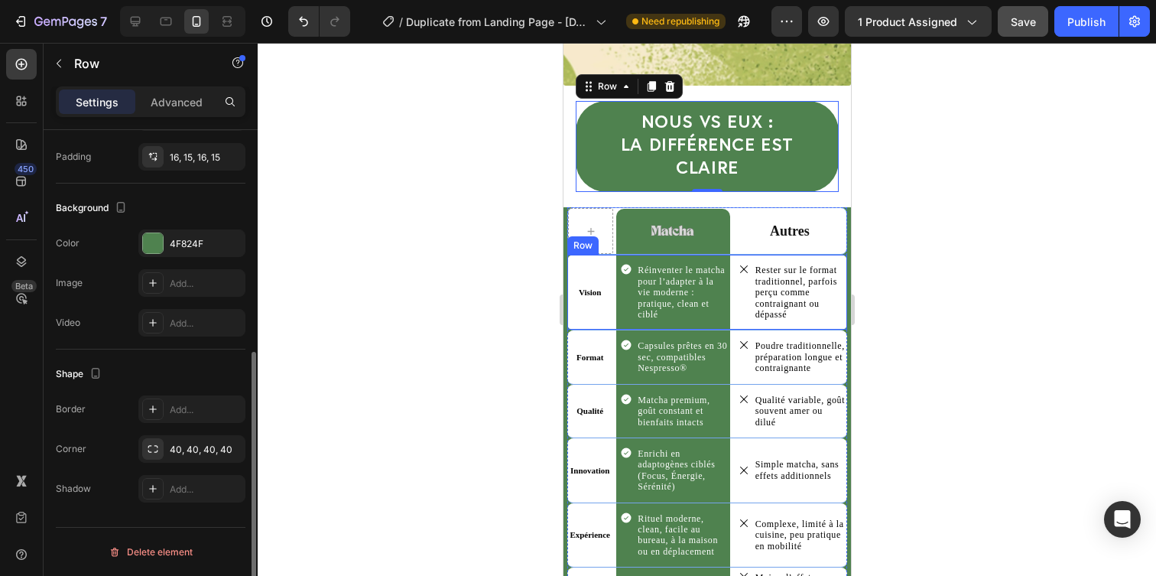
scroll to position [3892, 0]
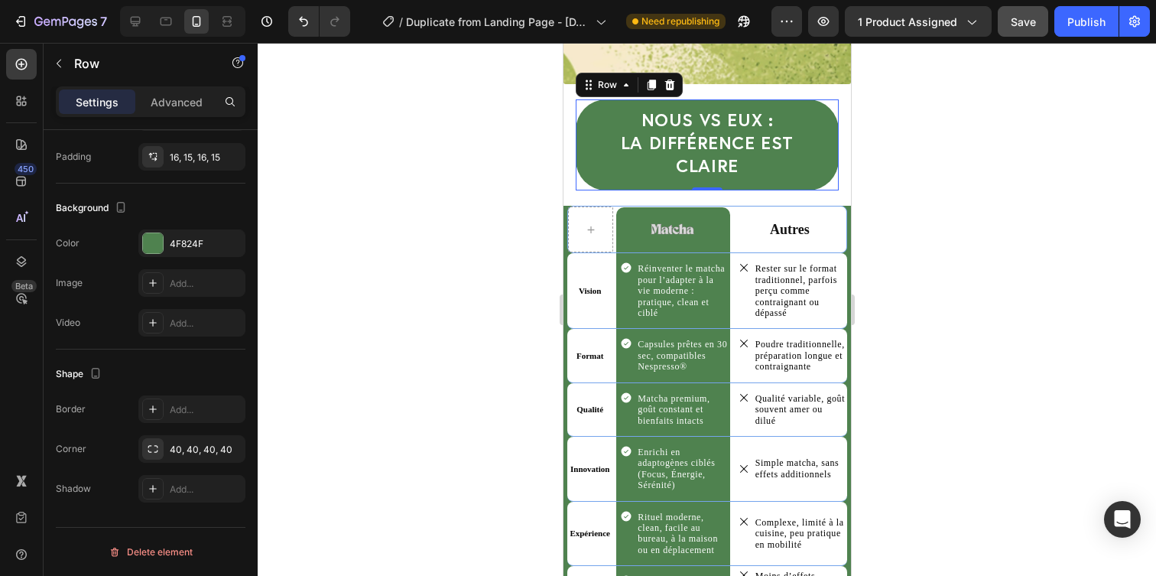
click at [890, 251] on div at bounding box center [707, 309] width 898 height 533
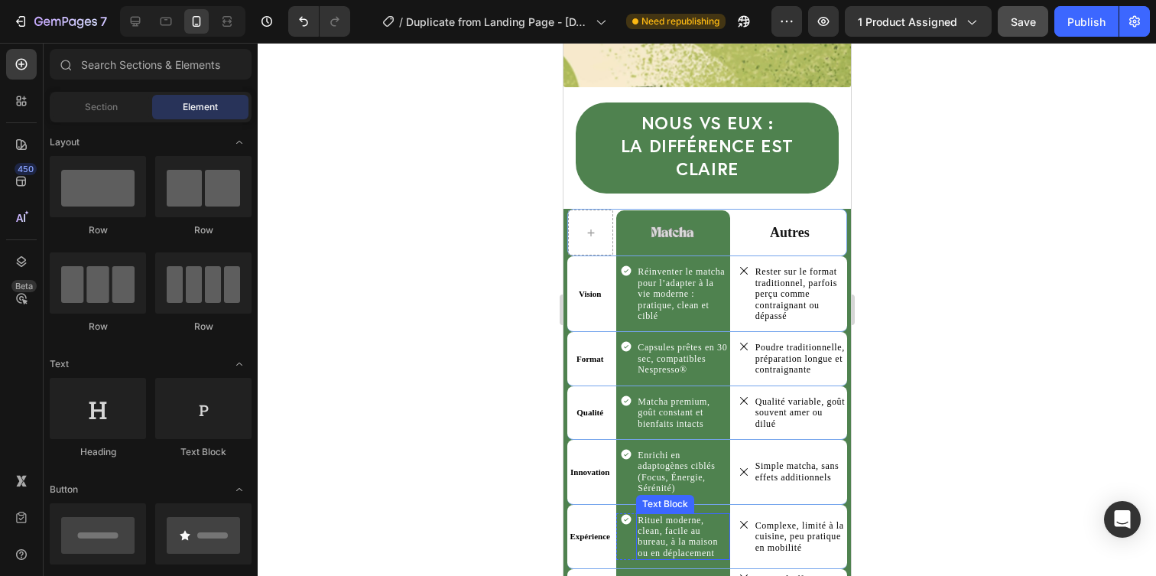
scroll to position [3839, 0]
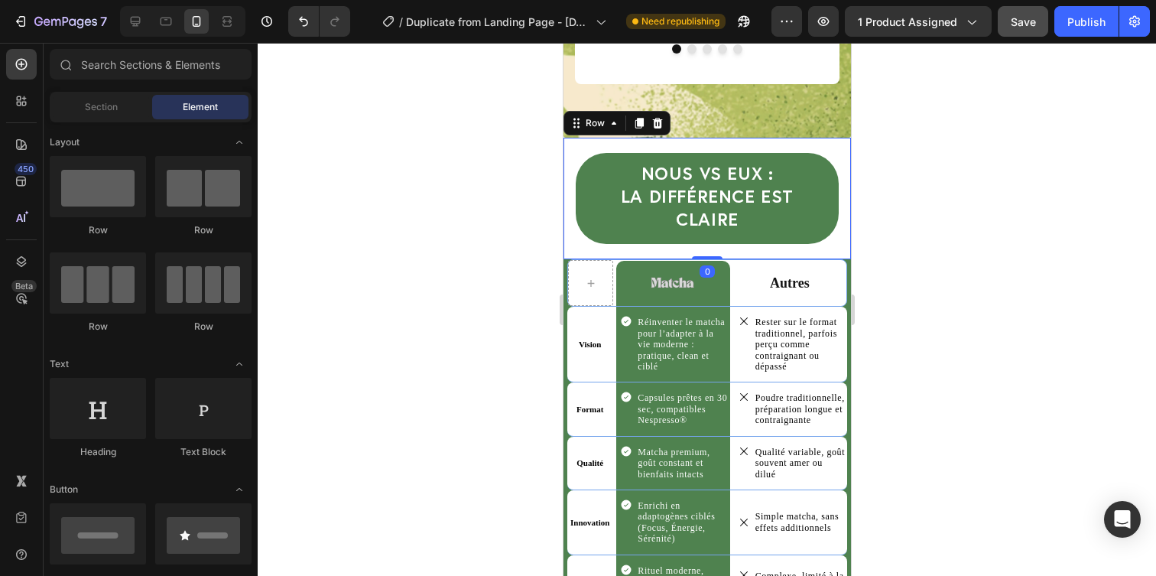
click at [810, 138] on div "NOUS vs EUX : la différence est claire Heading Row Row Row 0" at bounding box center [706, 199] width 287 height 122
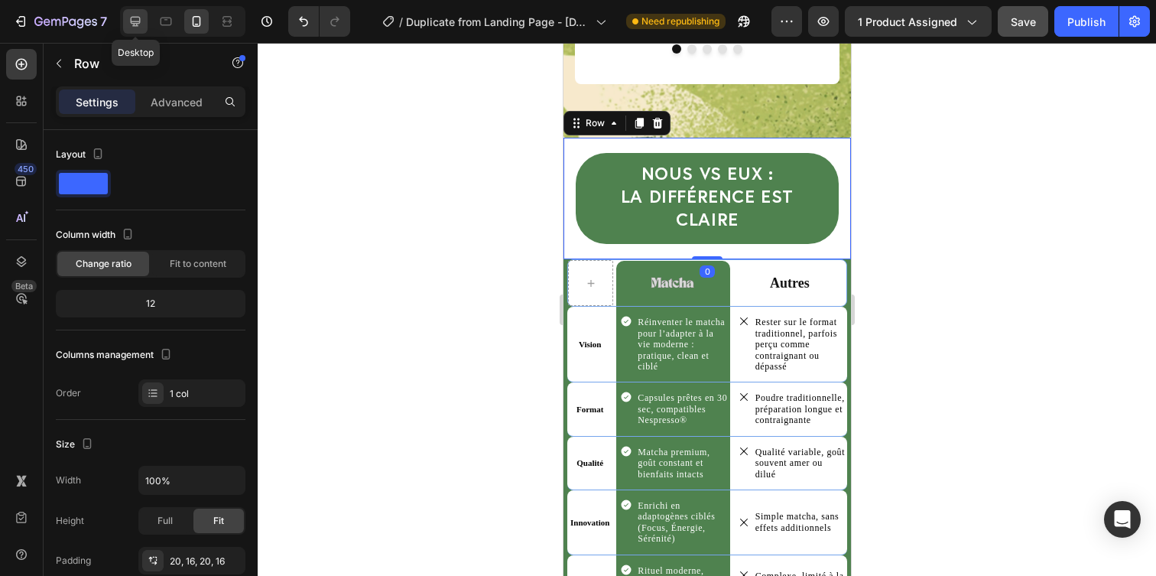
click at [137, 28] on icon at bounding box center [135, 21] width 15 height 15
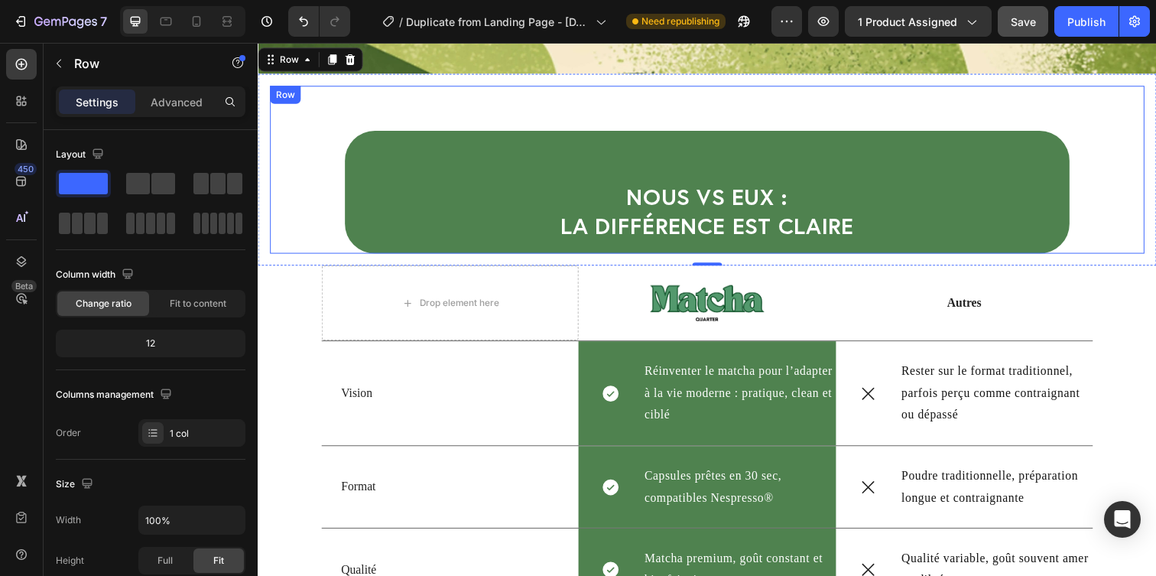
scroll to position [3679, 0]
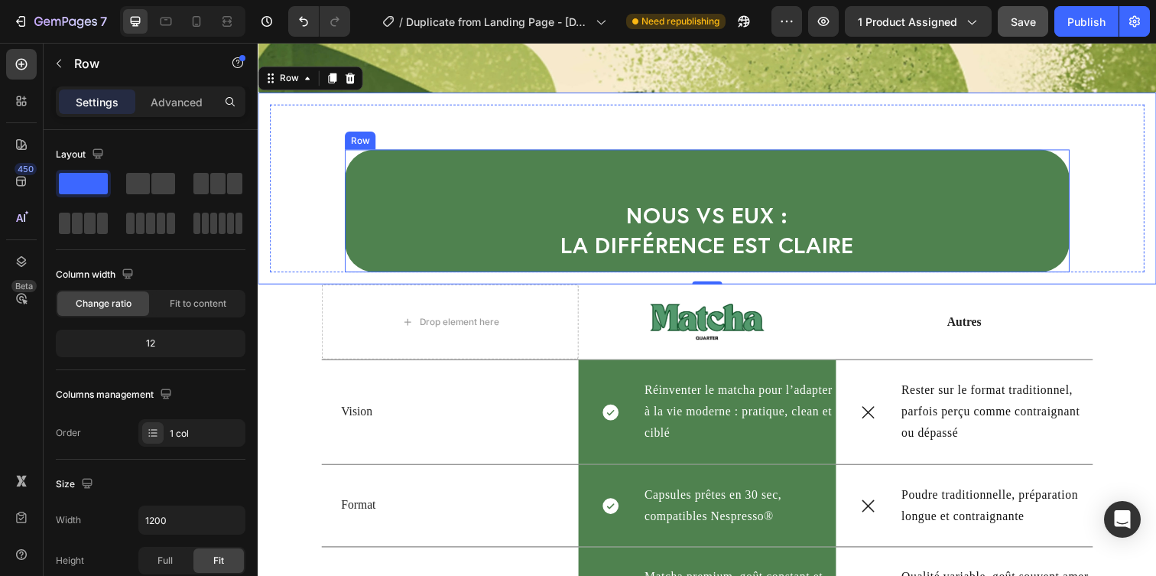
click at [576, 196] on div "NOUS vs EUX : la différence est [PERSON_NAME]" at bounding box center [716, 214] width 709 height 101
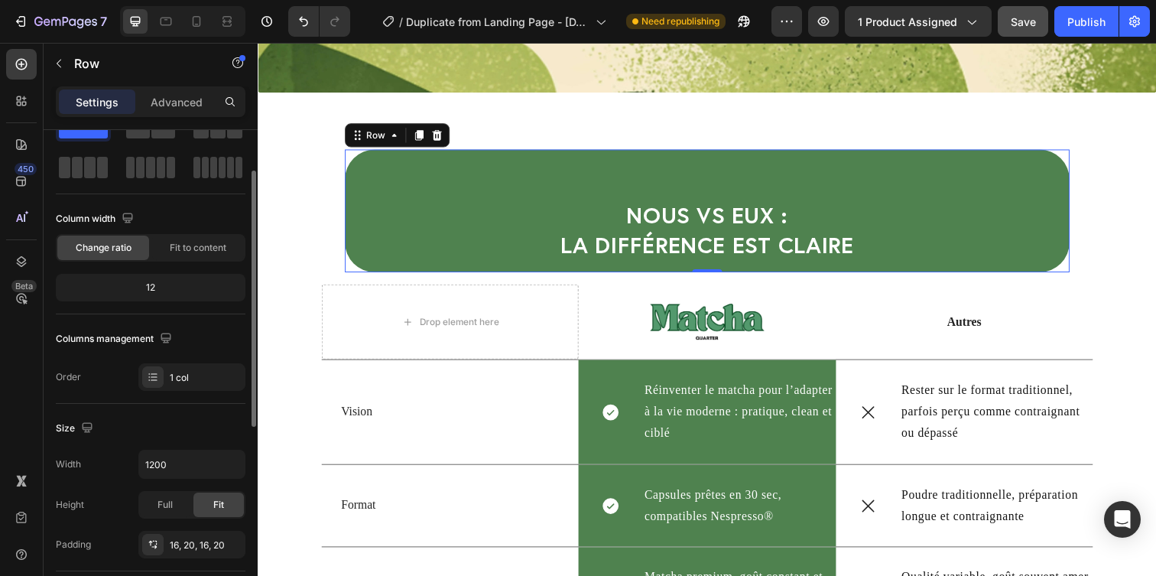
scroll to position [0, 0]
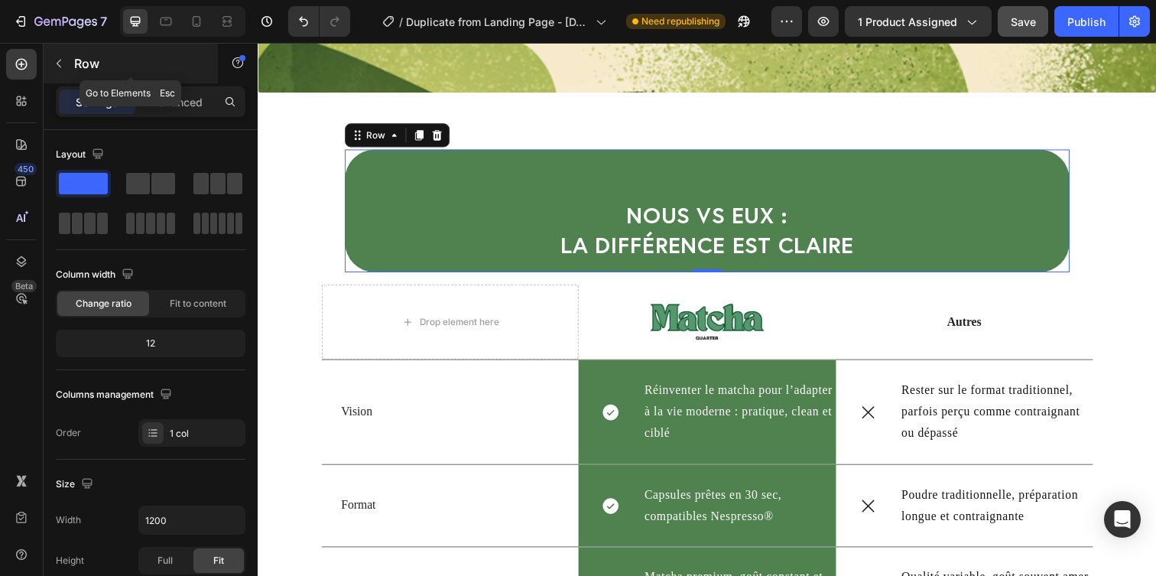
click at [53, 74] on button "button" at bounding box center [59, 63] width 24 height 24
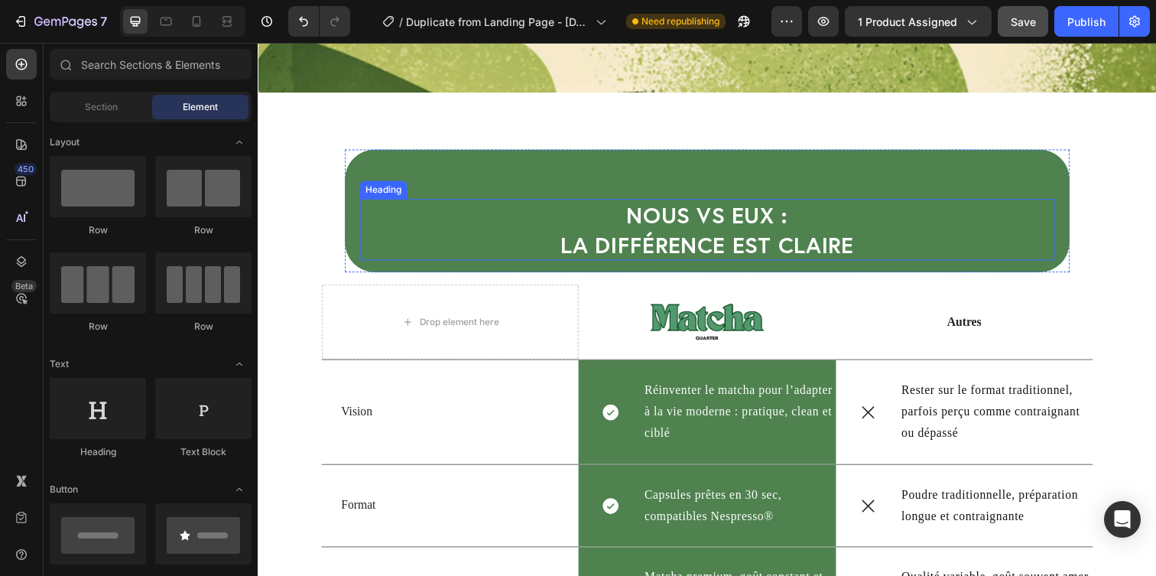
click at [392, 237] on h2 "NOUS vs EUX : la différence est claire" at bounding box center [716, 233] width 709 height 63
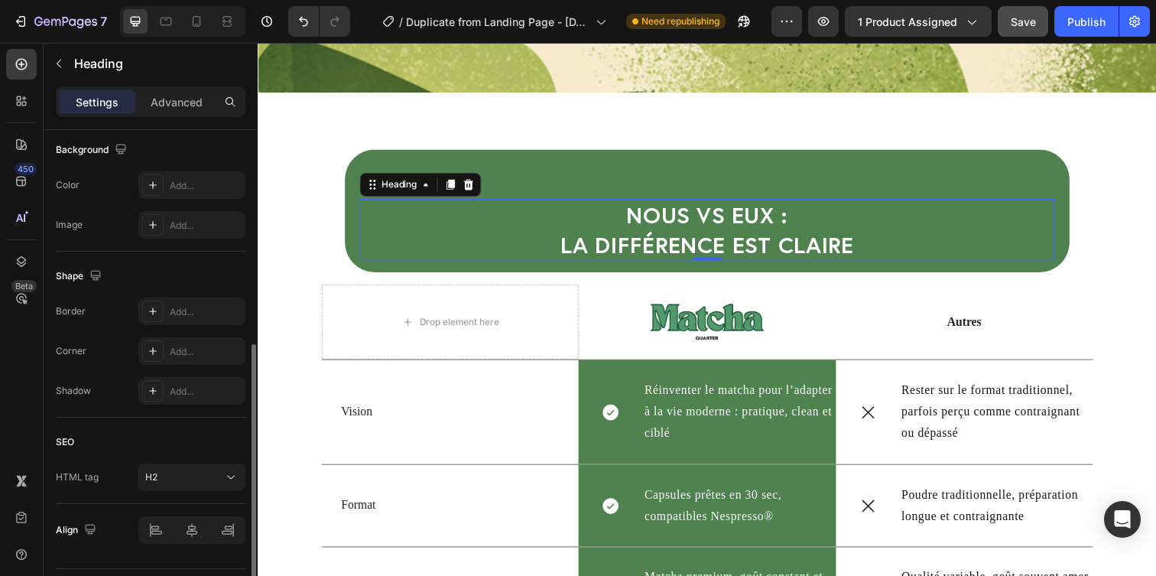
scroll to position [503, 0]
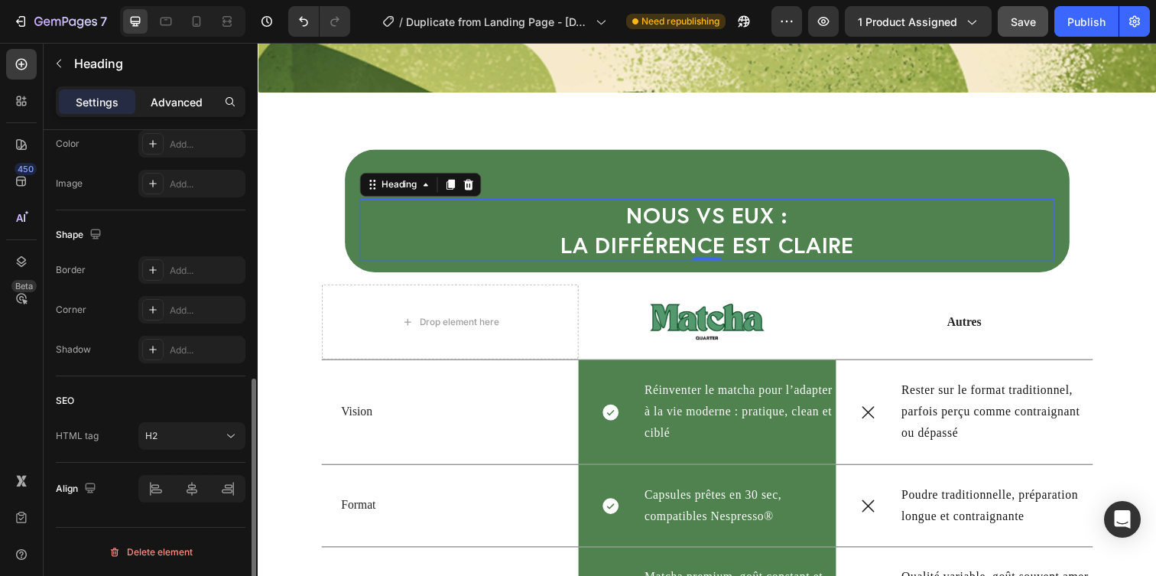
click at [171, 101] on p "Advanced" at bounding box center [177, 102] width 52 height 16
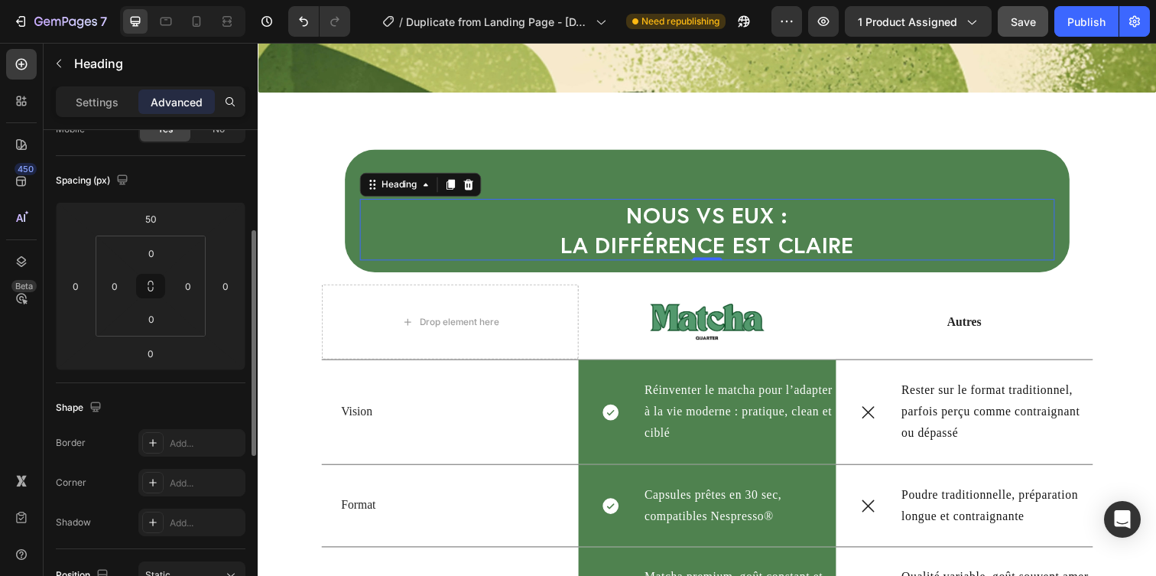
scroll to position [0, 0]
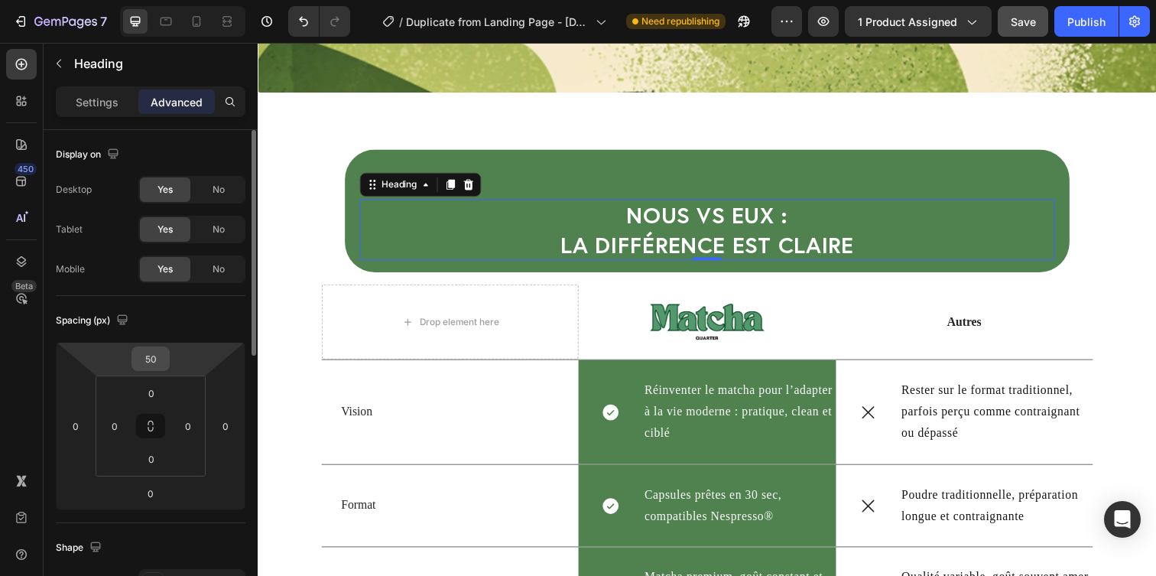
drag, startPoint x: 158, startPoint y: 346, endPoint x: 159, endPoint y: 365, distance: 19.1
click at [159, 365] on div "50" at bounding box center [150, 358] width 38 height 24
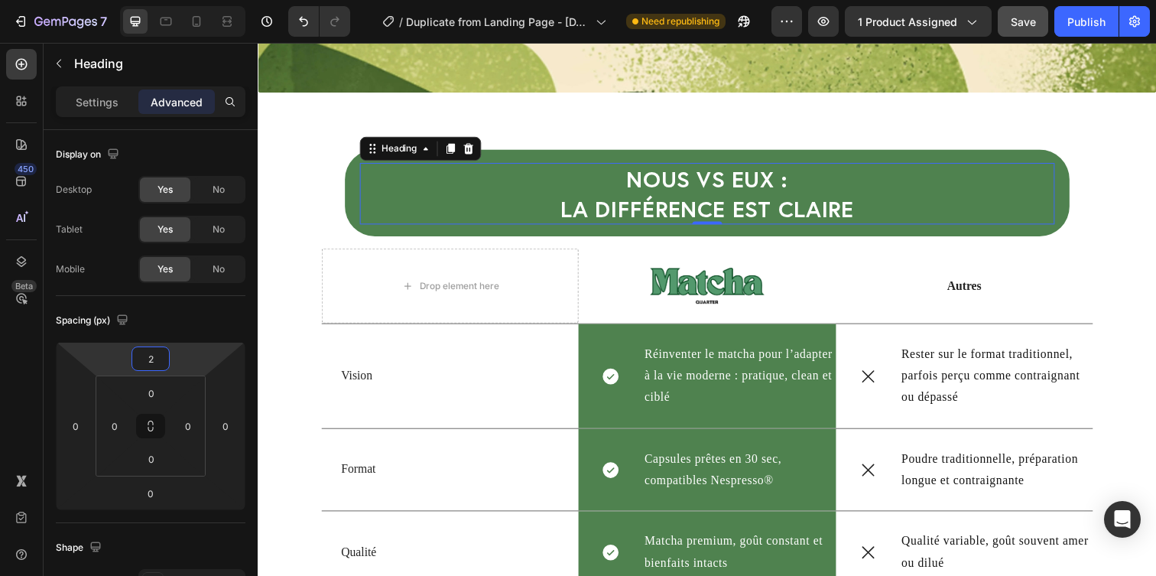
type input "0"
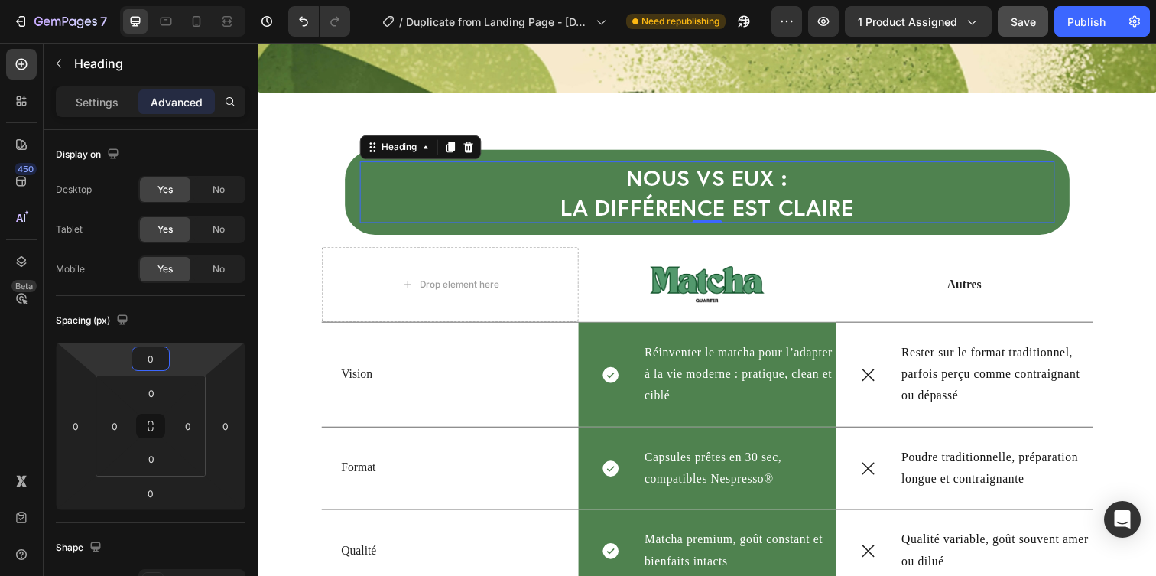
drag, startPoint x: 159, startPoint y: 342, endPoint x: 161, endPoint y: 362, distance: 19.2
click at [161, 0] on html "7 / Duplicate from Landing Page - [DATE] 13:25:49 Need republishing Preview 1 p…" at bounding box center [578, 0] width 1156 height 0
click at [183, 313] on div "Spacing (px)" at bounding box center [151, 320] width 190 height 24
click at [1075, 26] on div "Publish" at bounding box center [1086, 22] width 38 height 16
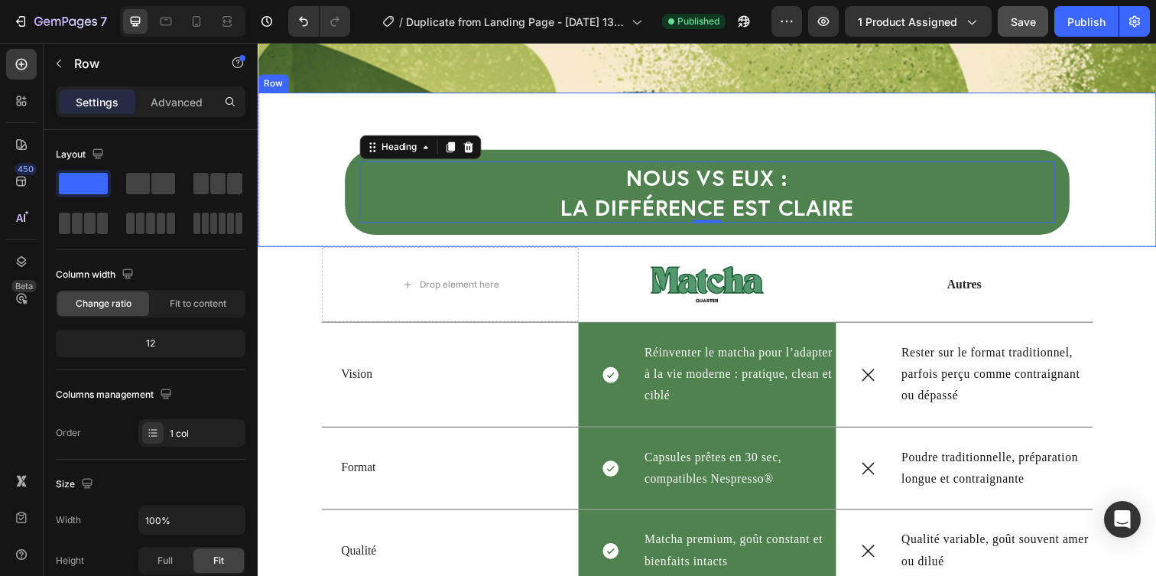
click at [264, 139] on div "NOUS vs EUX : la différence est claire Heading 0 Row Row Row" at bounding box center [716, 171] width 917 height 157
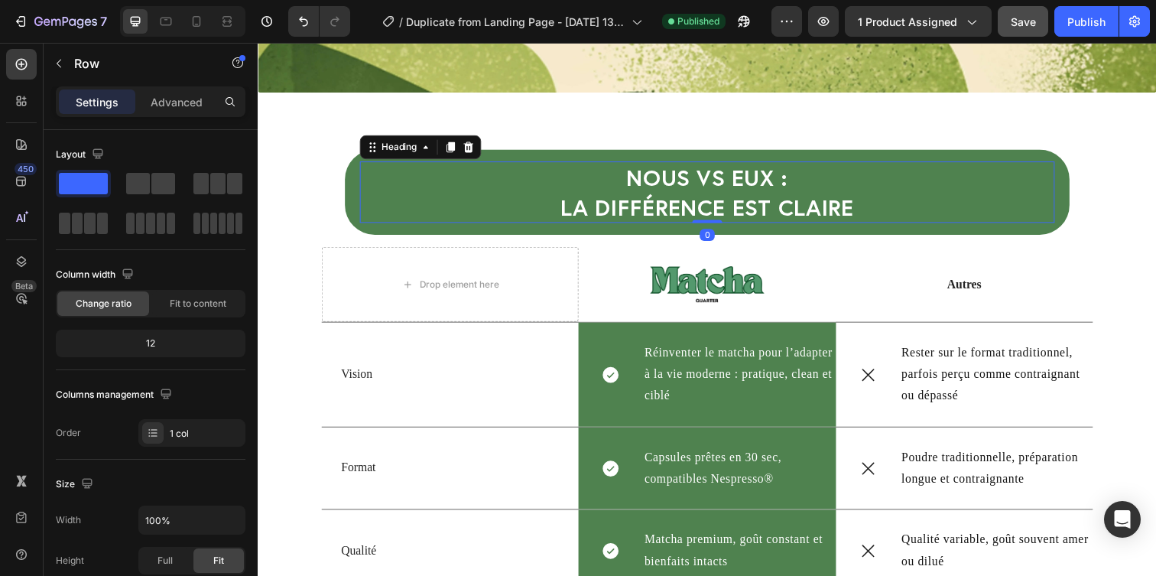
click at [788, 196] on h2 "NOUS vs EUX : la différence est claire" at bounding box center [716, 195] width 709 height 63
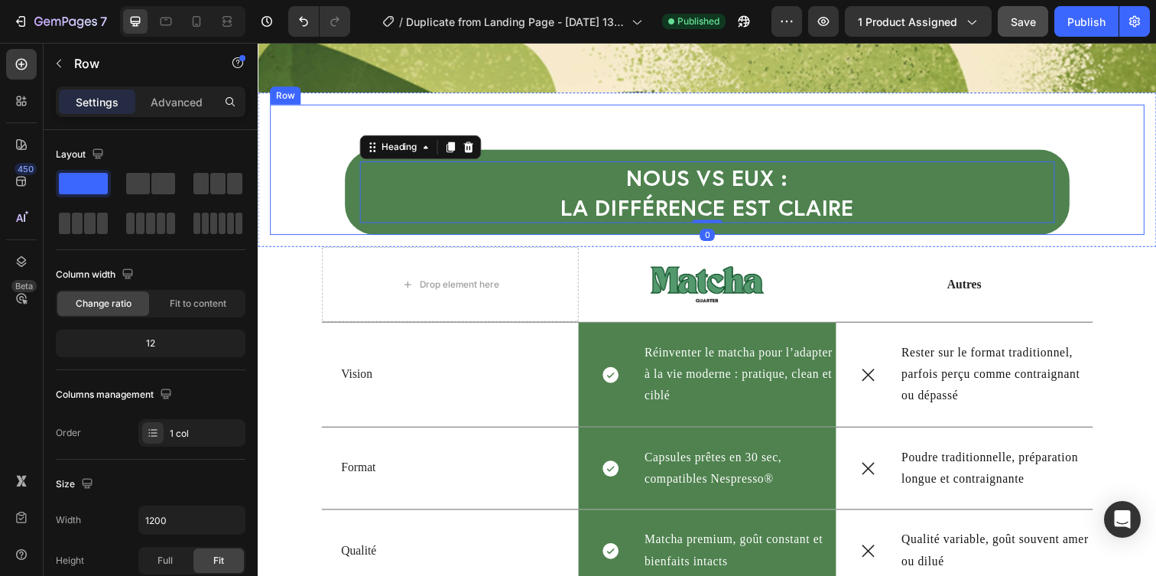
click at [1125, 153] on div "NOUS vs EUX : la différence est claire Heading 0 Row Row" at bounding box center [716, 171] width 893 height 133
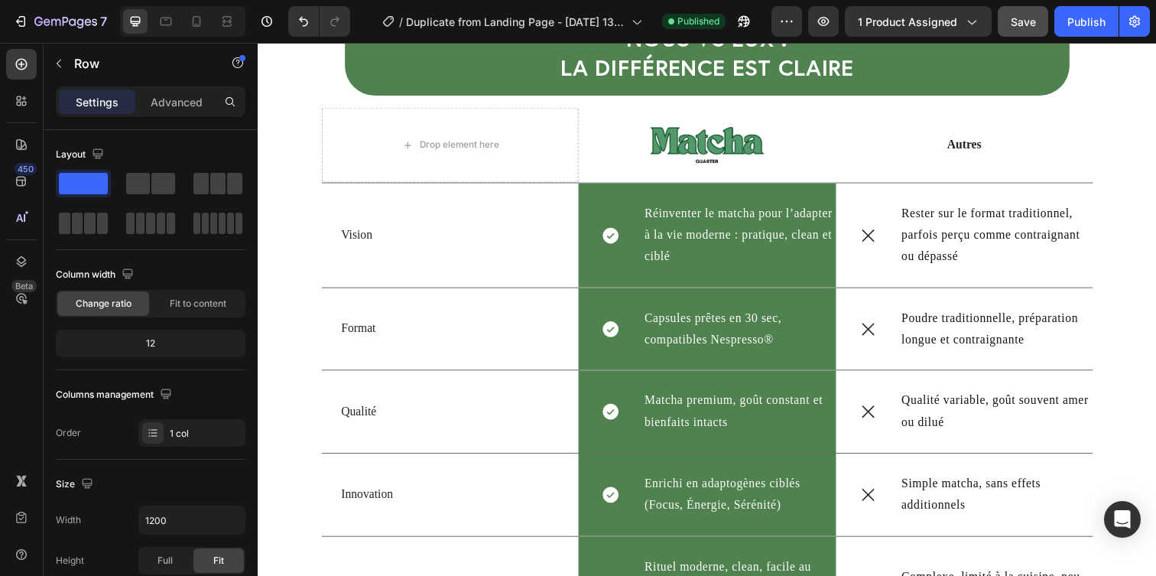
scroll to position [3833, 0]
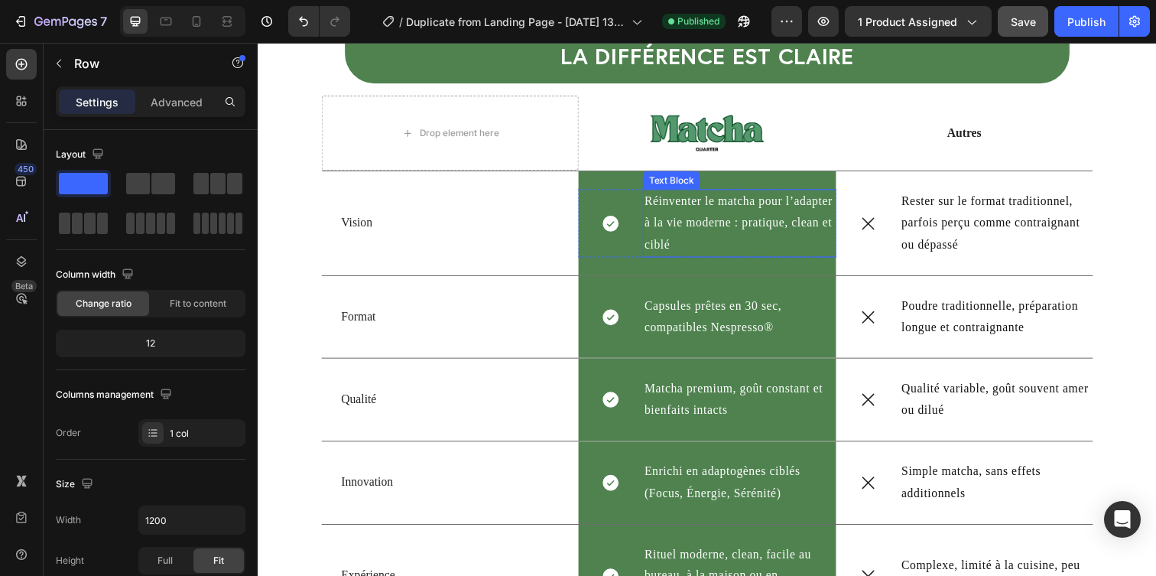
click at [792, 223] on p "Réinventer le matcha pour l’adapter à la vie moderne : pratique, clean et ciblé" at bounding box center [749, 226] width 194 height 66
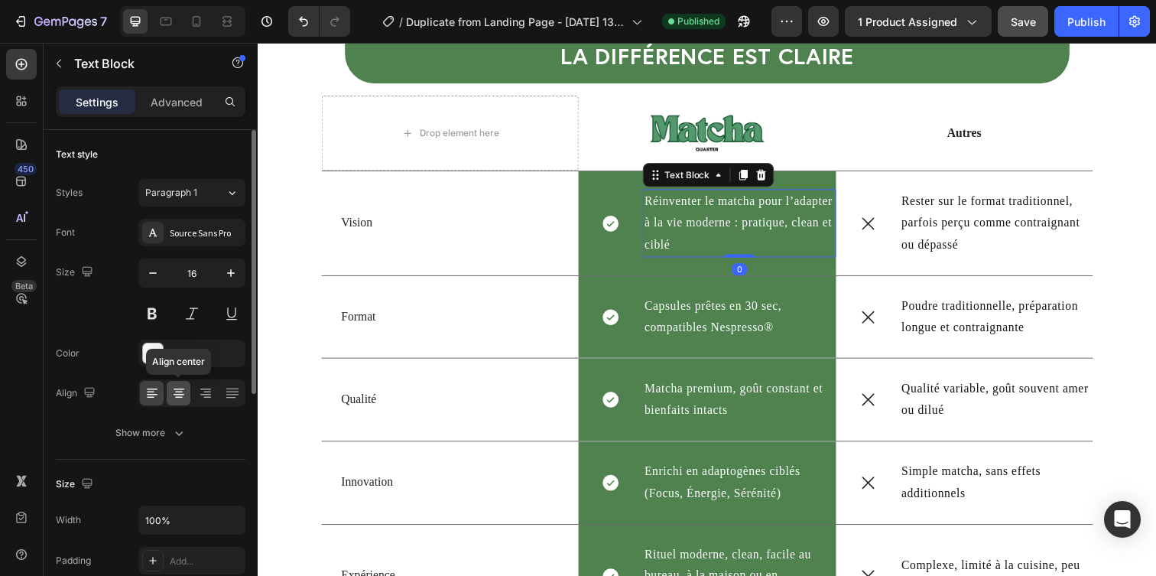
click at [177, 391] on icon at bounding box center [179, 392] width 8 height 2
click at [160, 394] on div at bounding box center [152, 393] width 24 height 24
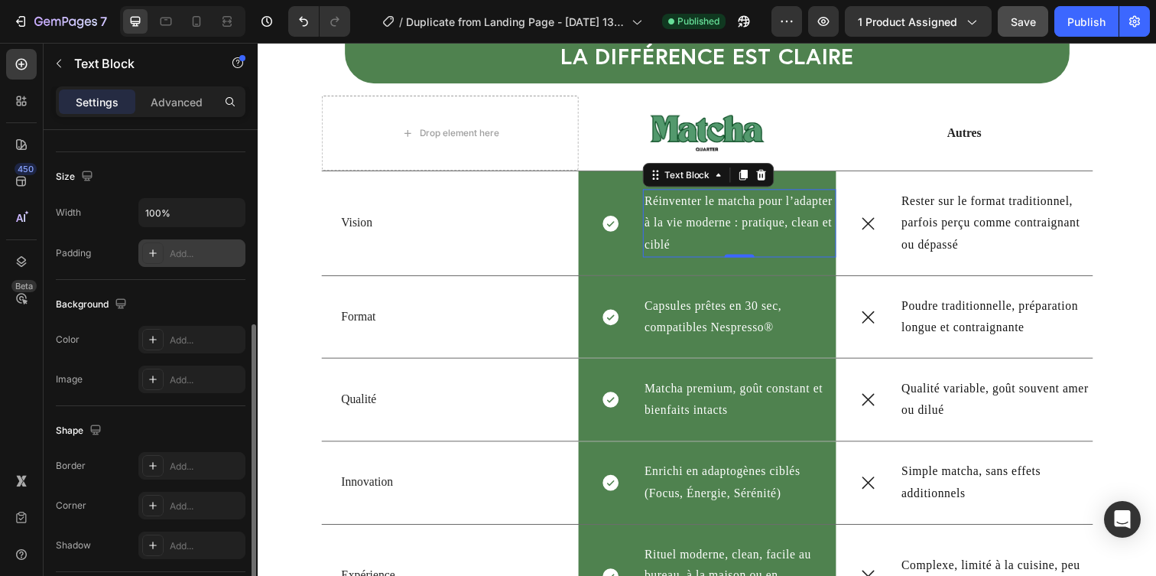
scroll to position [326, 0]
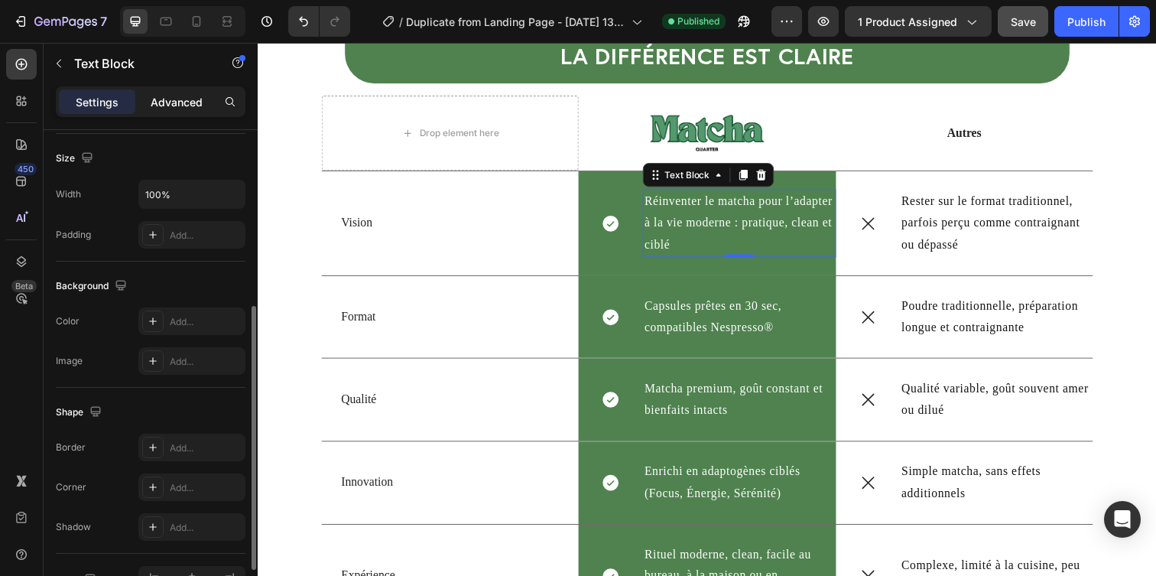
click at [179, 113] on div "Advanced" at bounding box center [176, 101] width 76 height 24
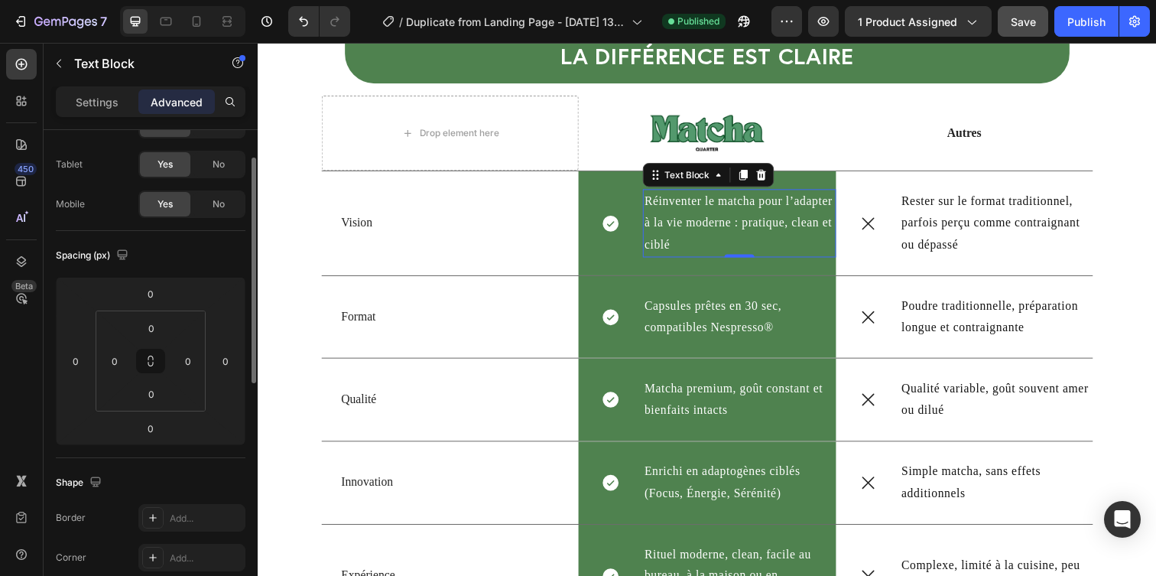
scroll to position [66, 0]
drag, startPoint x: 133, startPoint y: 357, endPoint x: 144, endPoint y: 356, distance: 11.5
click at [144, 0] on html "7 / Duplicate from Landing Page - [DATE] 13:25:49 Published Preview 1 product a…" at bounding box center [578, 0] width 1156 height 0
drag, startPoint x: 99, startPoint y: 356, endPoint x: 110, endPoint y: 356, distance: 10.7
click at [110, 356] on div "2" at bounding box center [114, 360] width 31 height 24
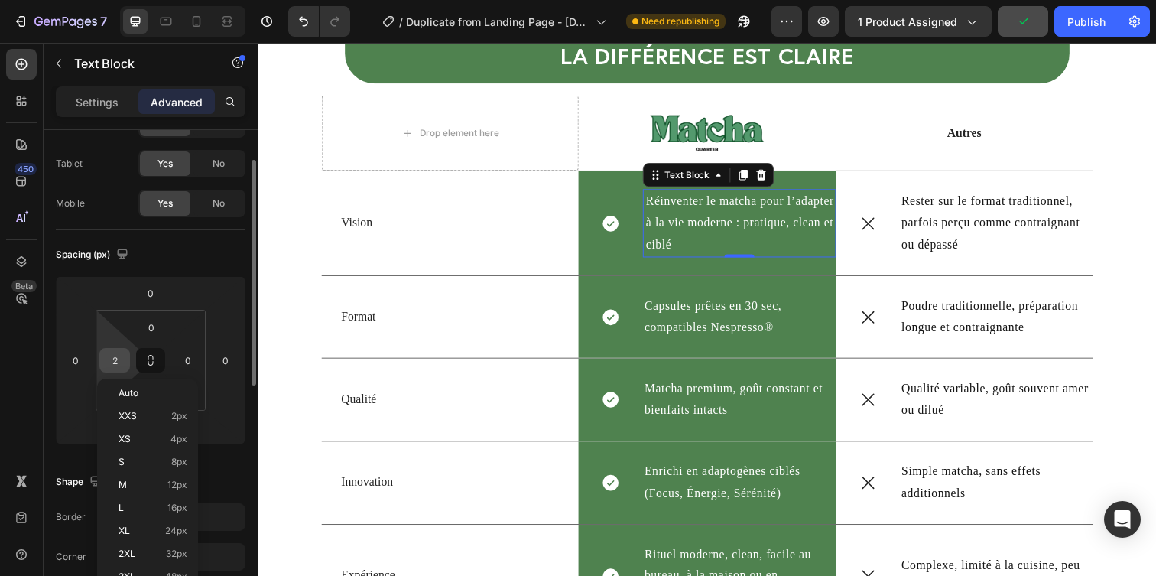
click at [128, 358] on div "2" at bounding box center [114, 360] width 31 height 24
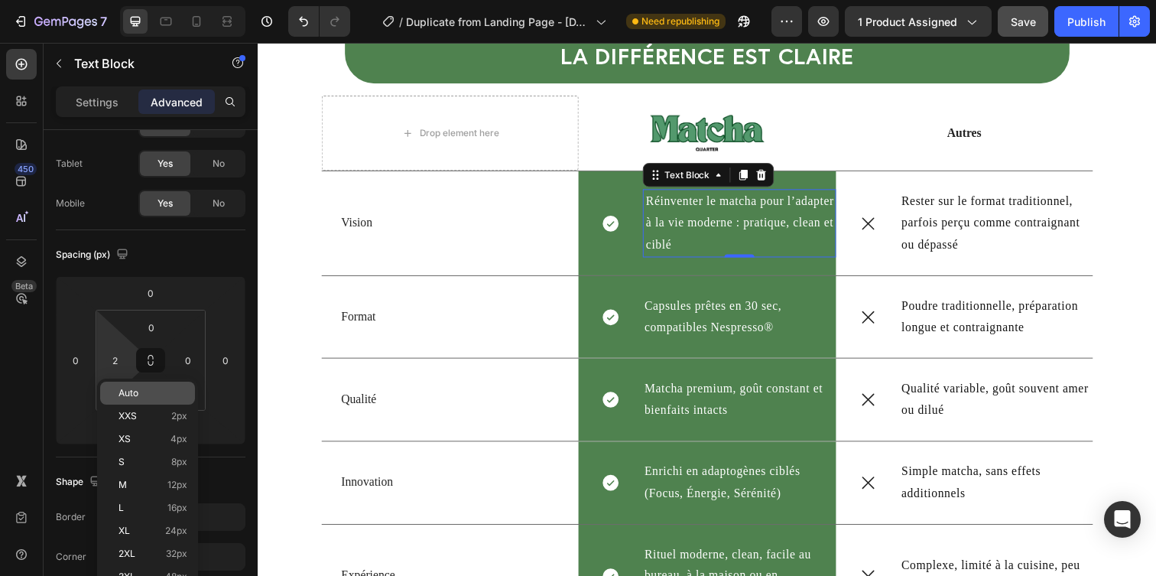
click at [130, 384] on div "Auto" at bounding box center [147, 392] width 95 height 23
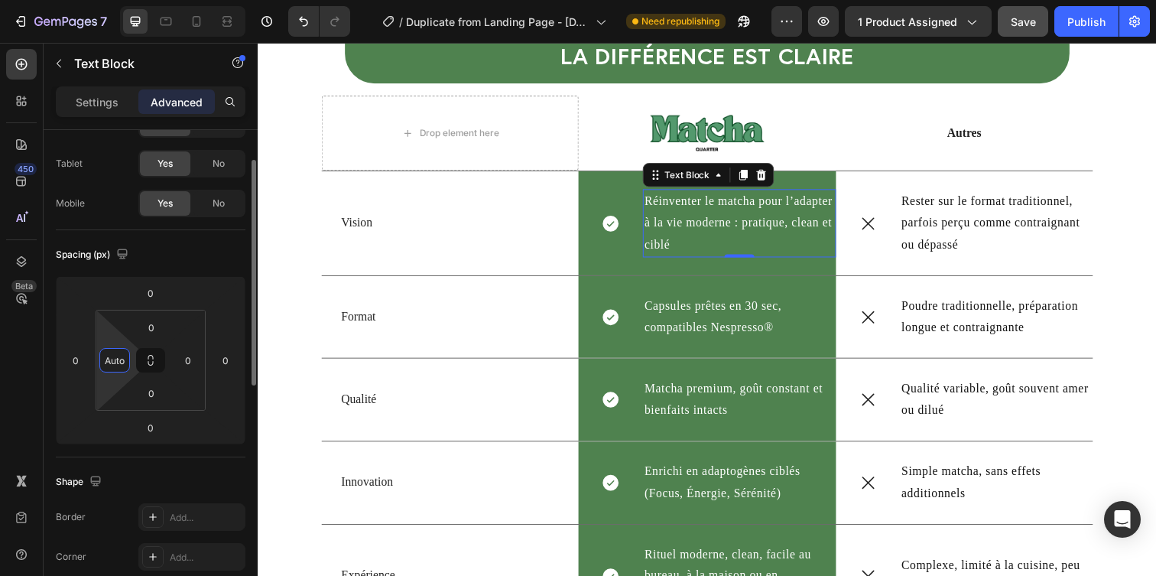
click at [111, 0] on html "7 / Duplicate from Landing Page - [DATE] 13:25:49 Need republishing Preview 1 p…" at bounding box center [578, 0] width 1156 height 0
type input "0"
click at [0, 0] on div "Spacing (px) 0 0 0 0 0 0 0 0" at bounding box center [0, 0] width 0 height 0
click at [707, 270] on div "Icon Réinventer le matcha pour l’adapter à la vie moderne : pratique, clean et …" at bounding box center [716, 226] width 262 height 105
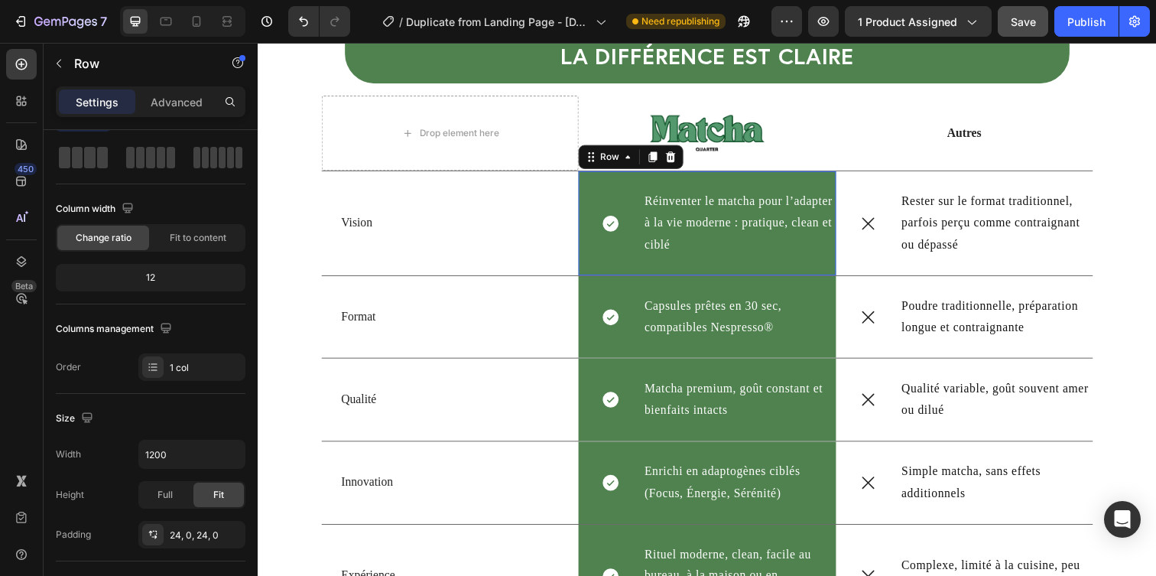
scroll to position [0, 0]
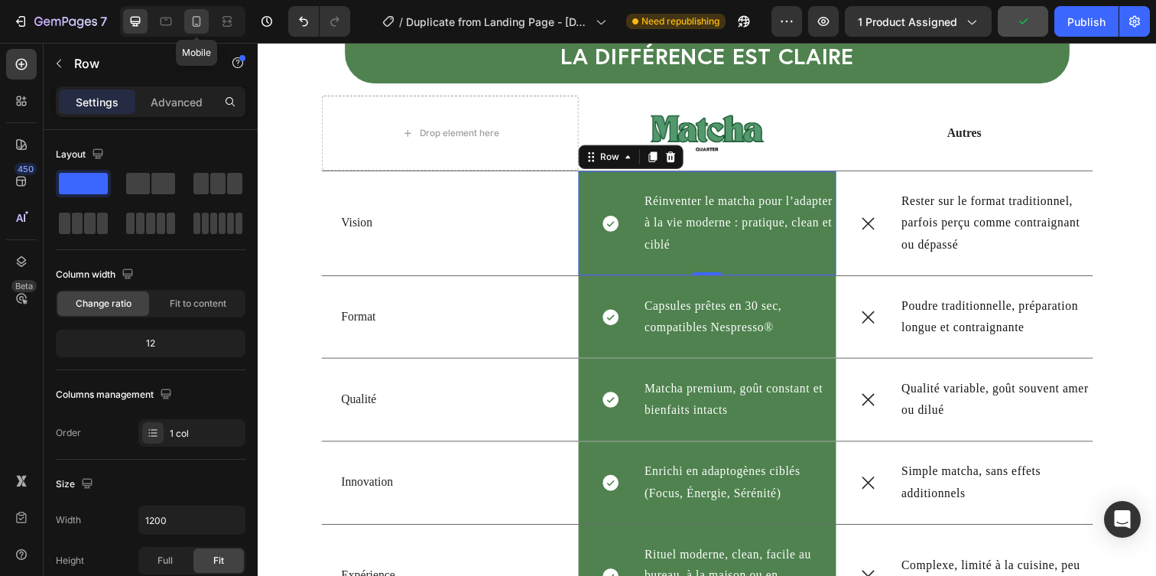
click at [193, 20] on icon at bounding box center [197, 21] width 8 height 11
type input "100%"
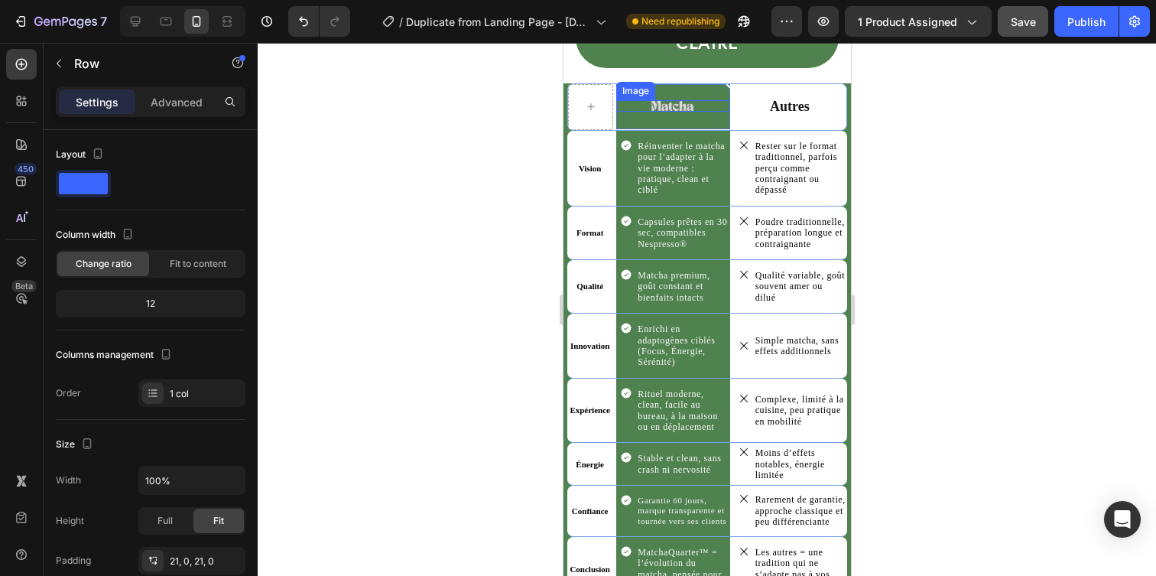
scroll to position [3999, 0]
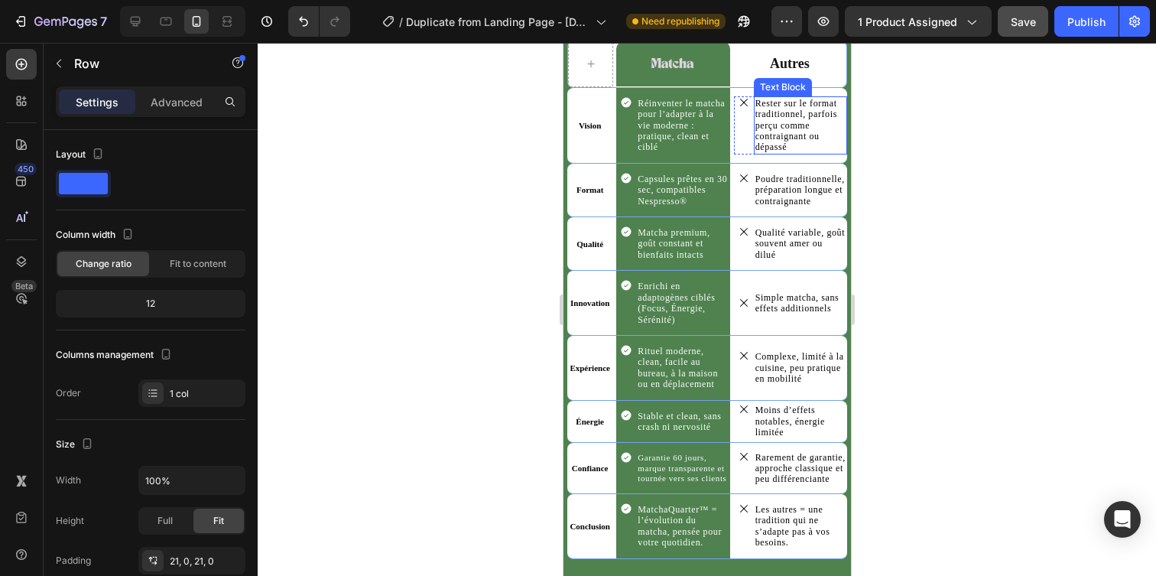
click at [1079, 37] on div "7 / Duplicate from Landing Page - [DATE] 13:25:49 Need republishing Preview 1 p…" at bounding box center [578, 22] width 1156 height 44
click at [1078, 32] on button "Publish" at bounding box center [1086, 21] width 64 height 31
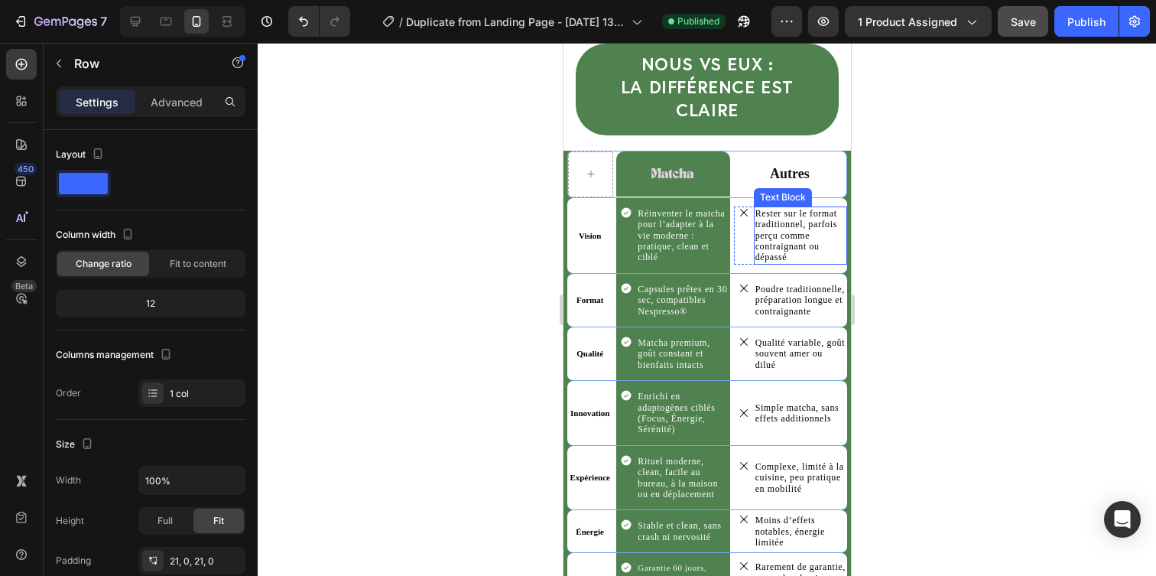
scroll to position [3914, 0]
click at [875, 164] on div at bounding box center [707, 309] width 898 height 533
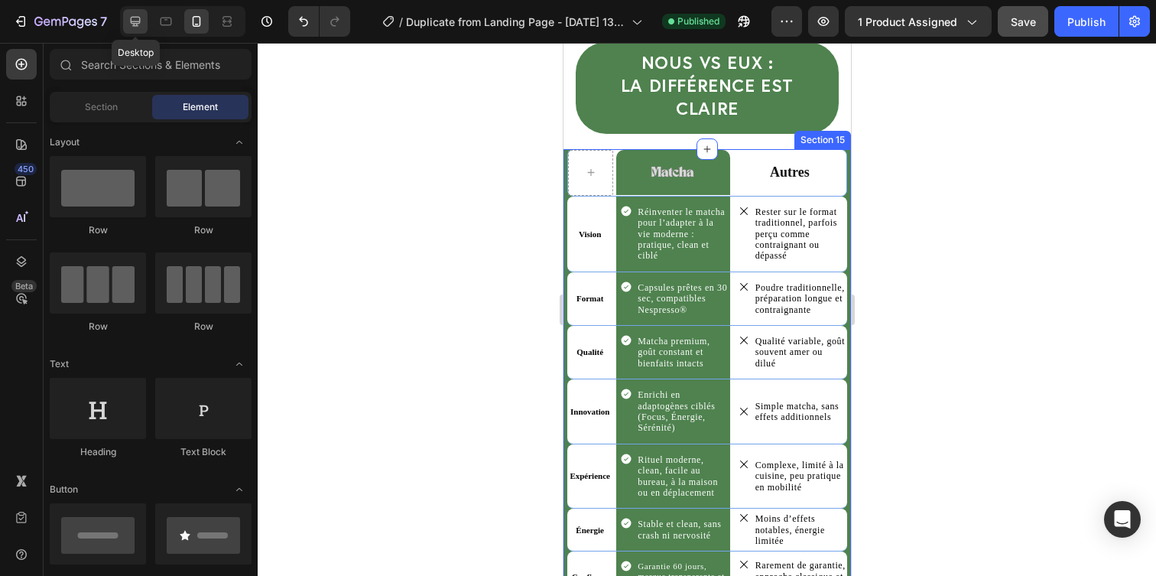
click at [142, 29] on div at bounding box center [135, 21] width 24 height 24
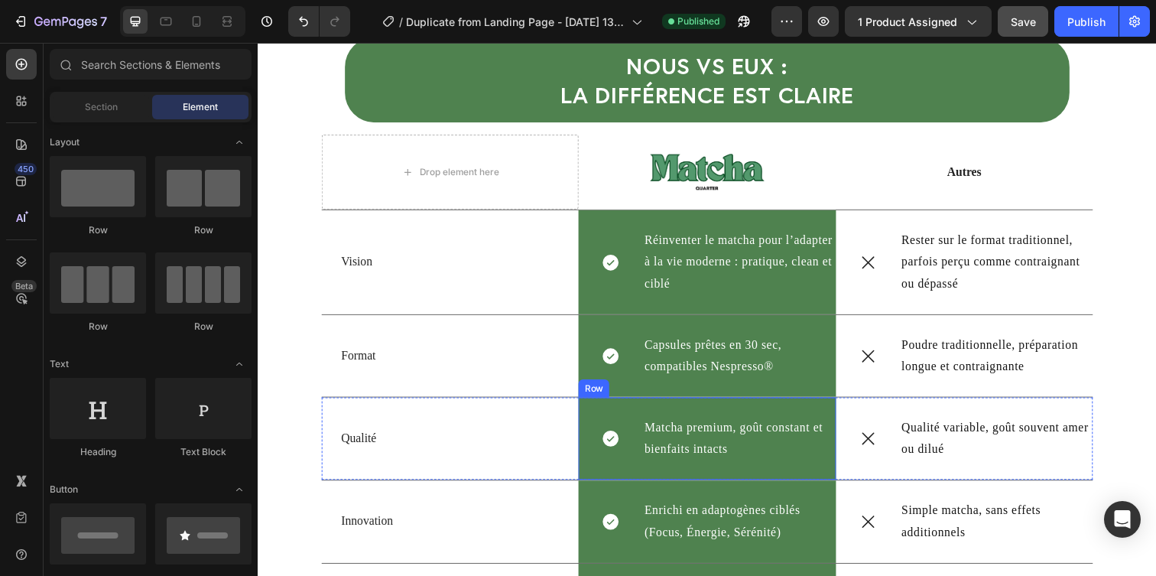
scroll to position [3724, 0]
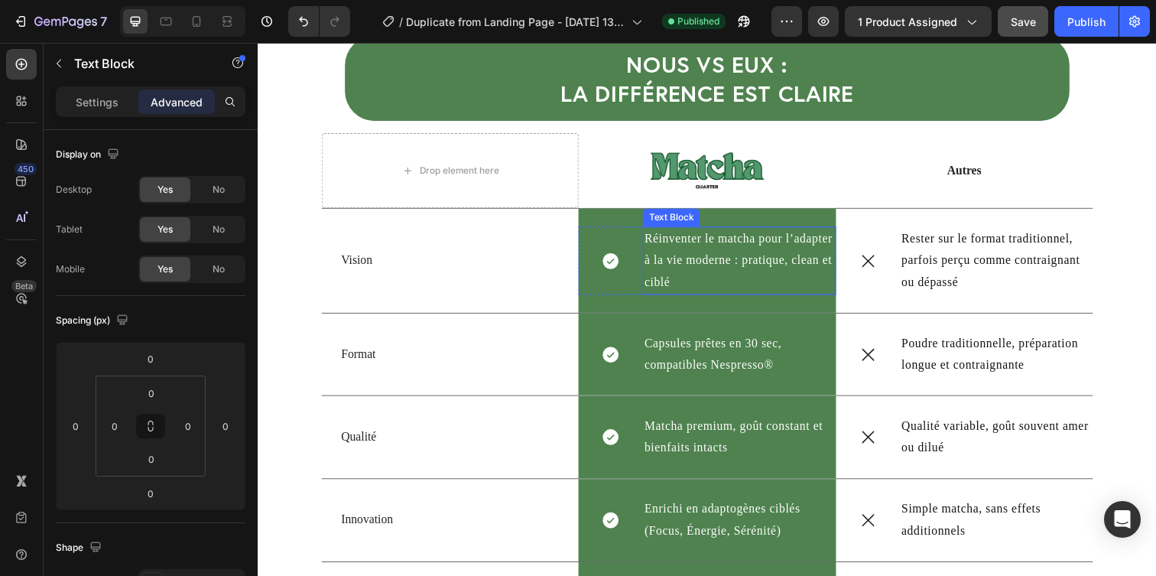
click at [725, 253] on p "Réinventer le matcha pour l’adapter à la vie moderne : pratique, clean et ciblé" at bounding box center [749, 265] width 194 height 66
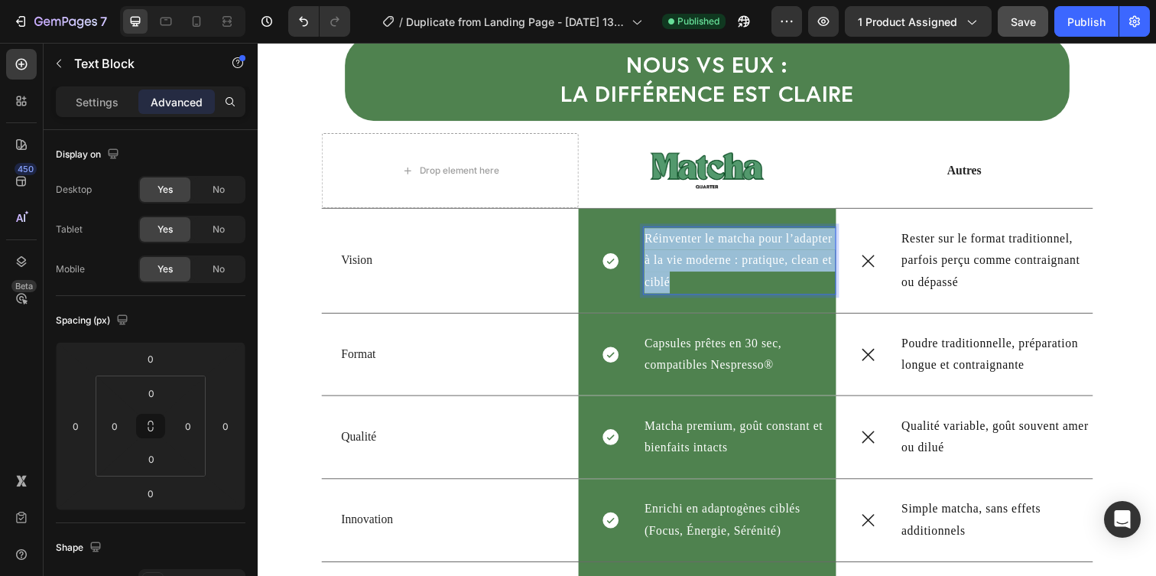
click at [725, 253] on p "Réinventer le matcha pour l’adapter à la vie moderne : pratique, clean et ciblé" at bounding box center [749, 265] width 194 height 66
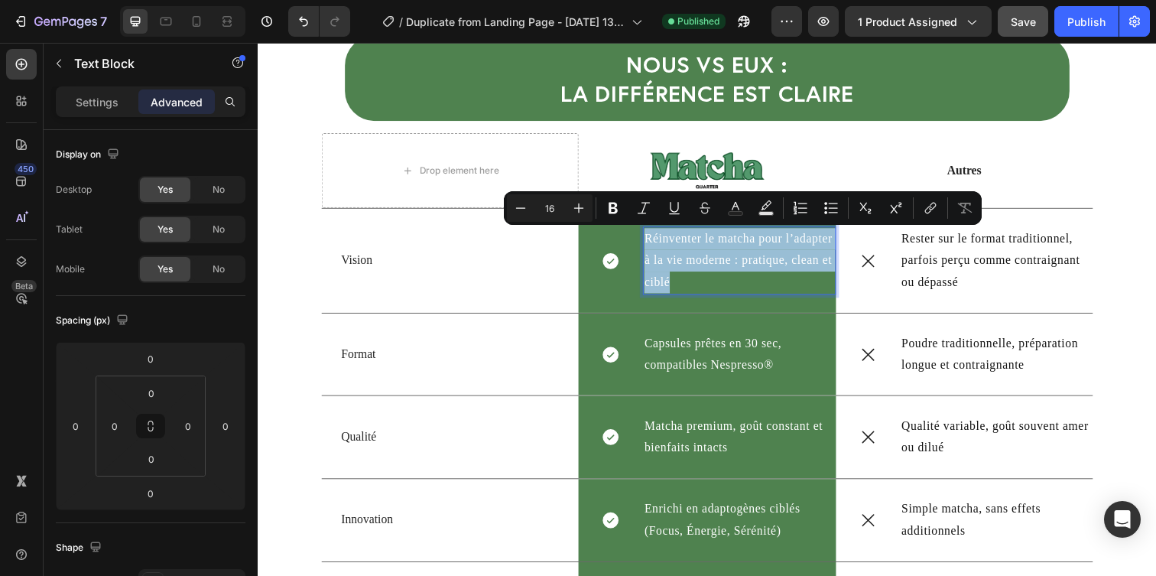
click at [818, 254] on p "Réinventer le matcha pour l’adapter à la vie moderne : pratique, clean et ciblé" at bounding box center [749, 265] width 194 height 66
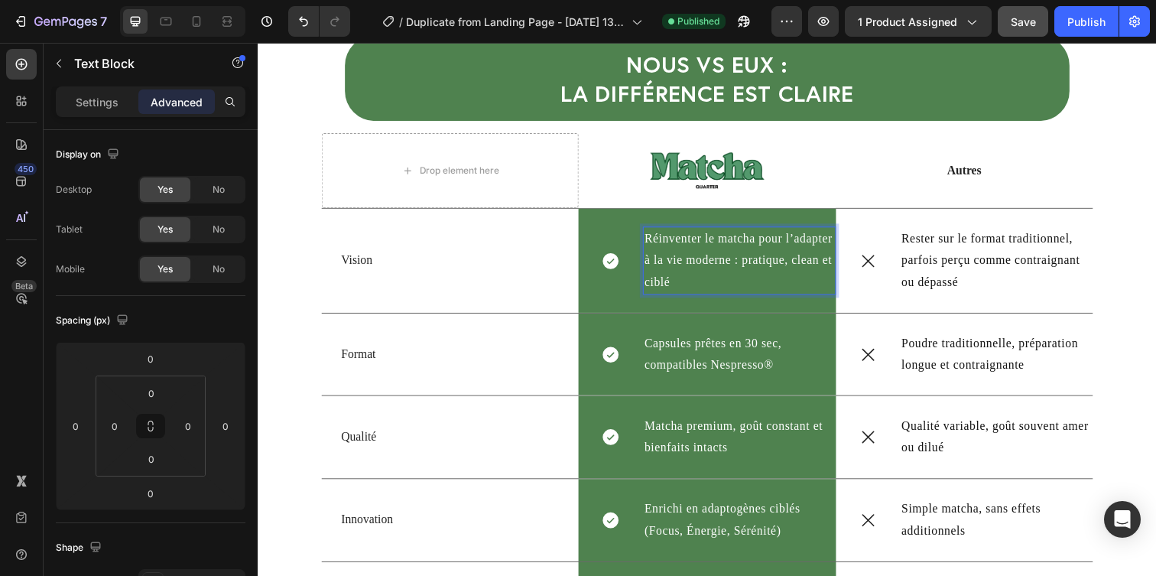
click at [751, 267] on p "Réinventer le matcha pour l’adapter à la vie moderne : pratique, clean et ciblé" at bounding box center [749, 265] width 194 height 66
click at [796, 244] on p "Réinventer le matcha pour l’adapter à la vie moderne : pratique, clean et ciblé" at bounding box center [749, 265] width 194 height 66
click at [837, 179] on div at bounding box center [716, 172] width 262 height 37
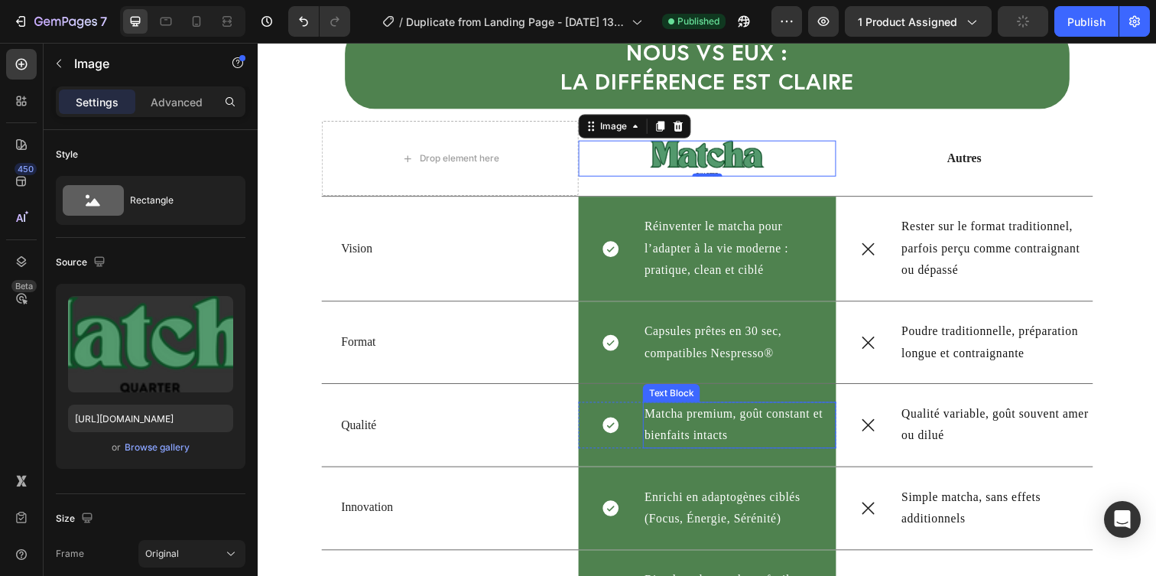
scroll to position [3722, 0]
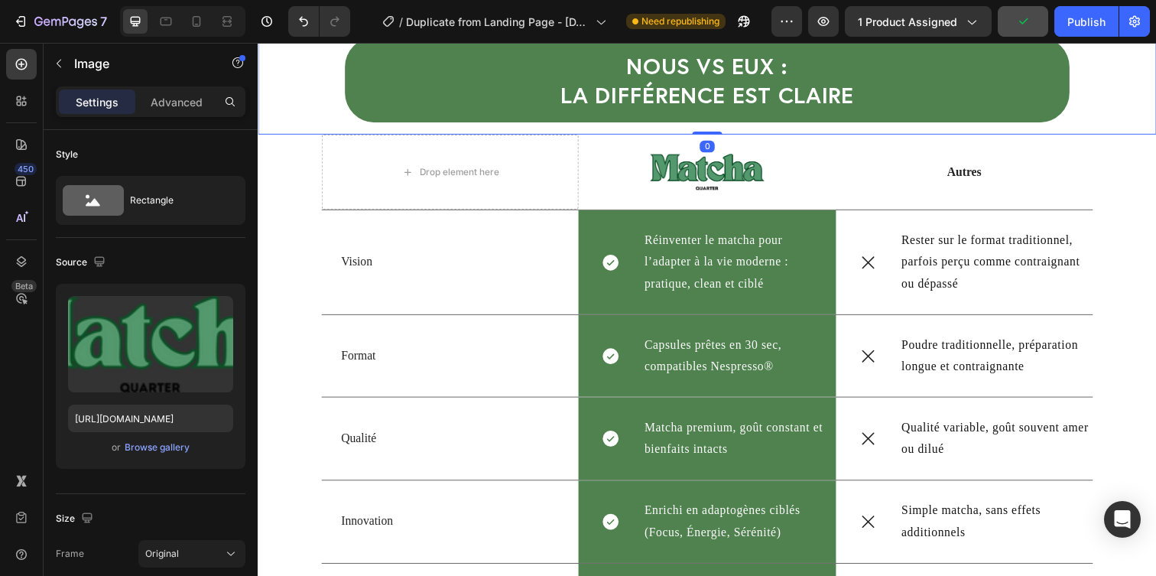
click at [1155, 99] on div "NOUS vs EUX : la différence est claire Heading Row Row Row 0" at bounding box center [716, 57] width 917 height 157
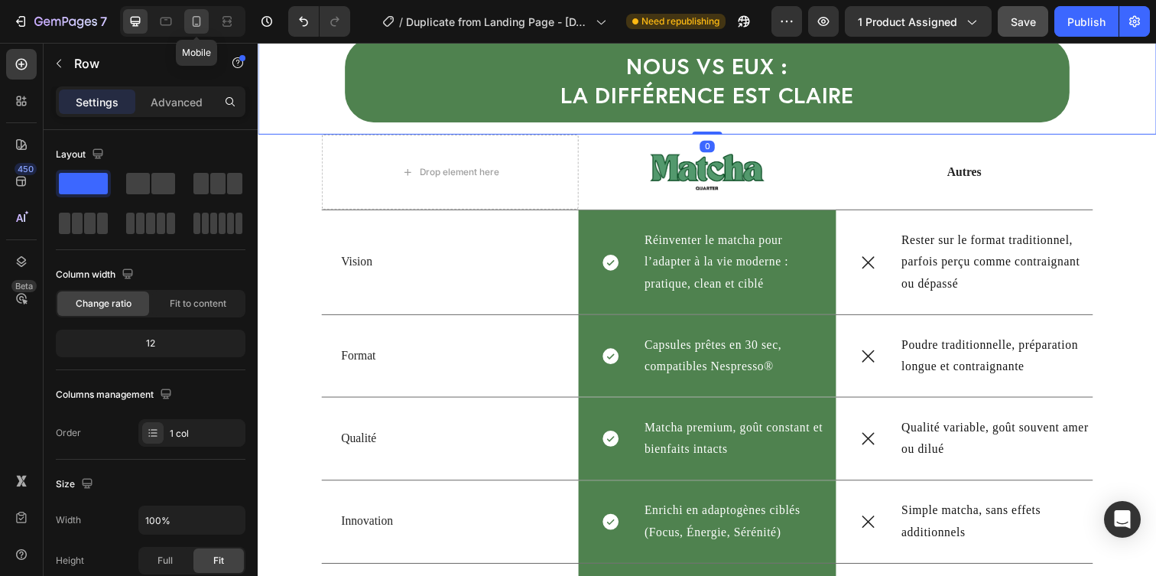
click at [186, 16] on div at bounding box center [196, 21] width 24 height 24
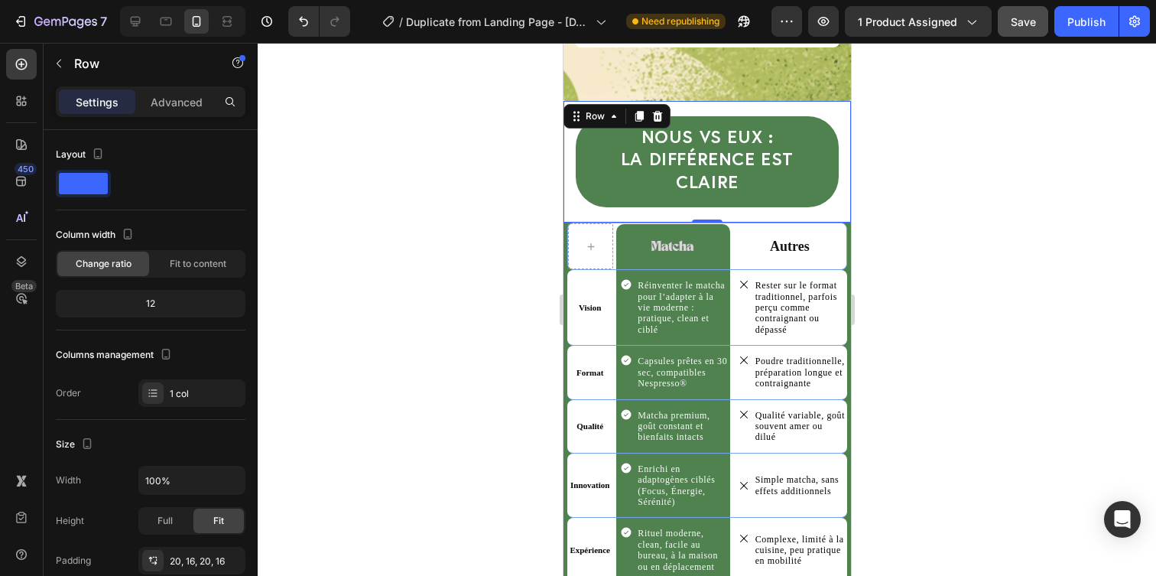
scroll to position [3920, 0]
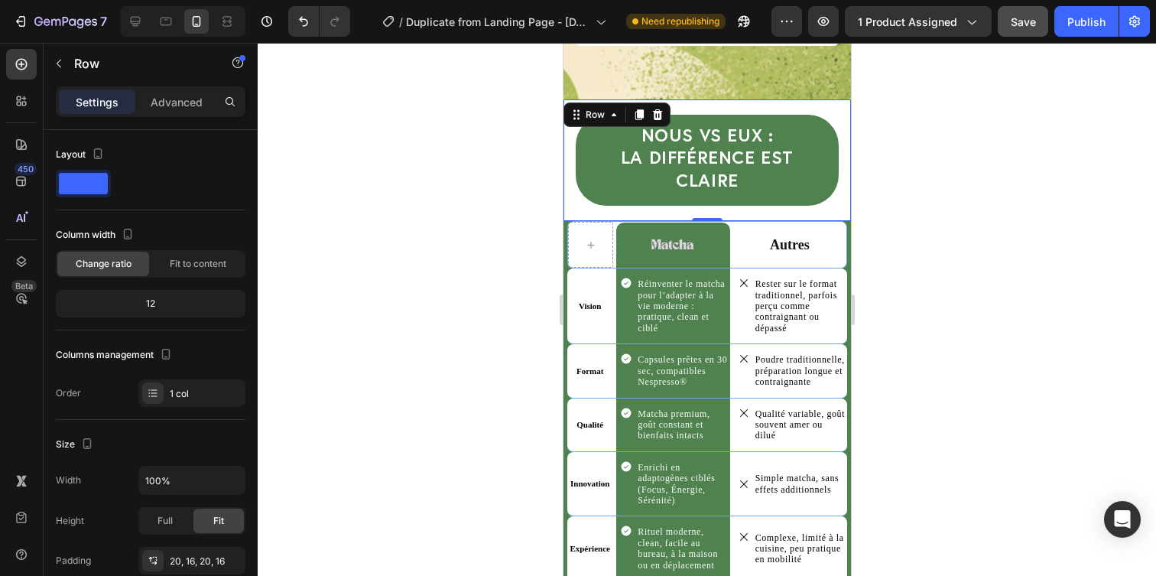
click at [903, 172] on div at bounding box center [707, 309] width 898 height 533
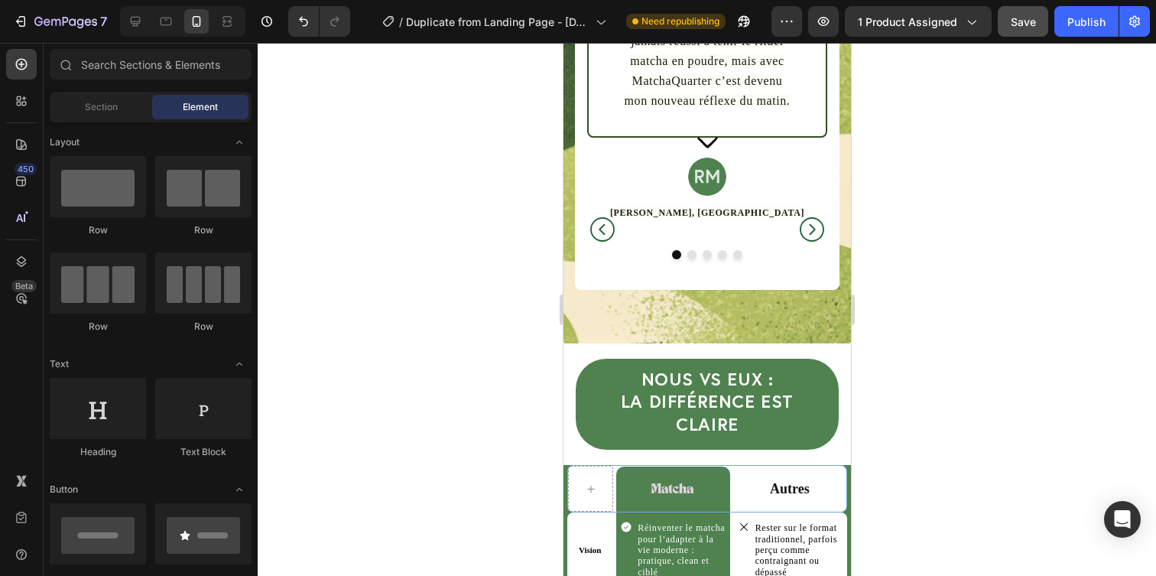
scroll to position [3654, 0]
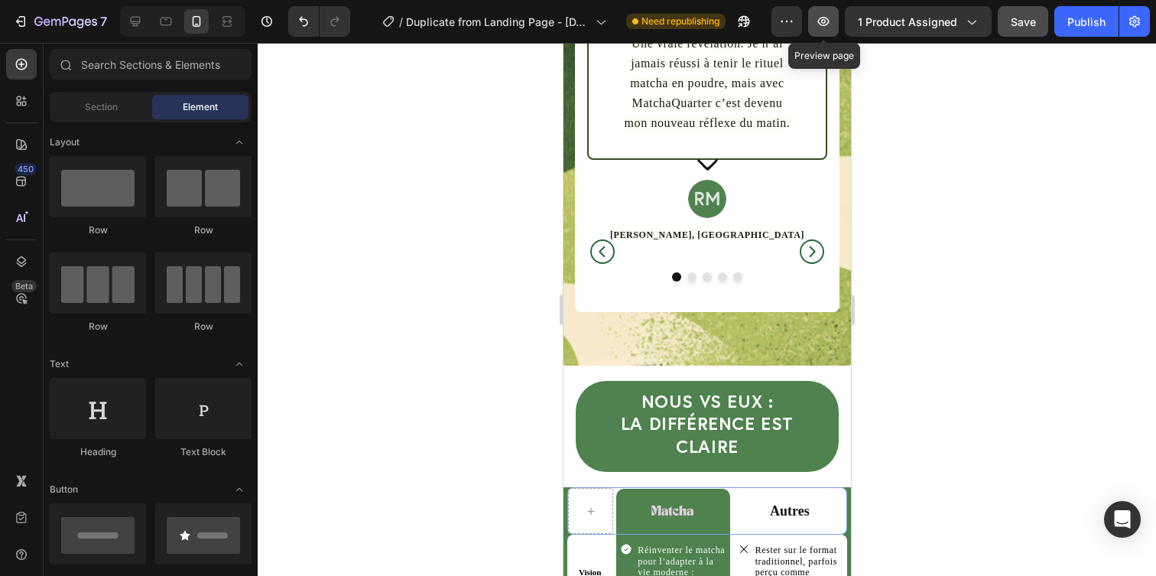
click at [826, 23] on icon "button" at bounding box center [823, 21] width 15 height 15
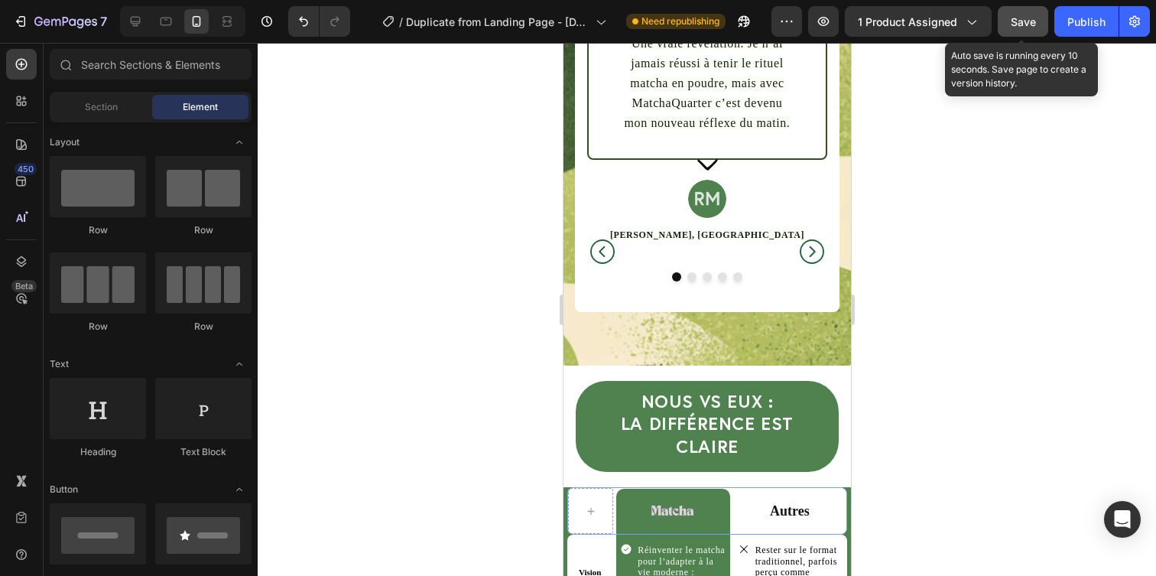
click at [1018, 31] on button "Save" at bounding box center [1022, 21] width 50 height 31
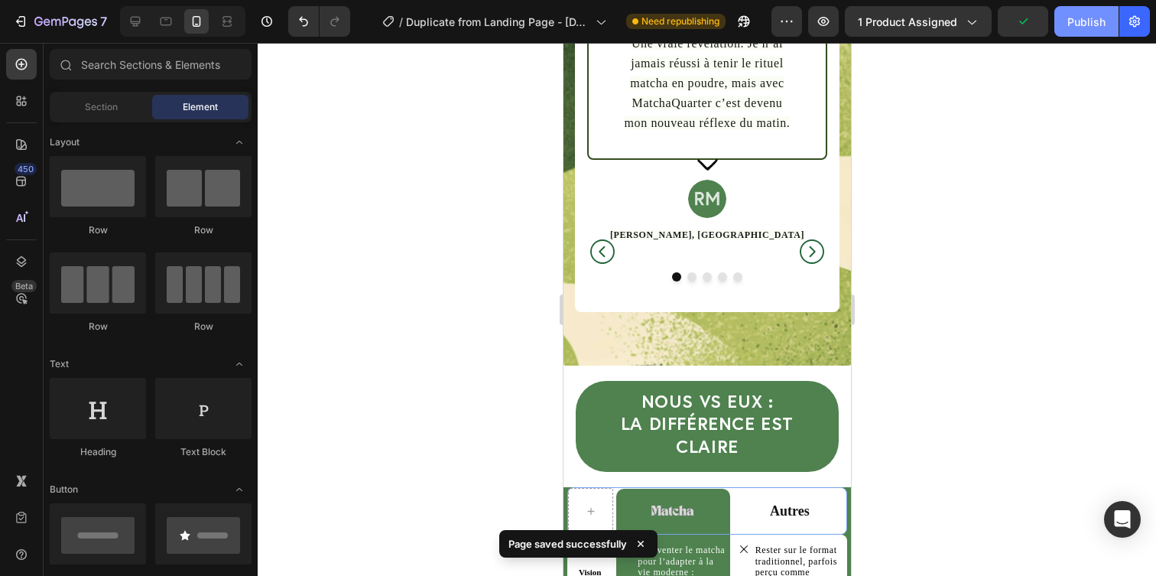
click at [1100, 34] on button "Publish" at bounding box center [1086, 21] width 64 height 31
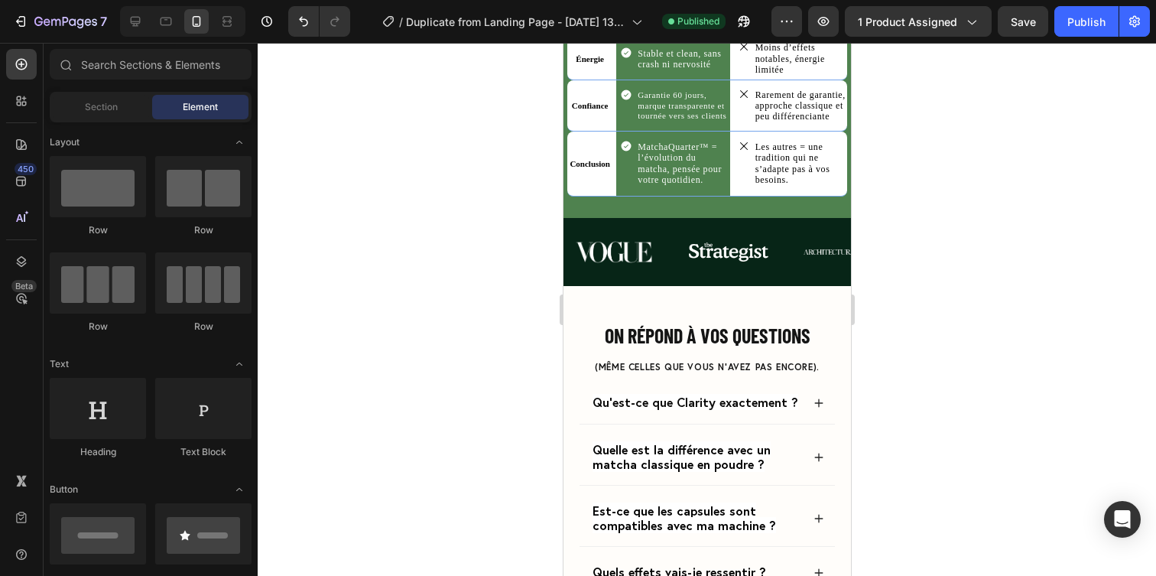
scroll to position [4435, 0]
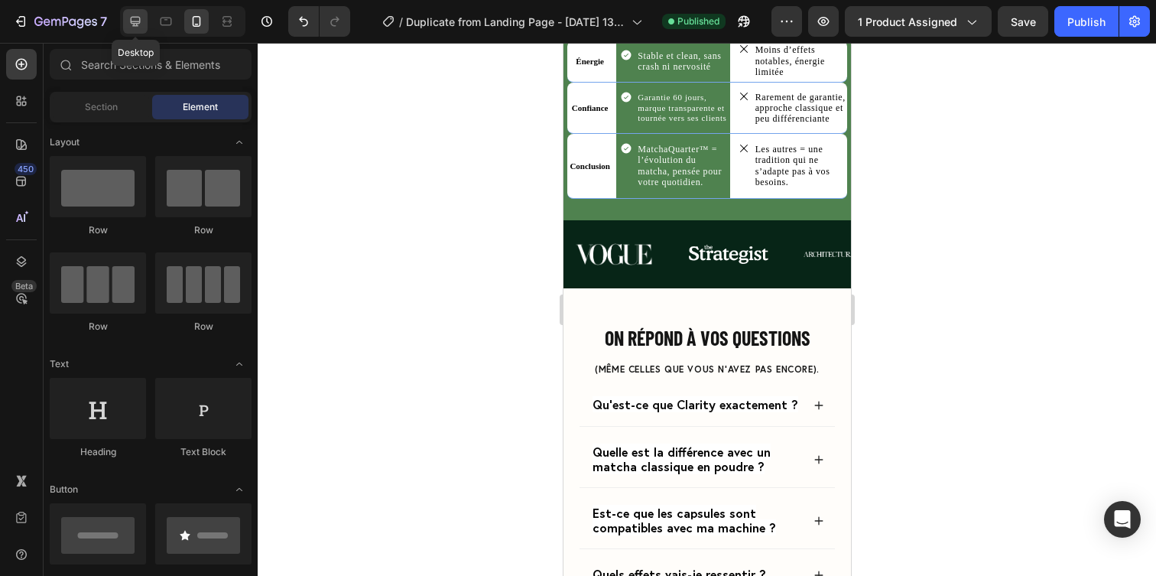
click at [129, 16] on icon at bounding box center [135, 21] width 15 height 15
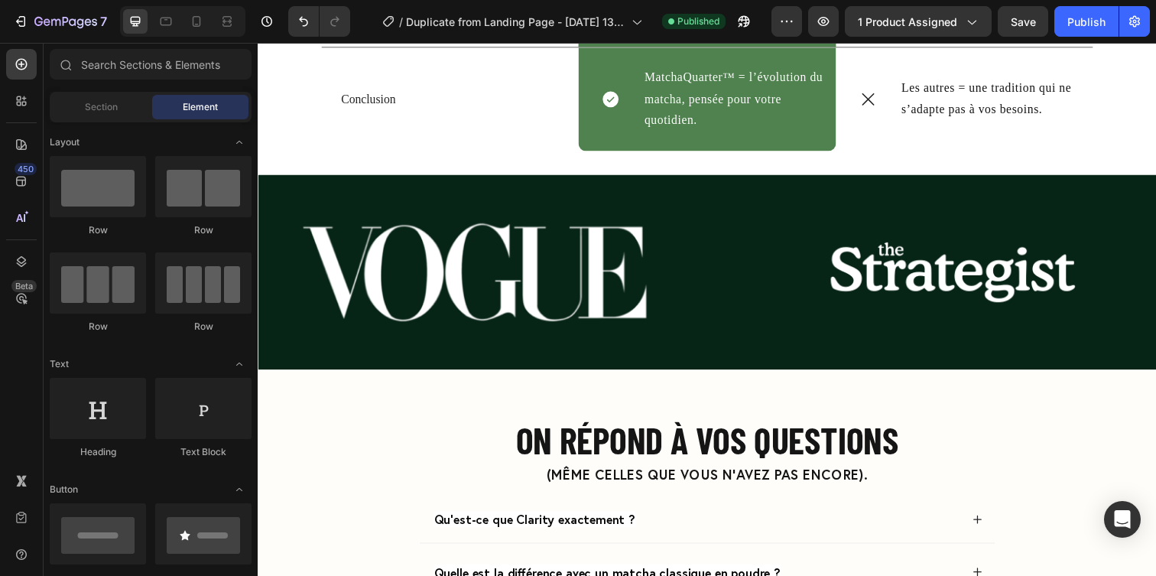
scroll to position [4800, 0]
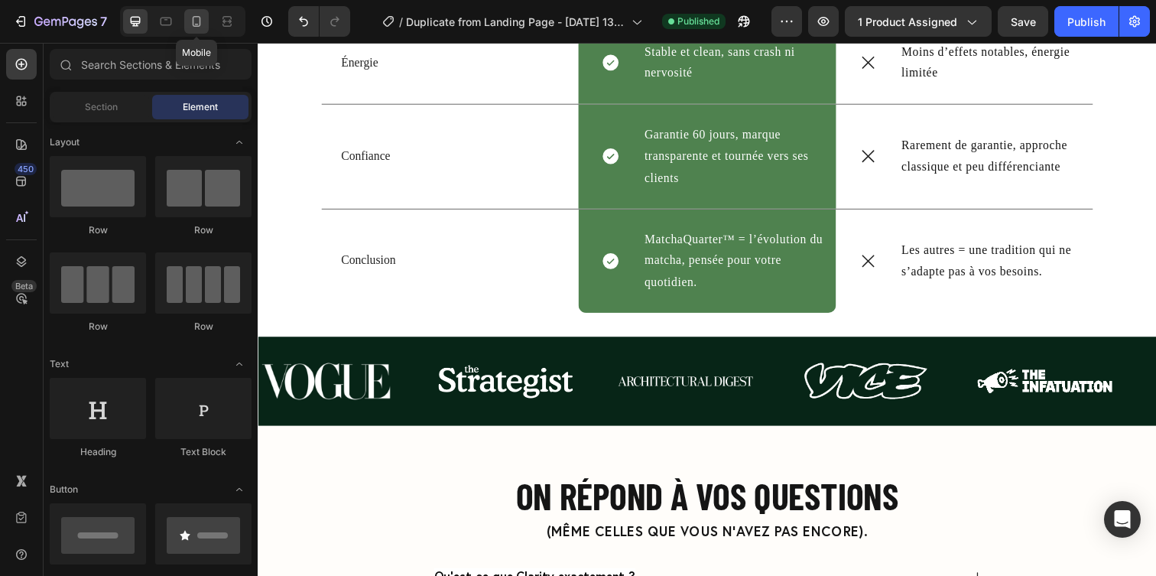
click at [201, 23] on icon at bounding box center [196, 21] width 15 height 15
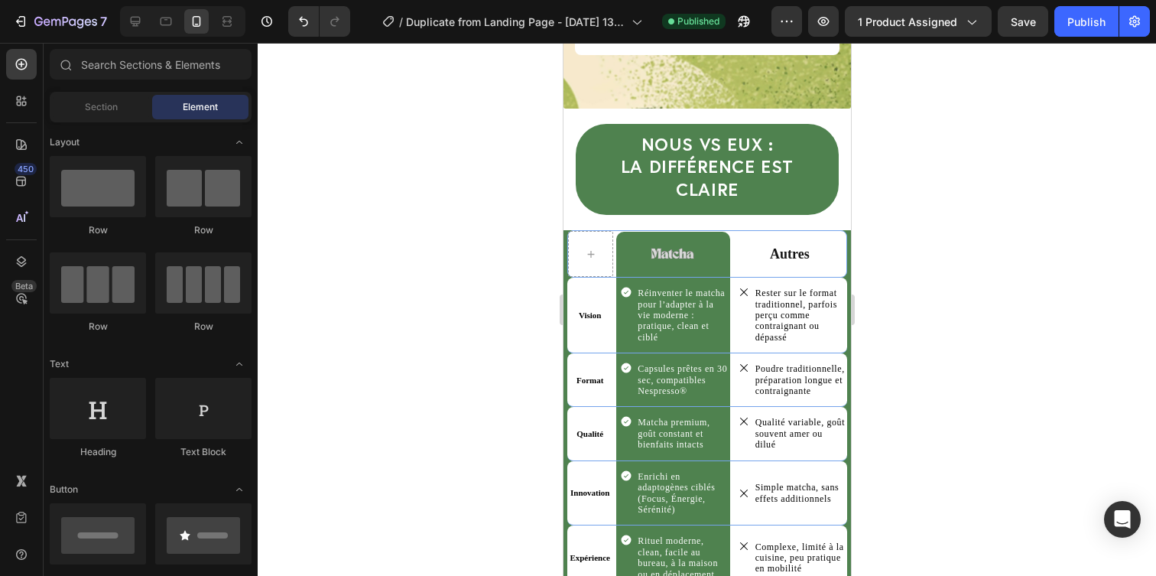
scroll to position [3819, 0]
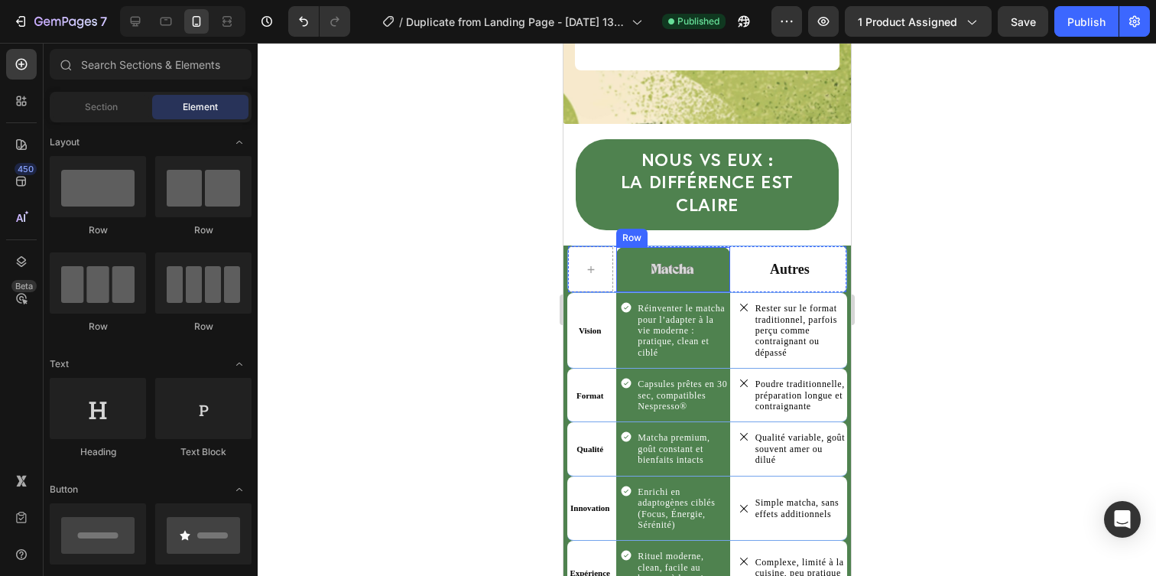
click at [704, 253] on div "Image Row" at bounding box center [671, 269] width 113 height 45
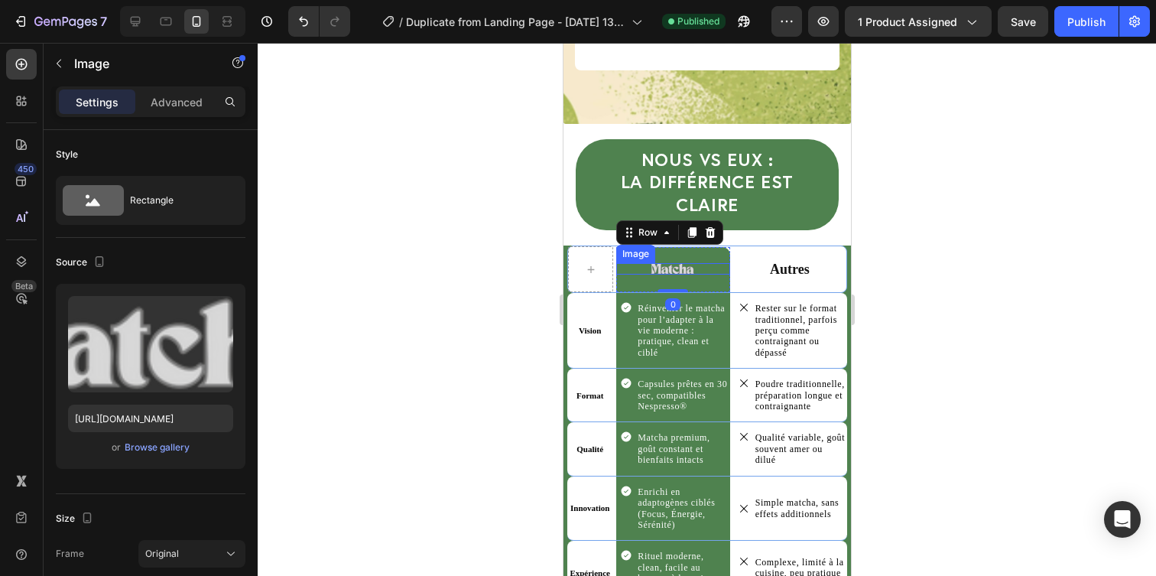
click at [673, 263] on img at bounding box center [672, 268] width 46 height 11
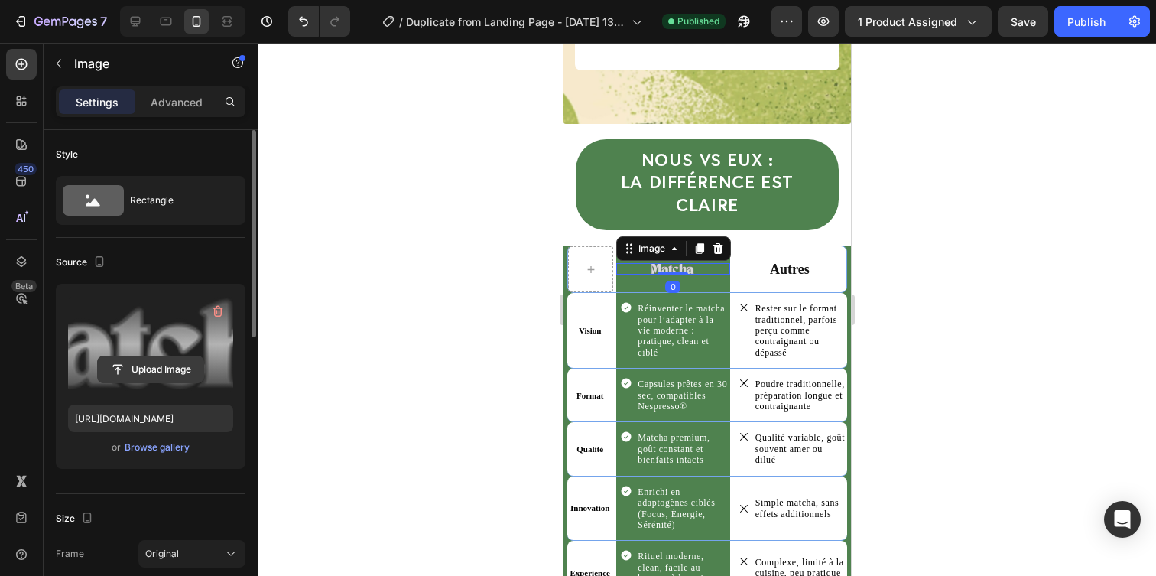
click at [197, 371] on input "file" at bounding box center [150, 369] width 105 height 26
click at [177, 384] on label at bounding box center [150, 344] width 165 height 96
click at [177, 382] on input "file" at bounding box center [150, 369] width 105 height 26
click at [219, 313] on icon "button" at bounding box center [220, 312] width 2 height 5
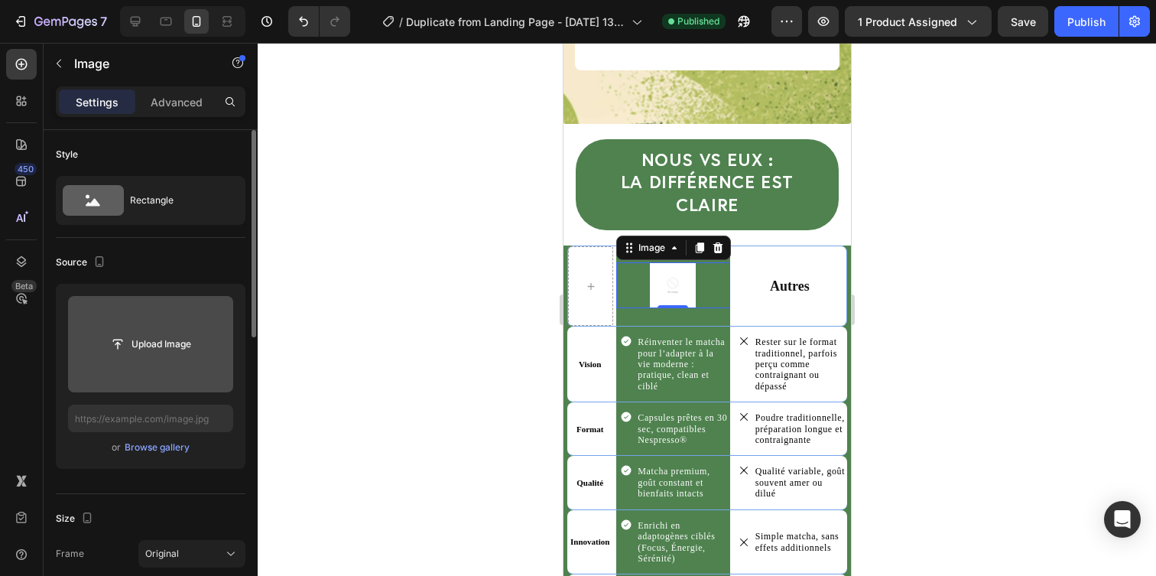
click at [174, 330] on button "Upload Image" at bounding box center [150, 344] width 107 height 28
click at [173, 339] on input "file" at bounding box center [150, 344] width 105 height 26
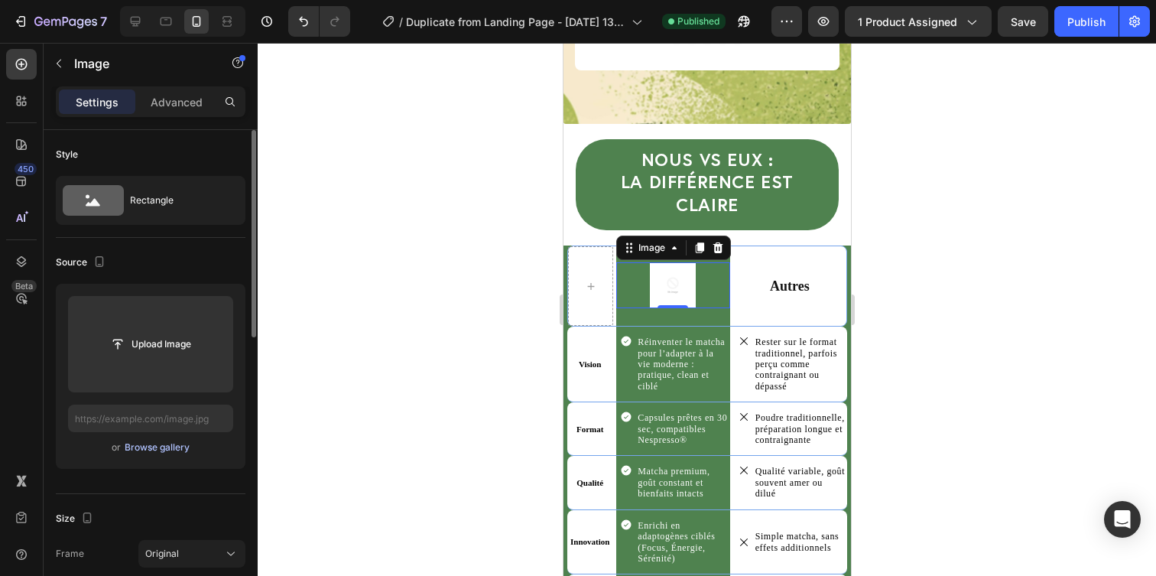
click at [177, 452] on div "Browse gallery" at bounding box center [157, 447] width 65 height 14
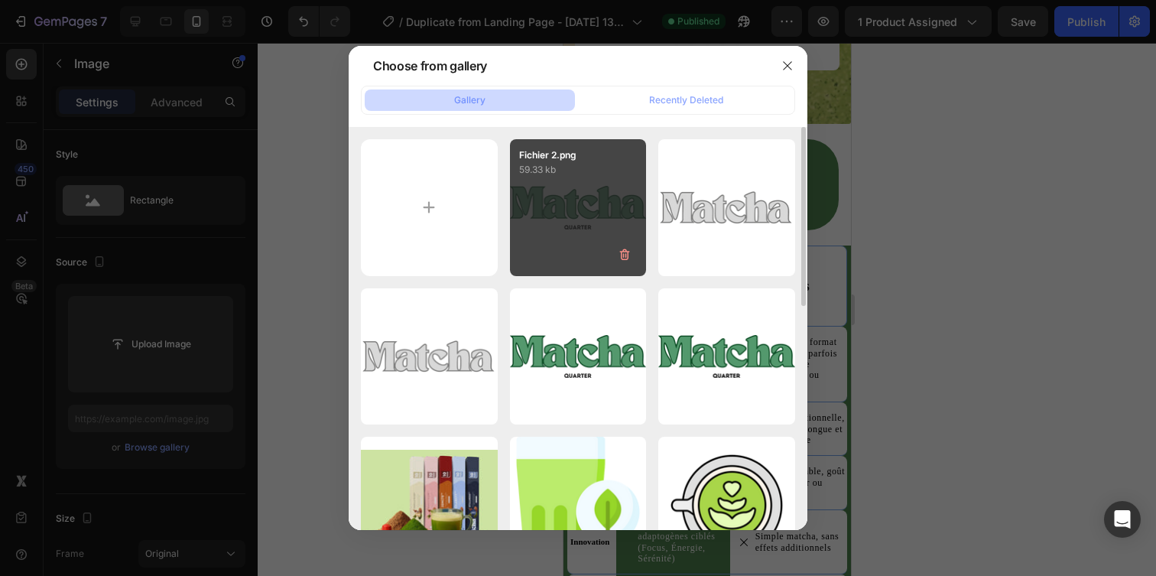
click at [589, 246] on div "Fichier 2.png 59.33 kb" at bounding box center [578, 207] width 137 height 137
type input "[URL][DOMAIN_NAME]"
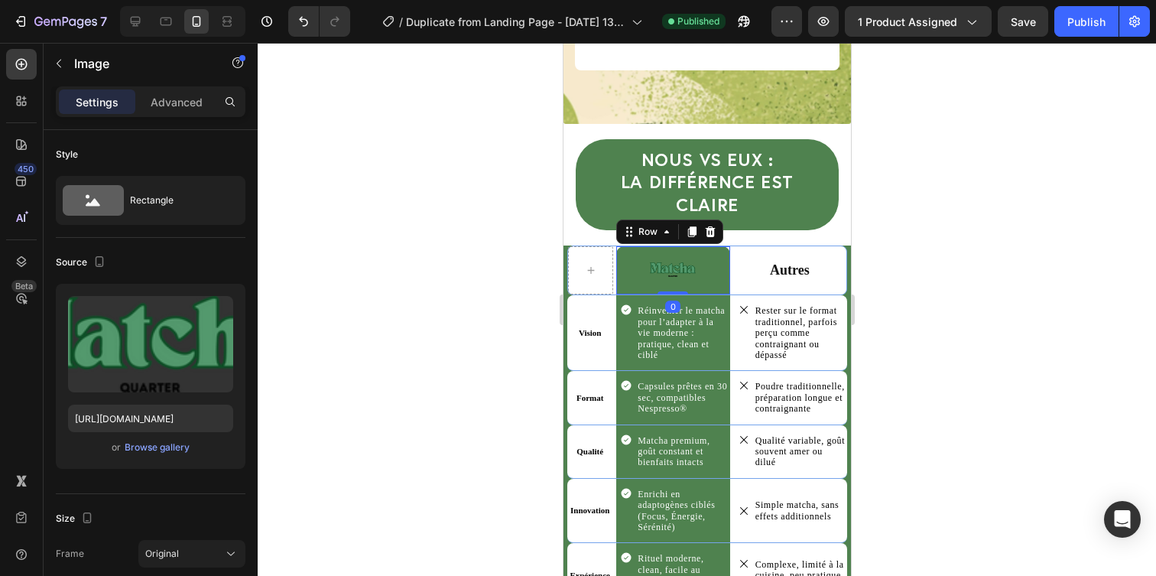
click at [634, 255] on div "Image Row 0" at bounding box center [671, 270] width 113 height 48
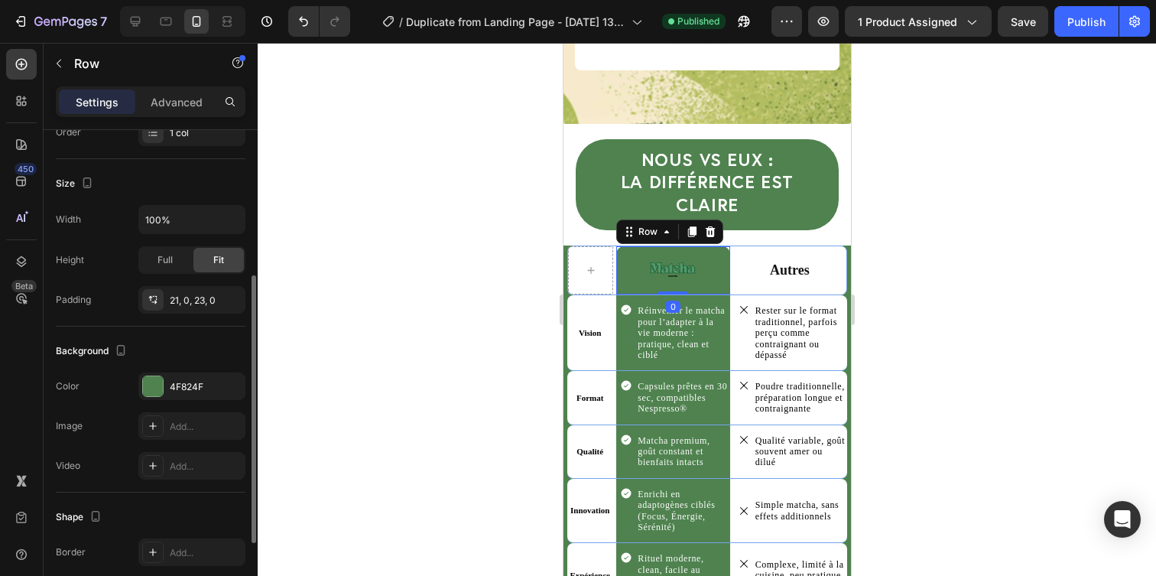
scroll to position [281, 0]
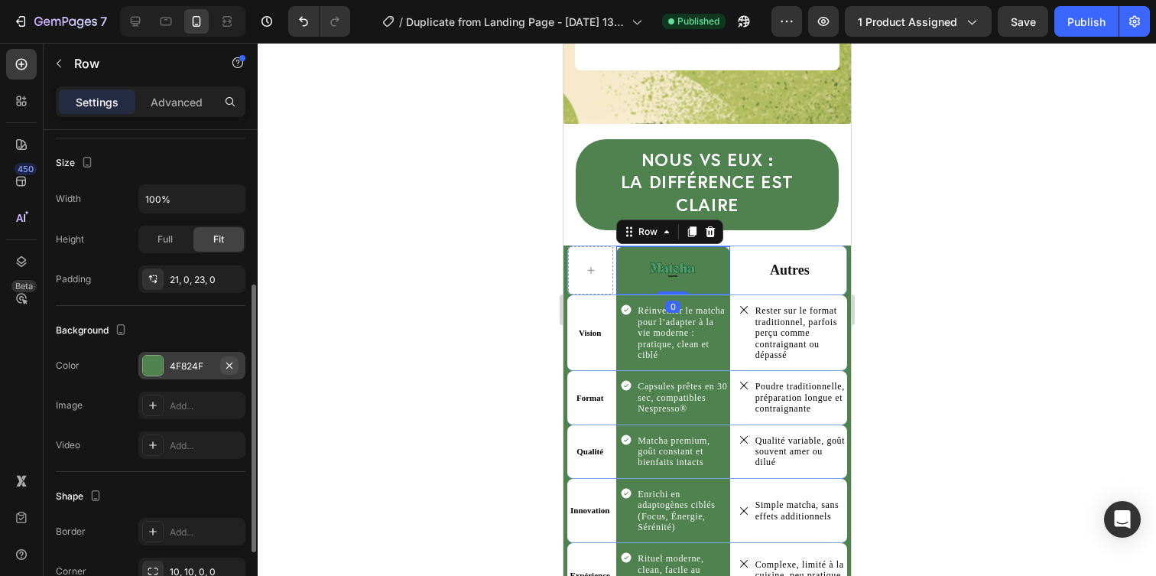
click at [234, 367] on icon "button" at bounding box center [229, 365] width 12 height 12
click at [894, 358] on div at bounding box center [707, 309] width 898 height 533
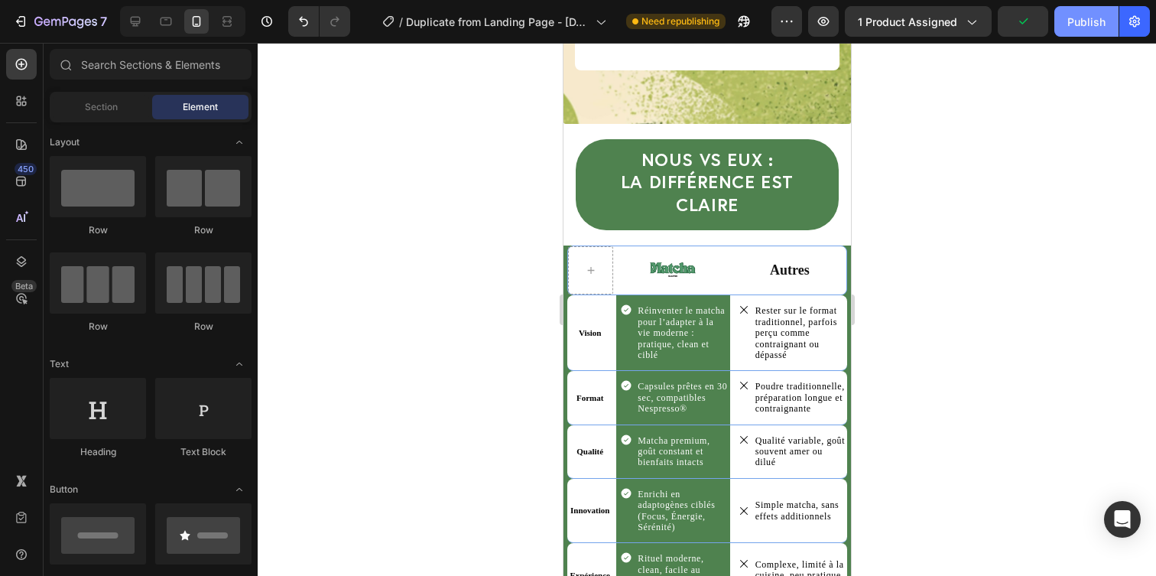
click at [1082, 32] on button "Publish" at bounding box center [1086, 21] width 64 height 31
click at [673, 262] on img at bounding box center [672, 269] width 46 height 15
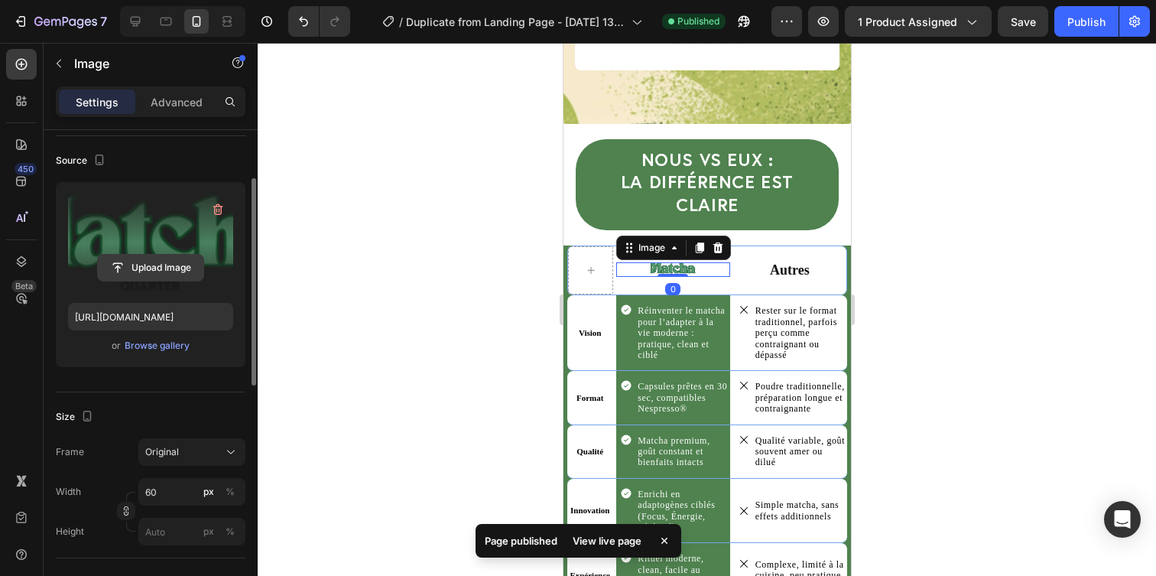
scroll to position [129, 0]
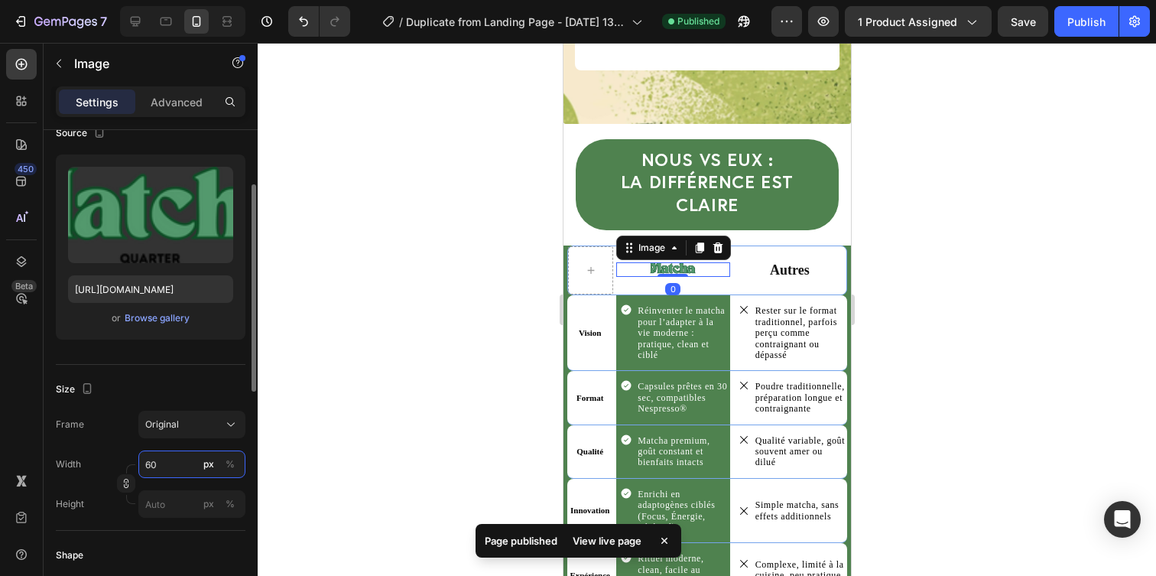
click at [177, 459] on input "60" at bounding box center [191, 464] width 107 height 28
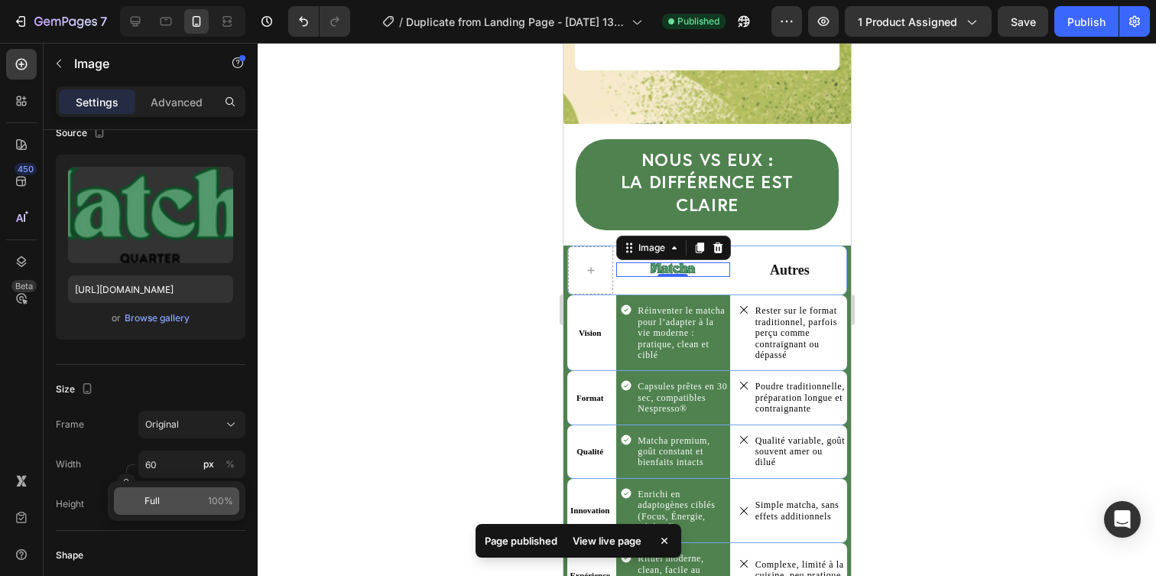
click at [170, 496] on p "Full 100%" at bounding box center [188, 501] width 89 height 14
type input "100"
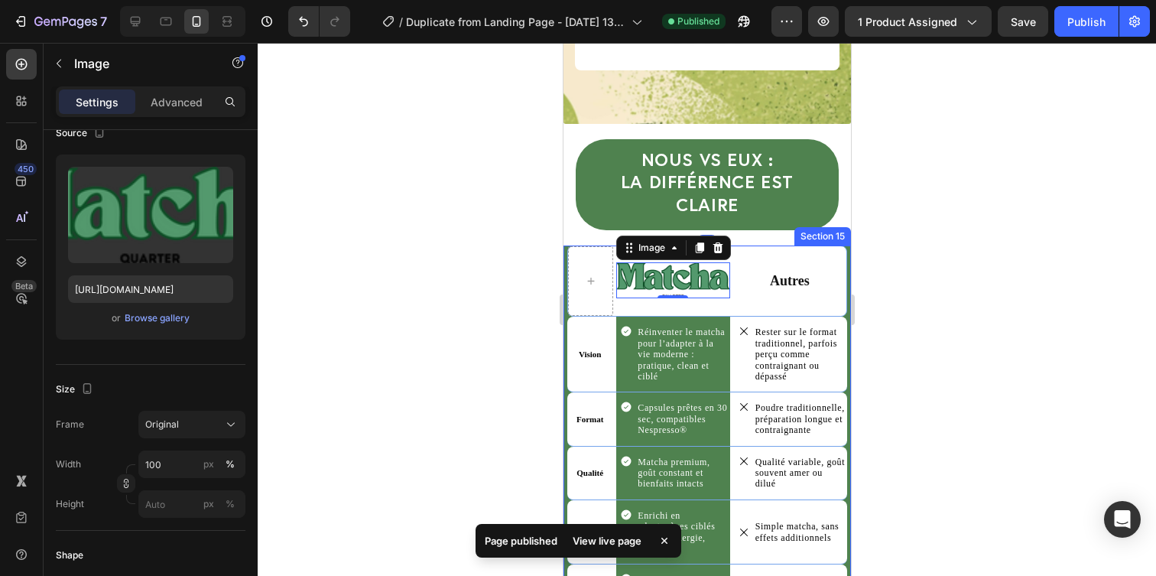
click at [957, 244] on div at bounding box center [707, 309] width 898 height 533
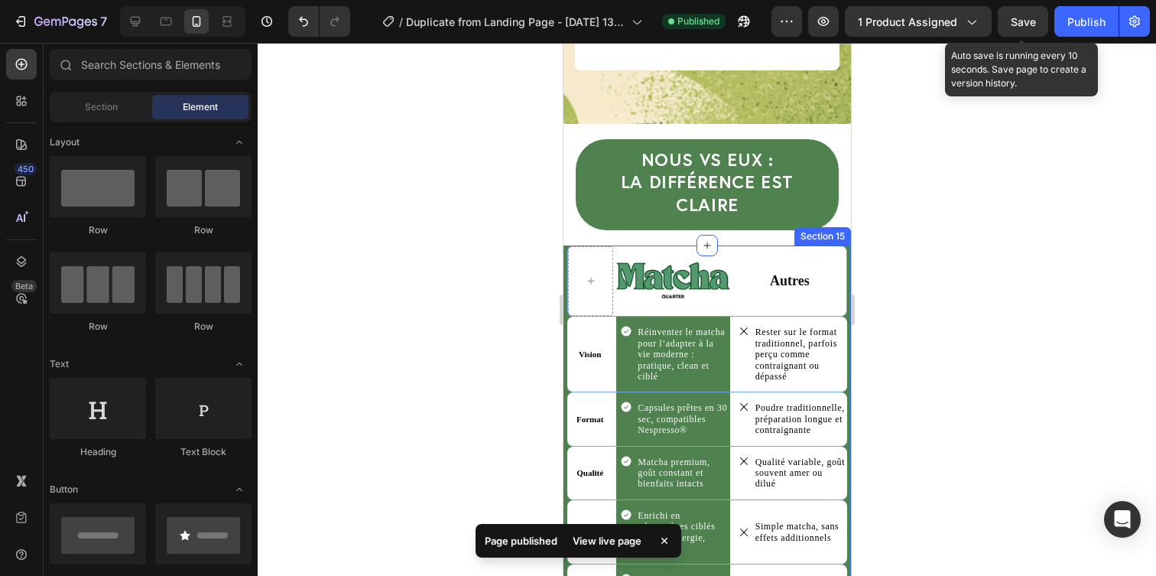
click at [1028, 23] on span "Save" at bounding box center [1022, 21] width 25 height 13
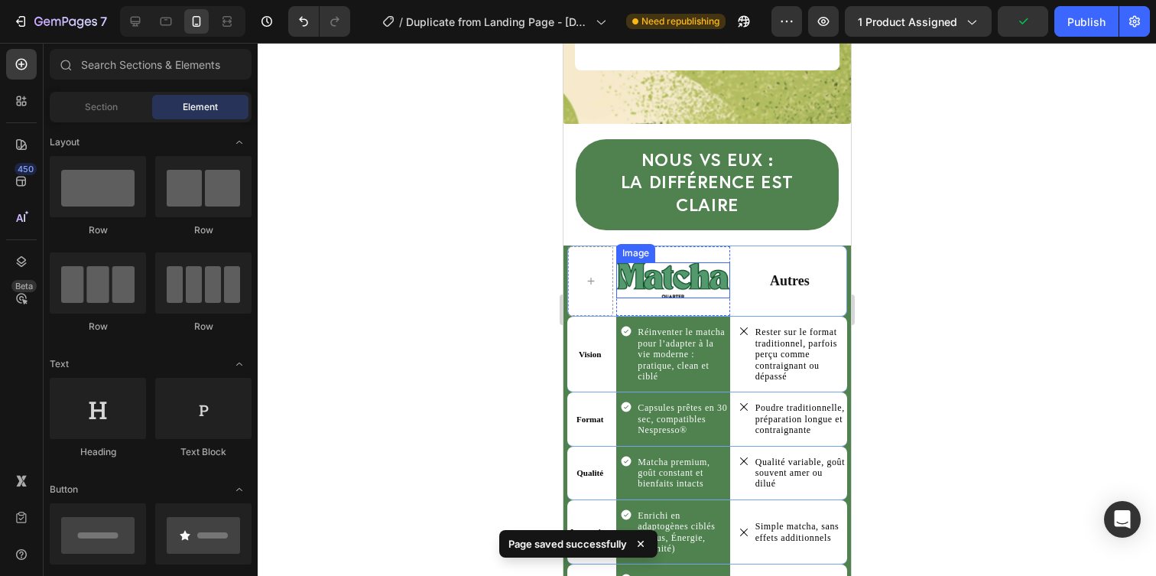
click at [650, 262] on img at bounding box center [671, 280] width 113 height 36
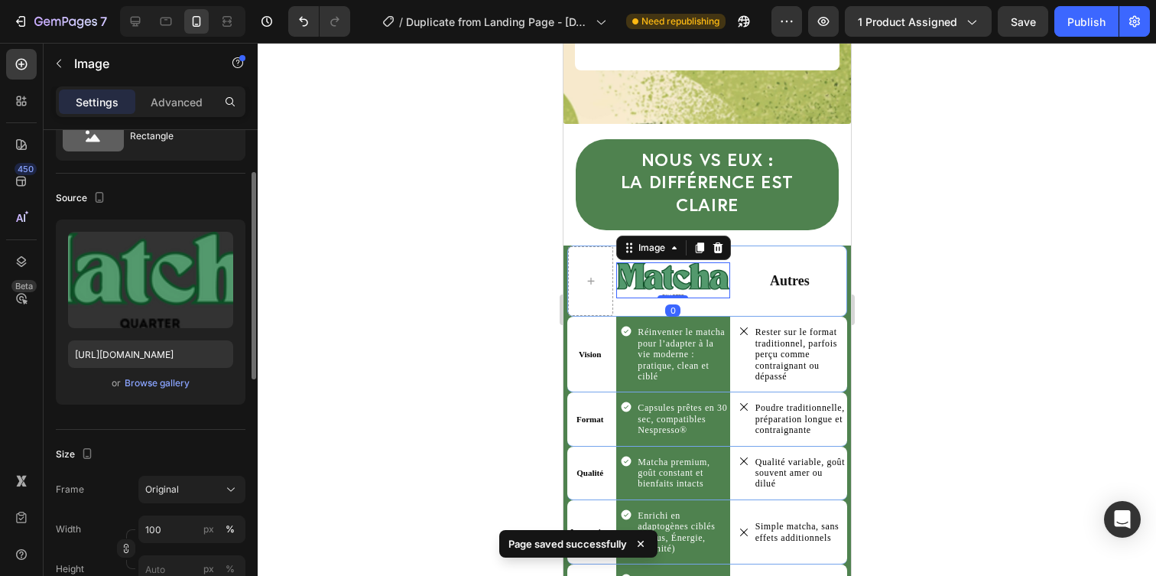
scroll to position [86, 0]
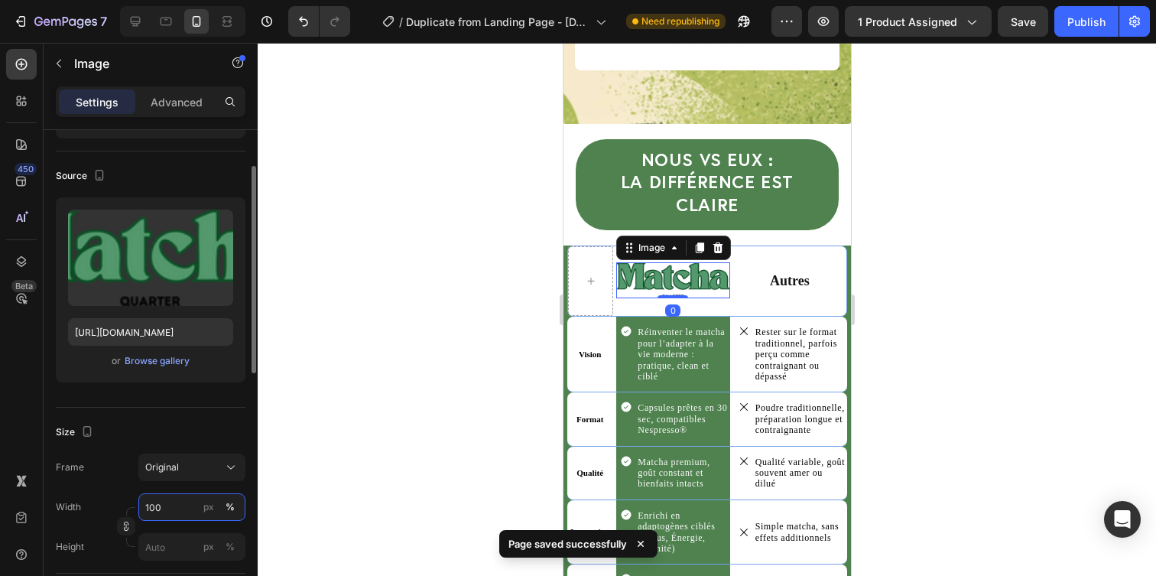
click at [158, 519] on input "100" at bounding box center [191, 507] width 107 height 28
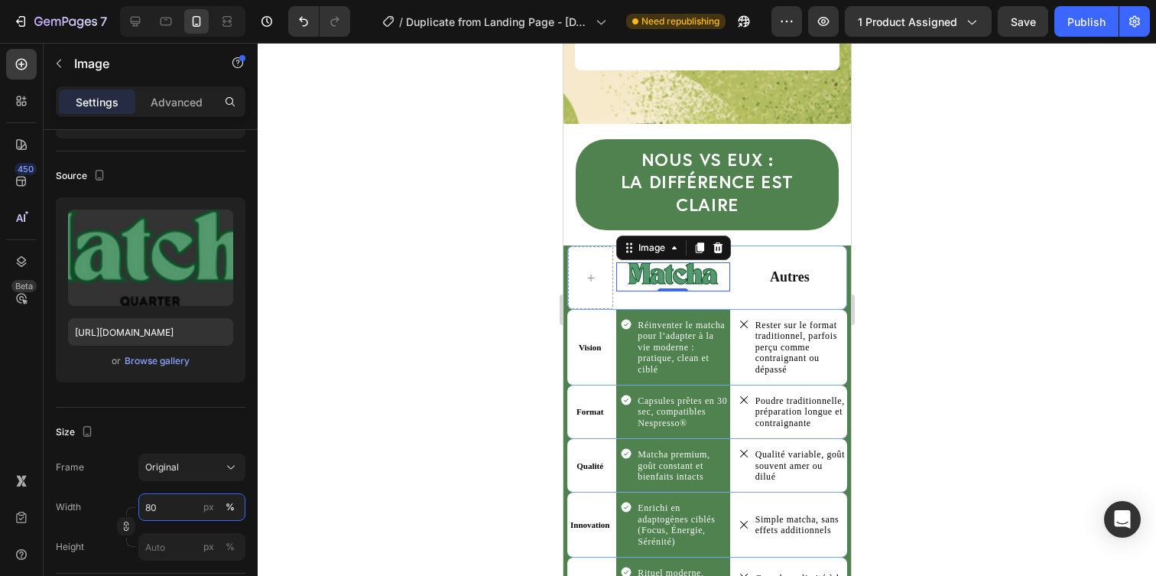
type input "80"
click at [940, 336] on div at bounding box center [707, 309] width 898 height 533
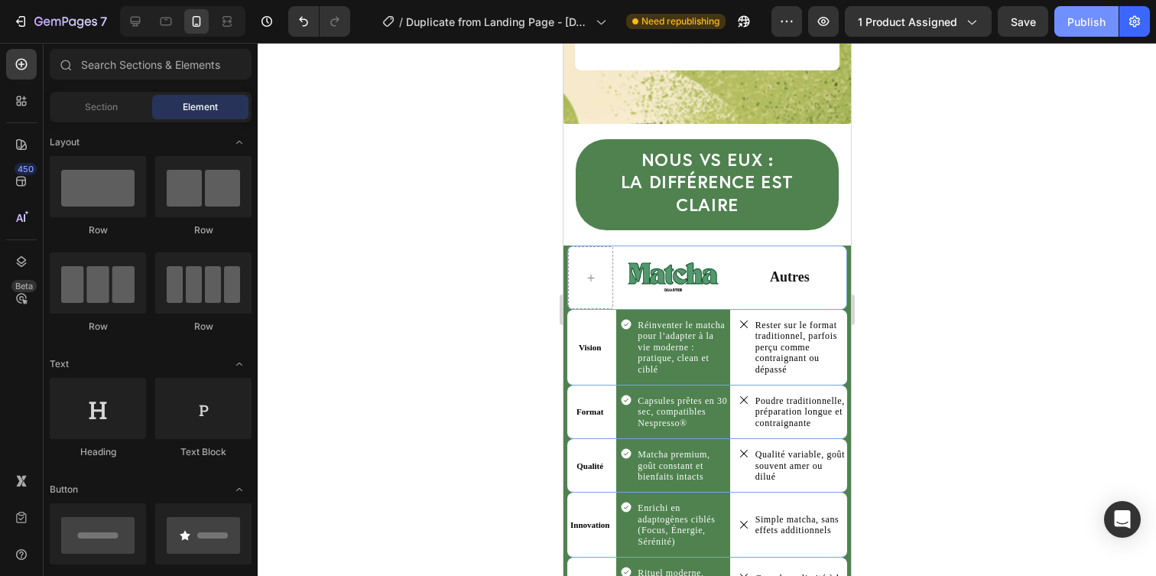
click at [1071, 24] on div "Publish" at bounding box center [1086, 22] width 38 height 16
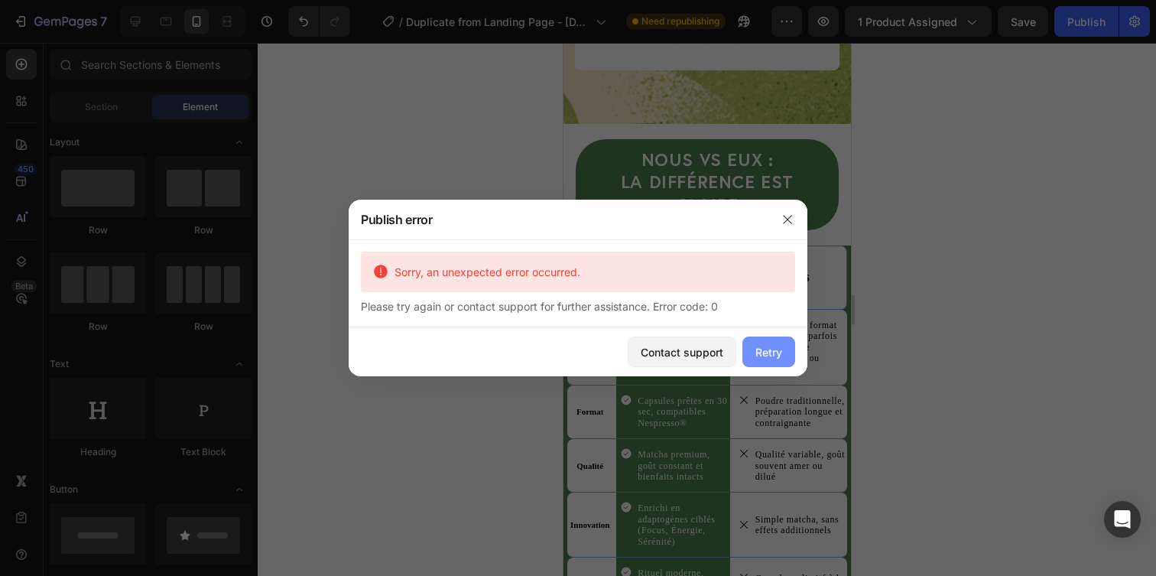
click at [769, 357] on div "Retry" at bounding box center [768, 352] width 27 height 16
